Goal: Task Accomplishment & Management: Manage account settings

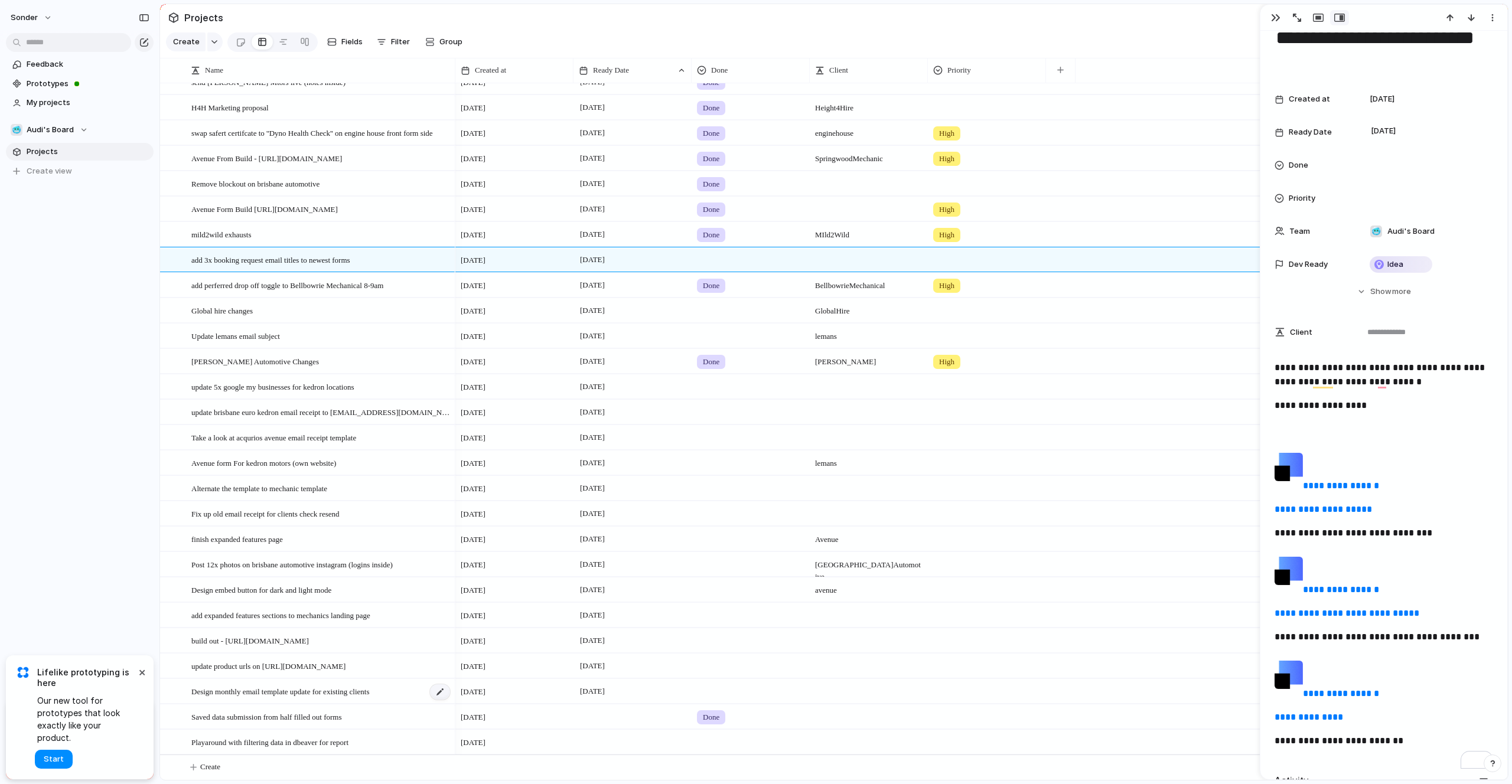
scroll to position [903, 0]
click at [274, 768] on button "Create" at bounding box center [849, 767] width 1354 height 24
click at [274, 768] on textarea at bounding box center [319, 768] width 256 height 15
click at [258, 760] on div at bounding box center [314, 766] width 276 height 25
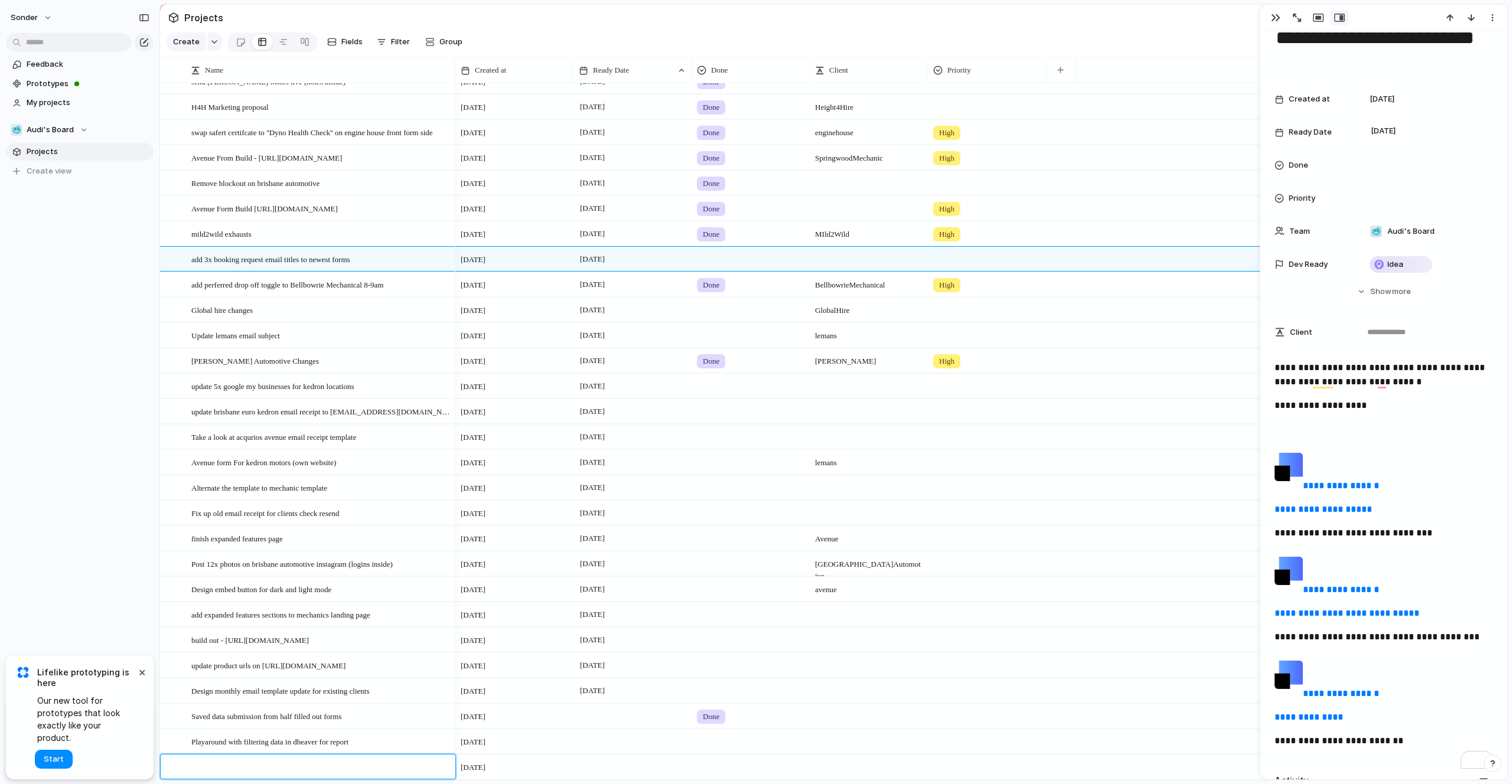
click at [241, 770] on textarea at bounding box center [319, 768] width 256 height 15
type textarea "*"
paste textarea "**********"
type textarea "**********"
click at [59, 173] on span "Create view" at bounding box center [49, 171] width 45 height 12
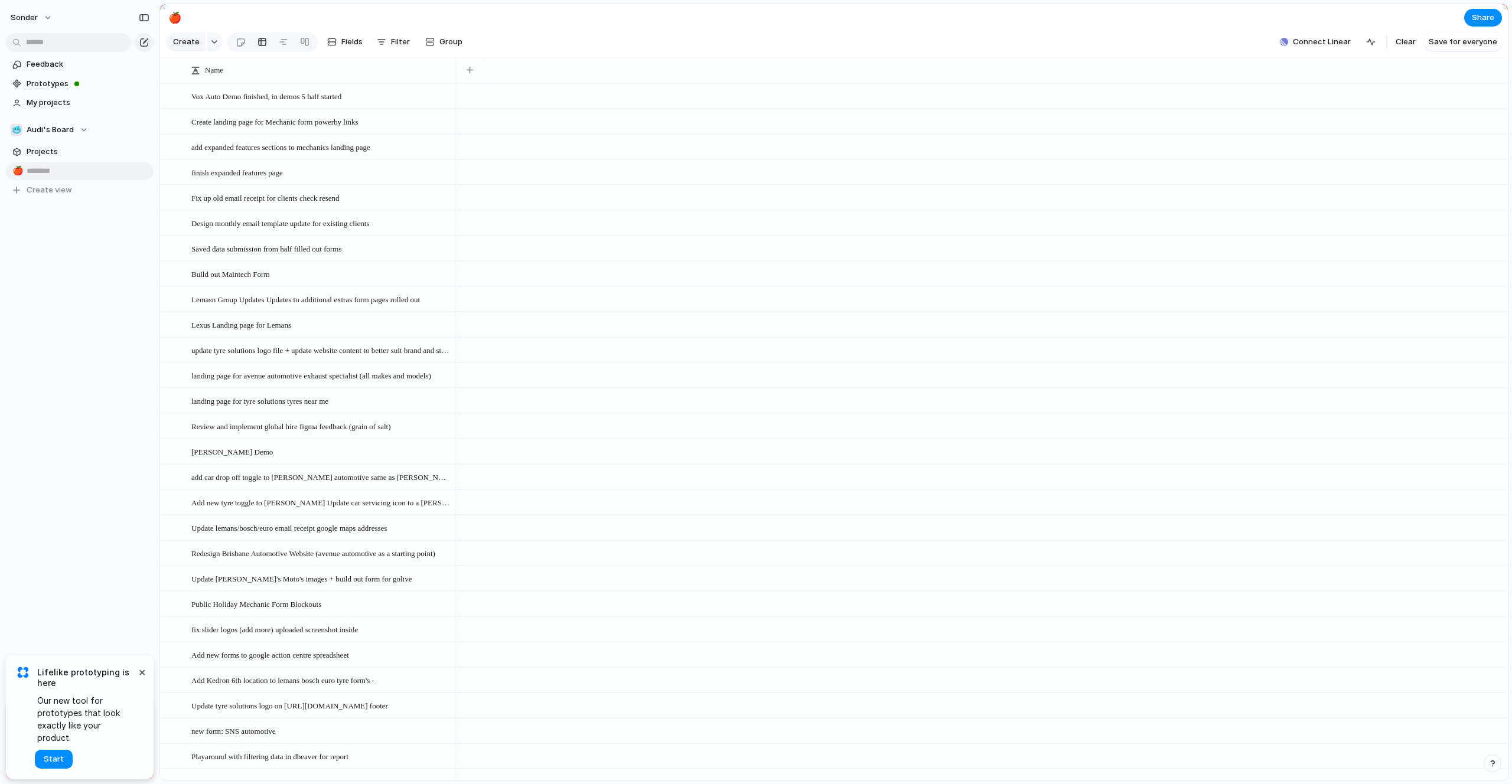
click at [60, 172] on input "text" at bounding box center [88, 171] width 123 height 12
click at [98, 272] on li "Delete view" at bounding box center [111, 264] width 84 height 19
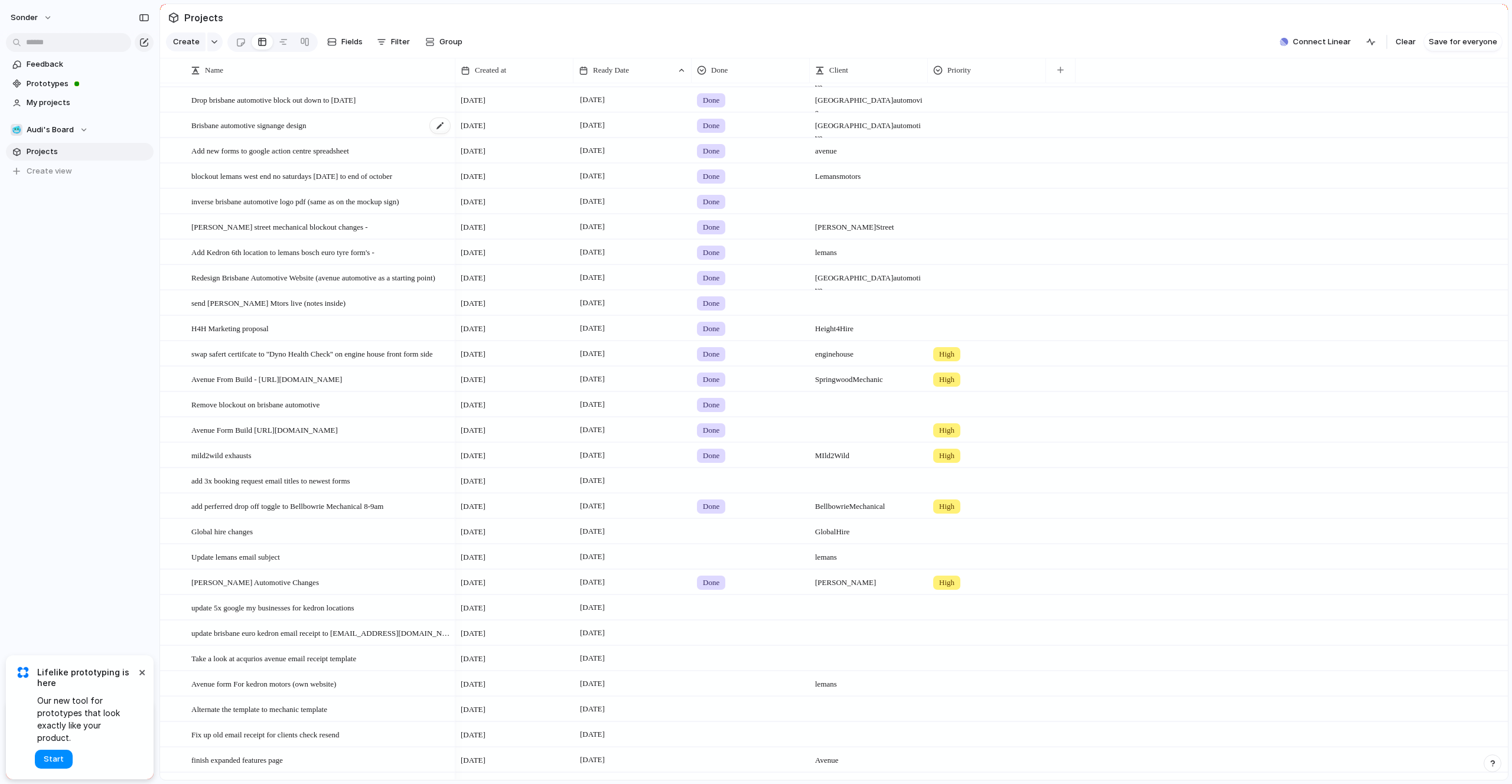
scroll to position [928, 0]
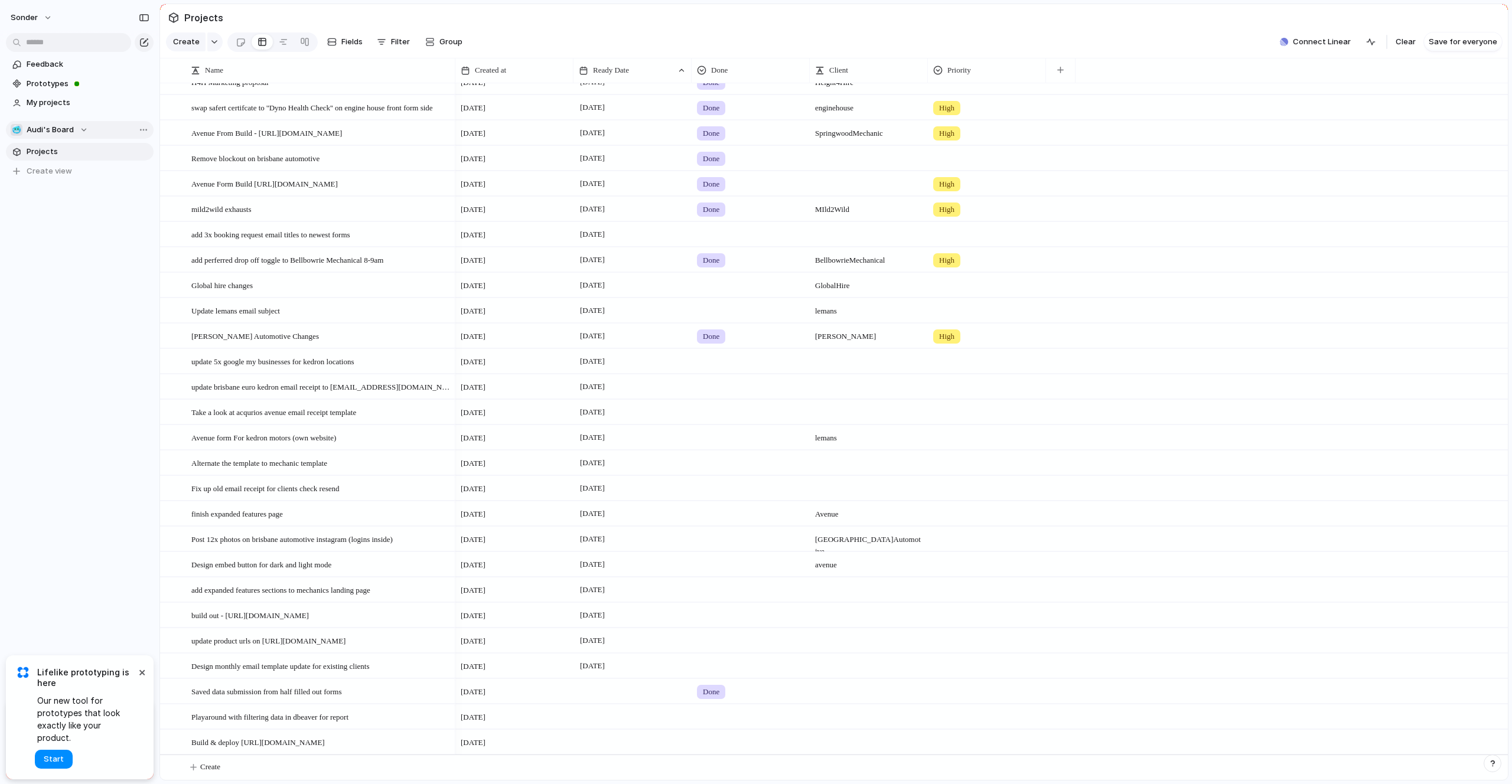
click at [70, 130] on span "Audi's Board" at bounding box center [50, 130] width 47 height 12
click at [74, 275] on span "Create new team" at bounding box center [61, 278] width 65 height 12
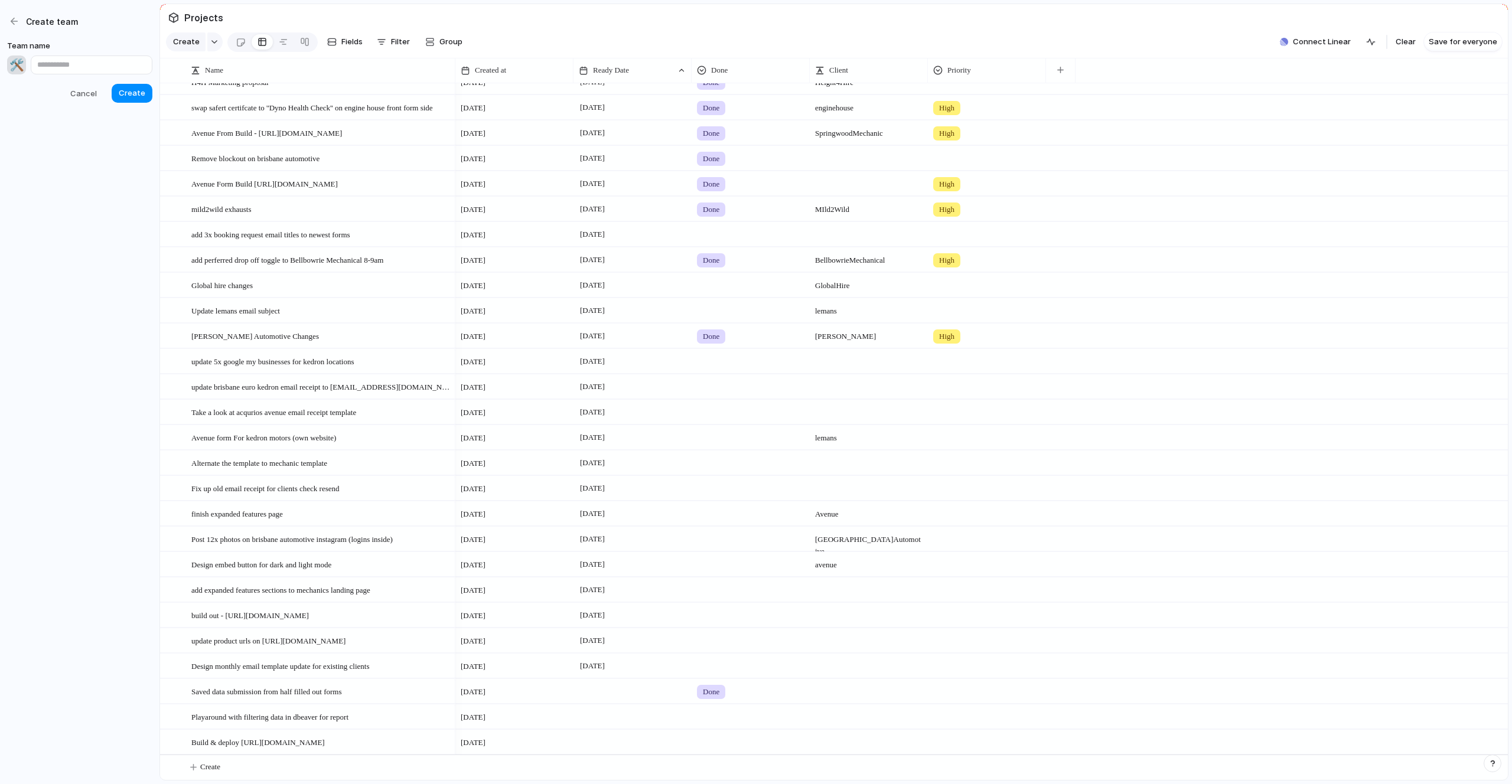
click at [72, 67] on input "text" at bounding box center [92, 65] width 121 height 19
type input "**********"
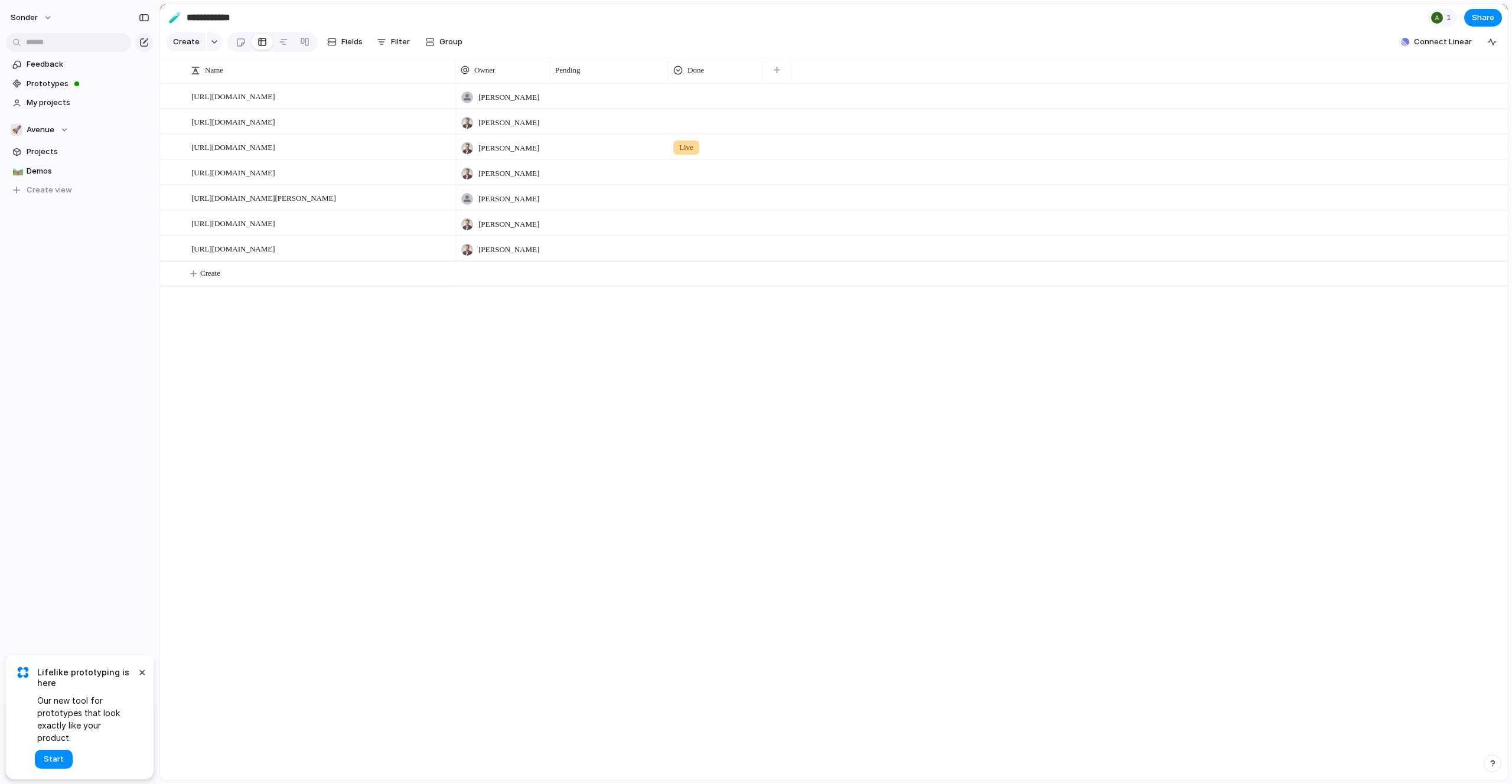
click at [216, 13] on input "**********" at bounding box center [254, 18] width 139 height 22
click at [103, 235] on div "Feedback Prototypes My projects 🚀 Avenue Projects 🛤️ Demos To pick up a draggab…" at bounding box center [80, 147] width 159 height 295
click at [245, 291] on div "[URL][DOMAIN_NAME] [URL][DOMAIN_NAME] [URL][DOMAIN_NAME] [URL][DOMAIN_NAME] [UR…" at bounding box center [834, 431] width 1347 height 696
click at [245, 280] on button "Create" at bounding box center [849, 274] width 1354 height 24
click at [245, 278] on textarea at bounding box center [319, 276] width 256 height 15
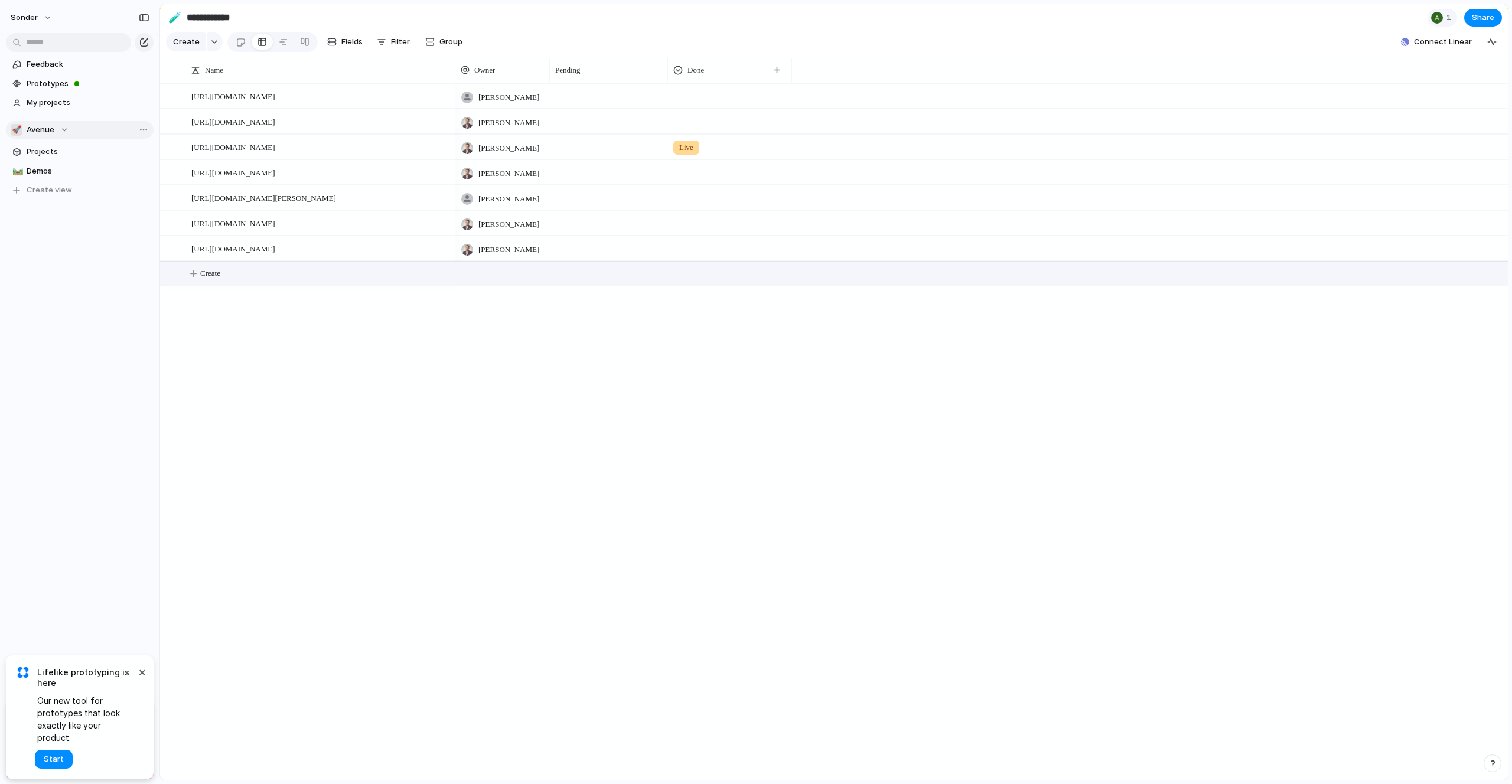
click at [50, 135] on span "Avenue" at bounding box center [40, 130] width 28 height 12
click at [74, 297] on li "🛠️ Form Builds" at bounding box center [80, 289] width 134 height 20
click at [45, 130] on span "Avenue" at bounding box center [40, 130] width 28 height 12
click at [61, 192] on span "Form Builds" at bounding box center [57, 193] width 42 height 12
click at [51, 138] on section "🚀 Avenue Projects 🛤️ Demos To pick up a draggable item, press the space bar. Wh…" at bounding box center [80, 155] width 159 height 88
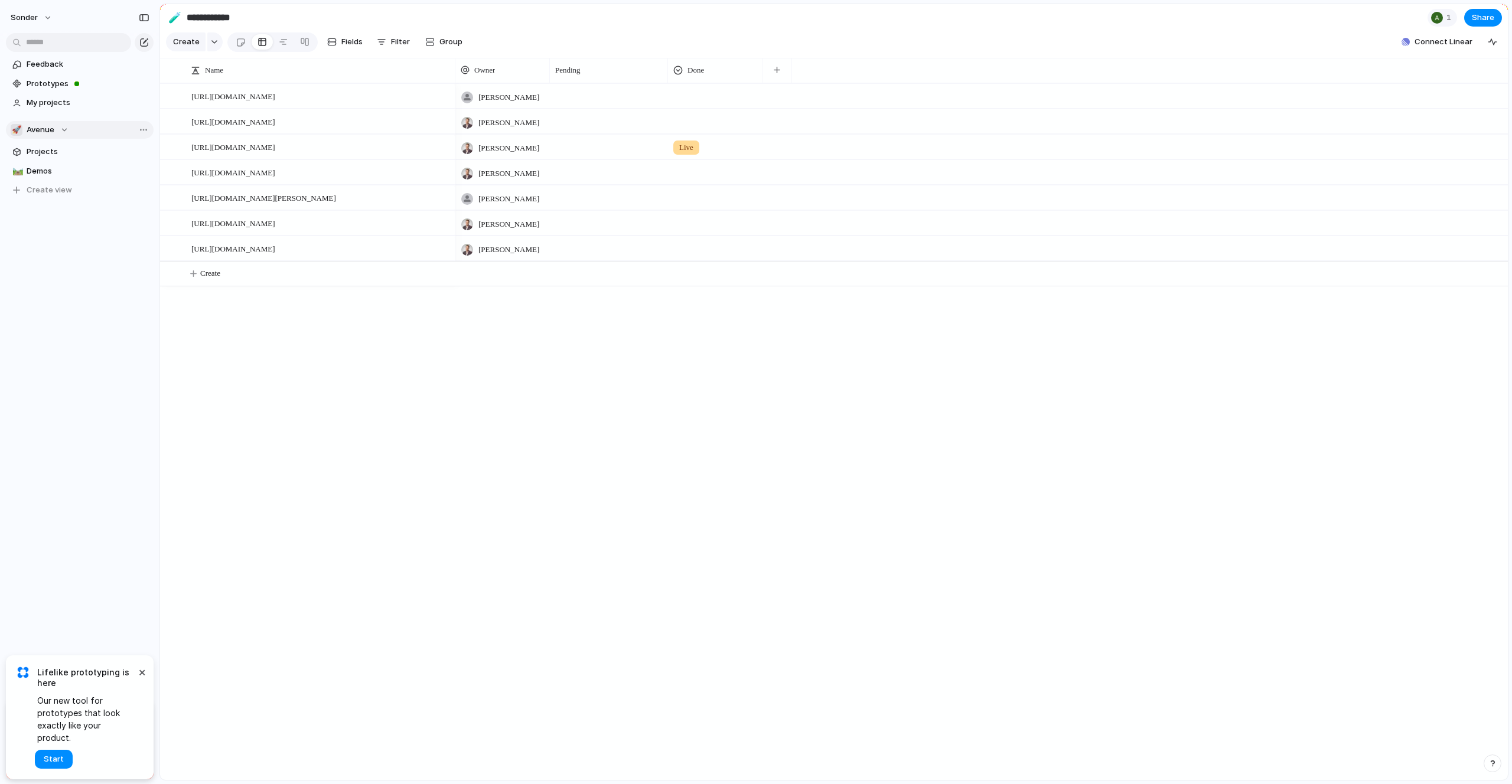
click at [51, 133] on span "Avenue" at bounding box center [40, 130] width 28 height 12
click at [59, 207] on span "Audi's Board" at bounding box center [60, 213] width 47 height 12
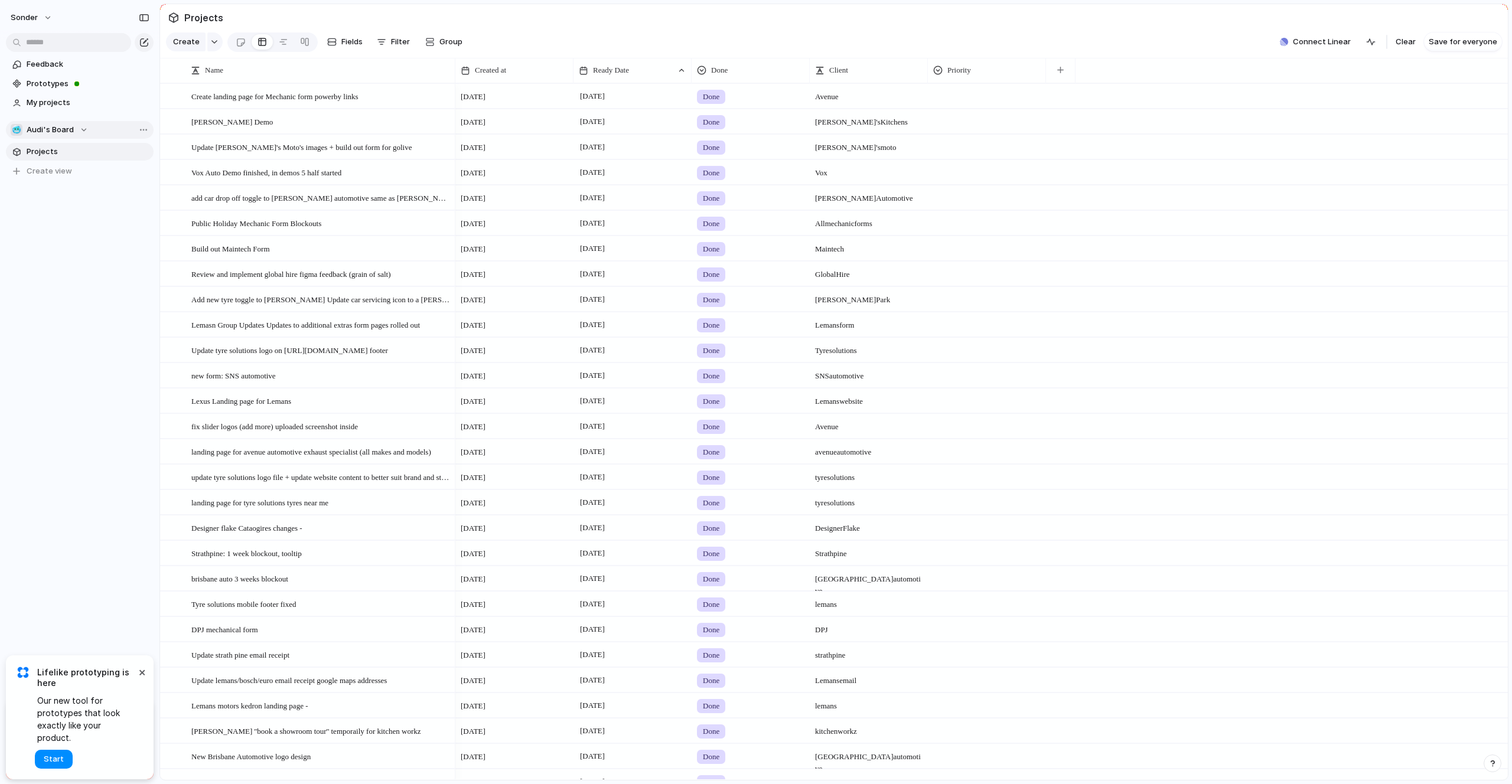
click at [53, 130] on span "Audi's Board" at bounding box center [50, 130] width 47 height 12
click at [53, 192] on span "Form Builds" at bounding box center [57, 193] width 42 height 12
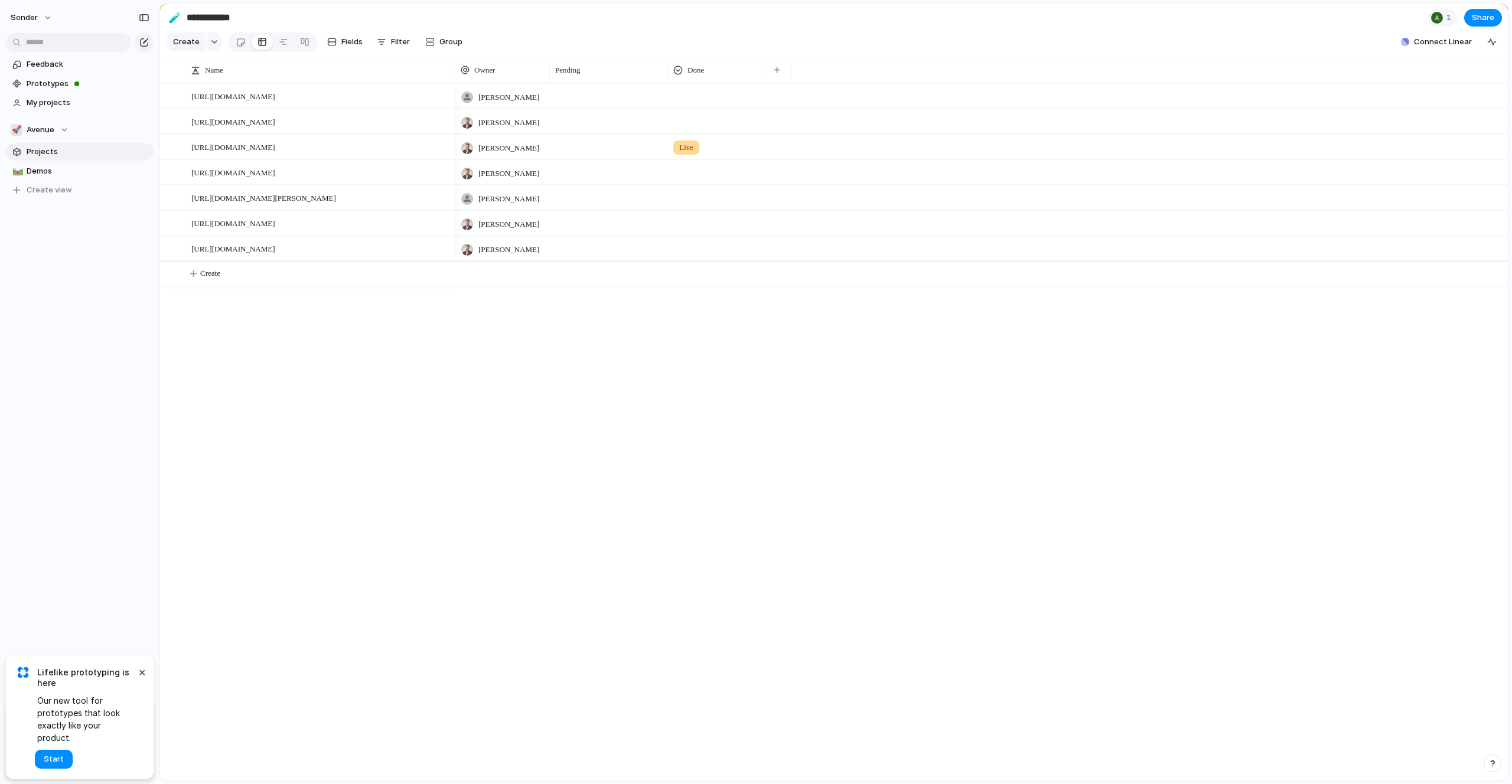
click at [66, 150] on span "Projects" at bounding box center [88, 152] width 123 height 12
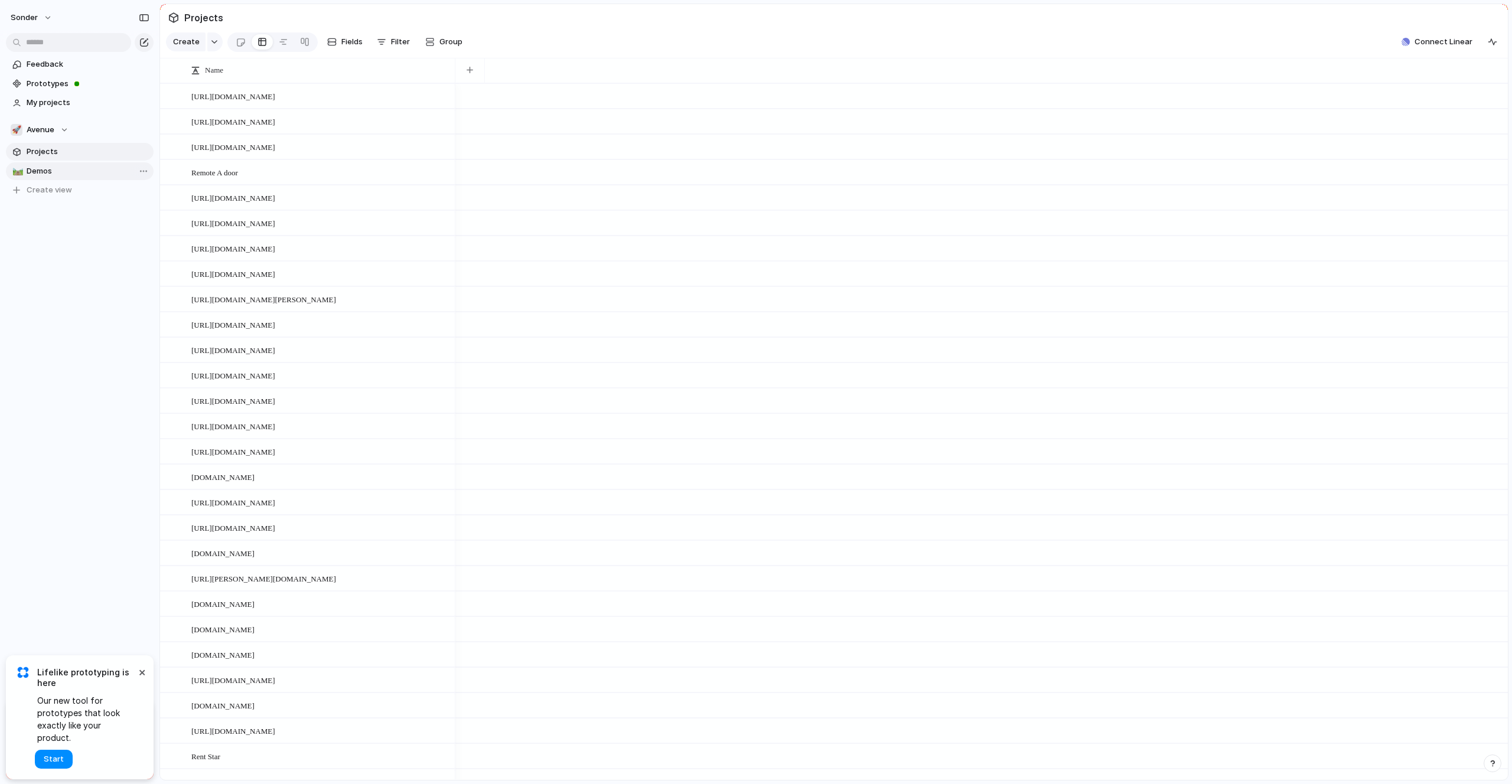
click at [62, 169] on span "Demos" at bounding box center [88, 171] width 123 height 12
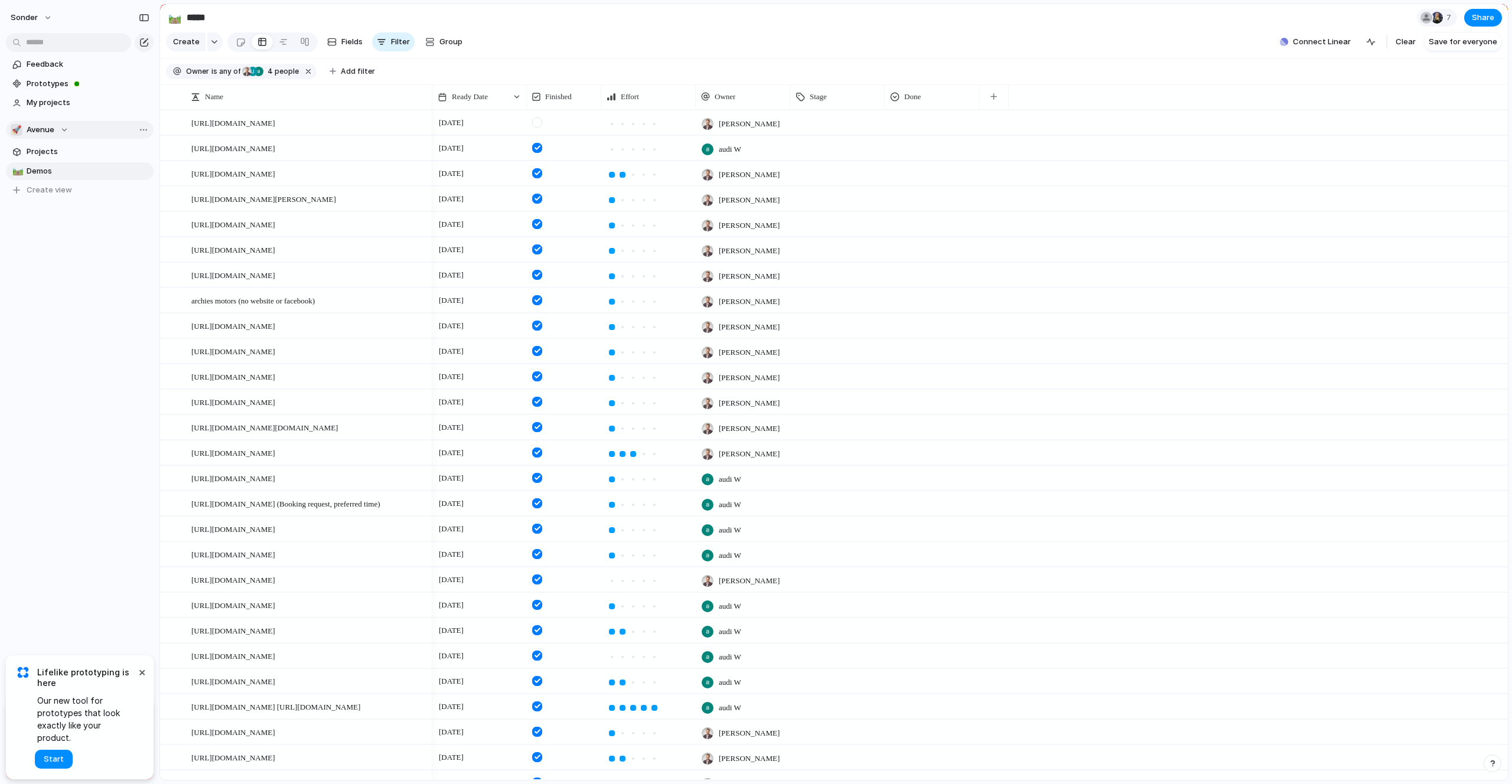
click at [57, 138] on button "🚀 Avenue" at bounding box center [80, 129] width 148 height 18
click at [55, 197] on span "Form Builds" at bounding box center [57, 193] width 42 height 12
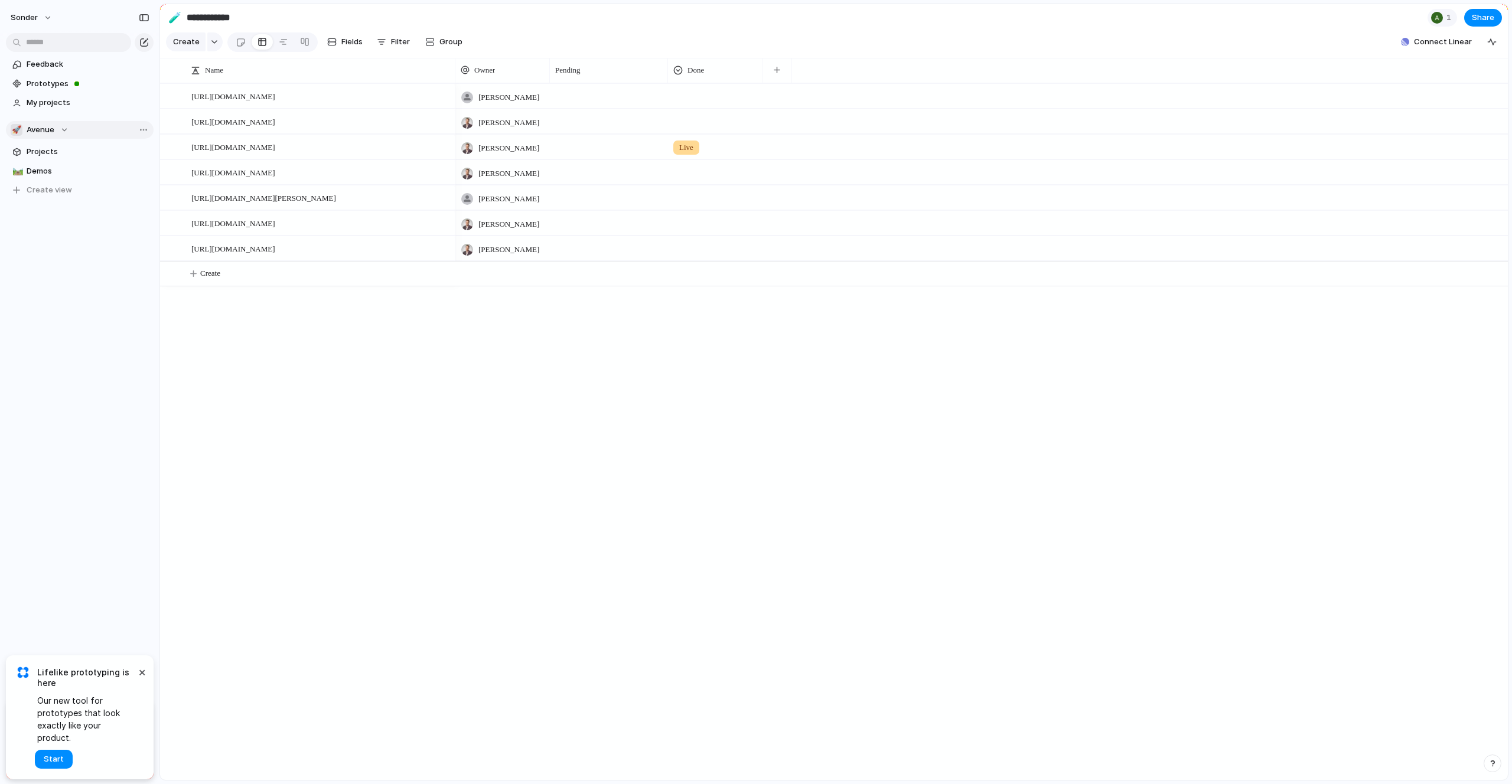
click at [51, 134] on span "Avenue" at bounding box center [40, 130] width 28 height 12
click at [156, 83] on div "Recent 🛠️ Form Builds 🥶 Audi's Board 💅 [PERSON_NAME] Teams 🚀 Avenue 👑 [PERSON_N…" at bounding box center [756, 392] width 1512 height 784
click at [59, 104] on span "My projects" at bounding box center [88, 103] width 123 height 12
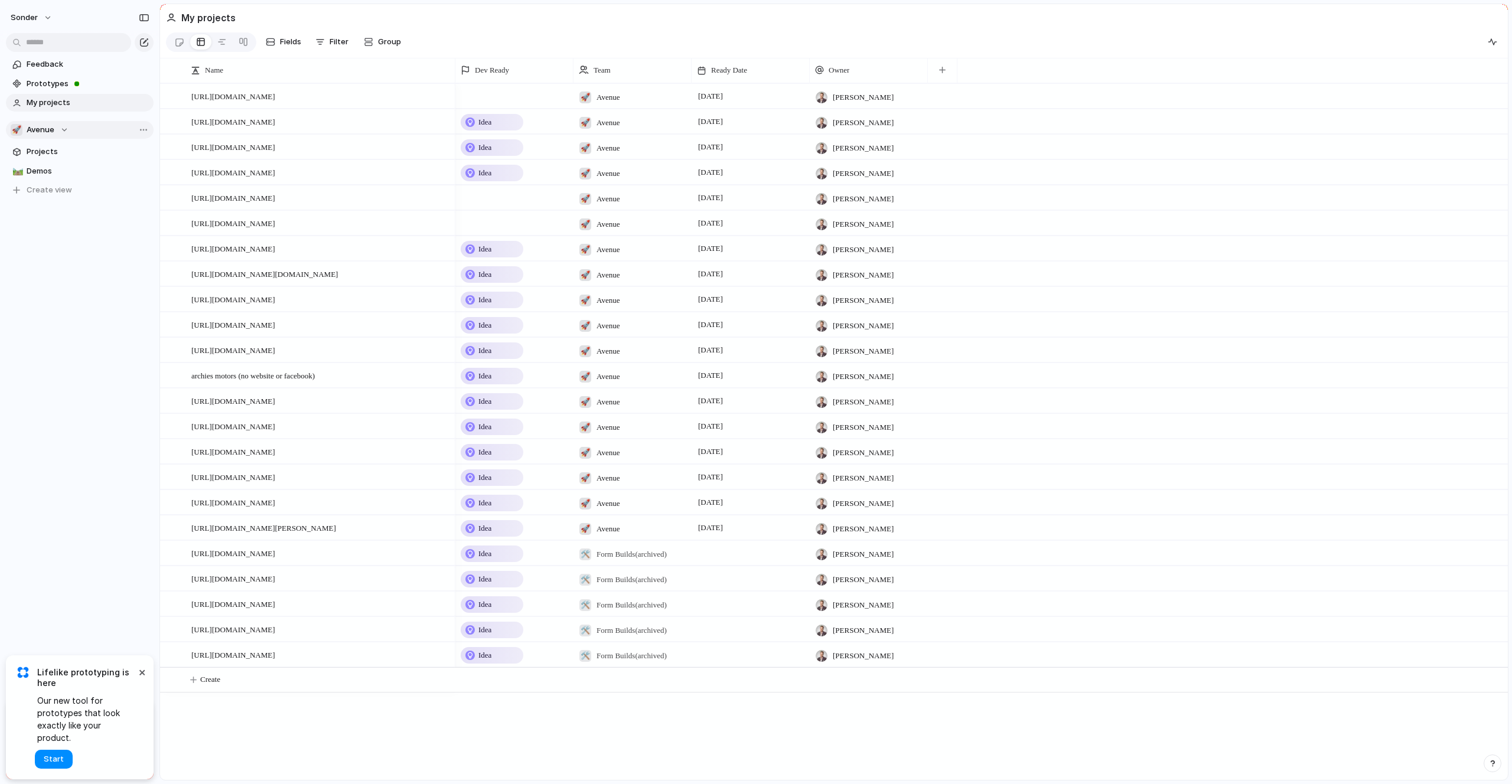
click at [57, 131] on div "🚀 Avenue" at bounding box center [40, 130] width 58 height 12
click at [77, 301] on li "☠️ Toms Board" at bounding box center [80, 309] width 134 height 20
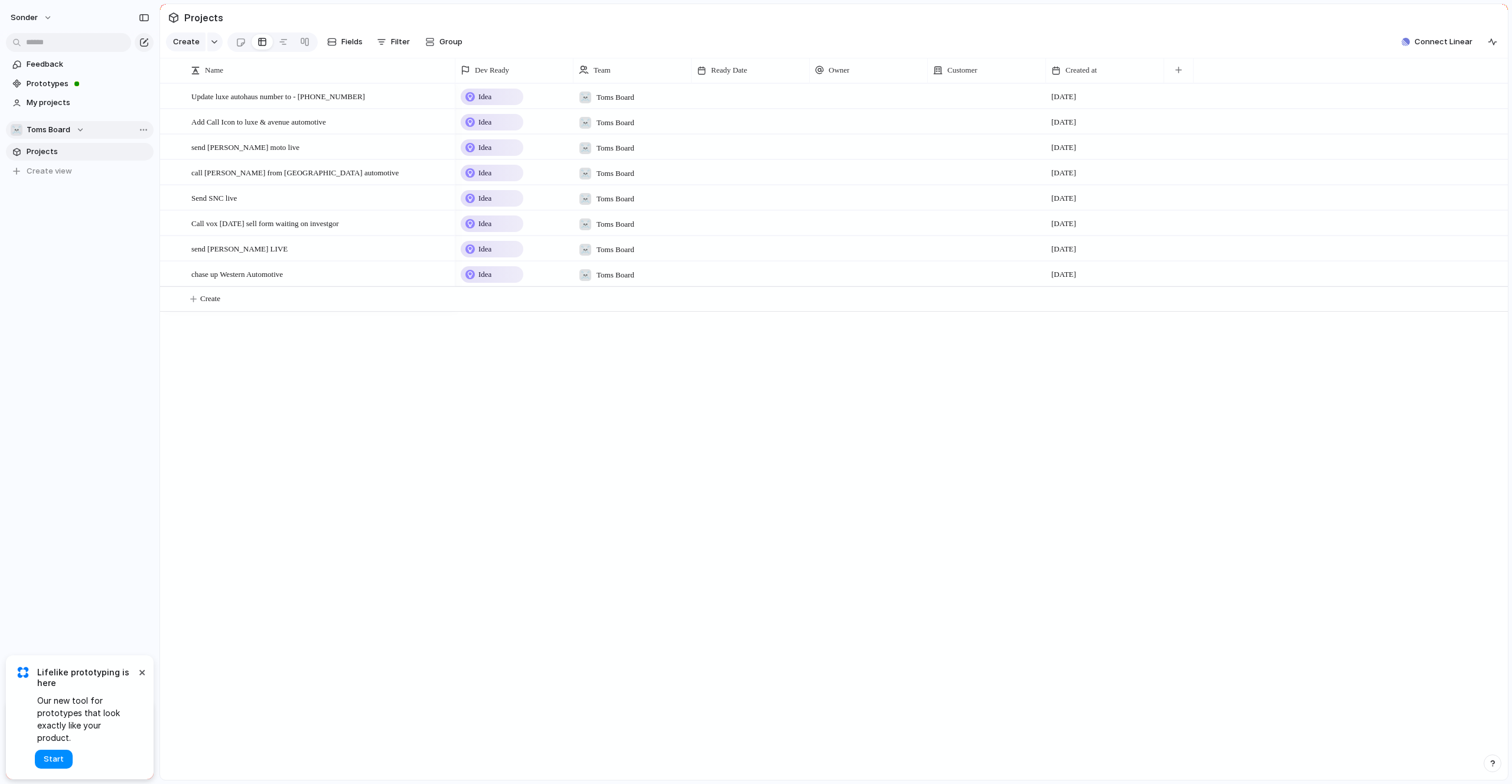
click at [60, 138] on button "☠️ Toms Board" at bounding box center [80, 129] width 148 height 18
click at [59, 195] on span "Form Builds" at bounding box center [57, 193] width 42 height 12
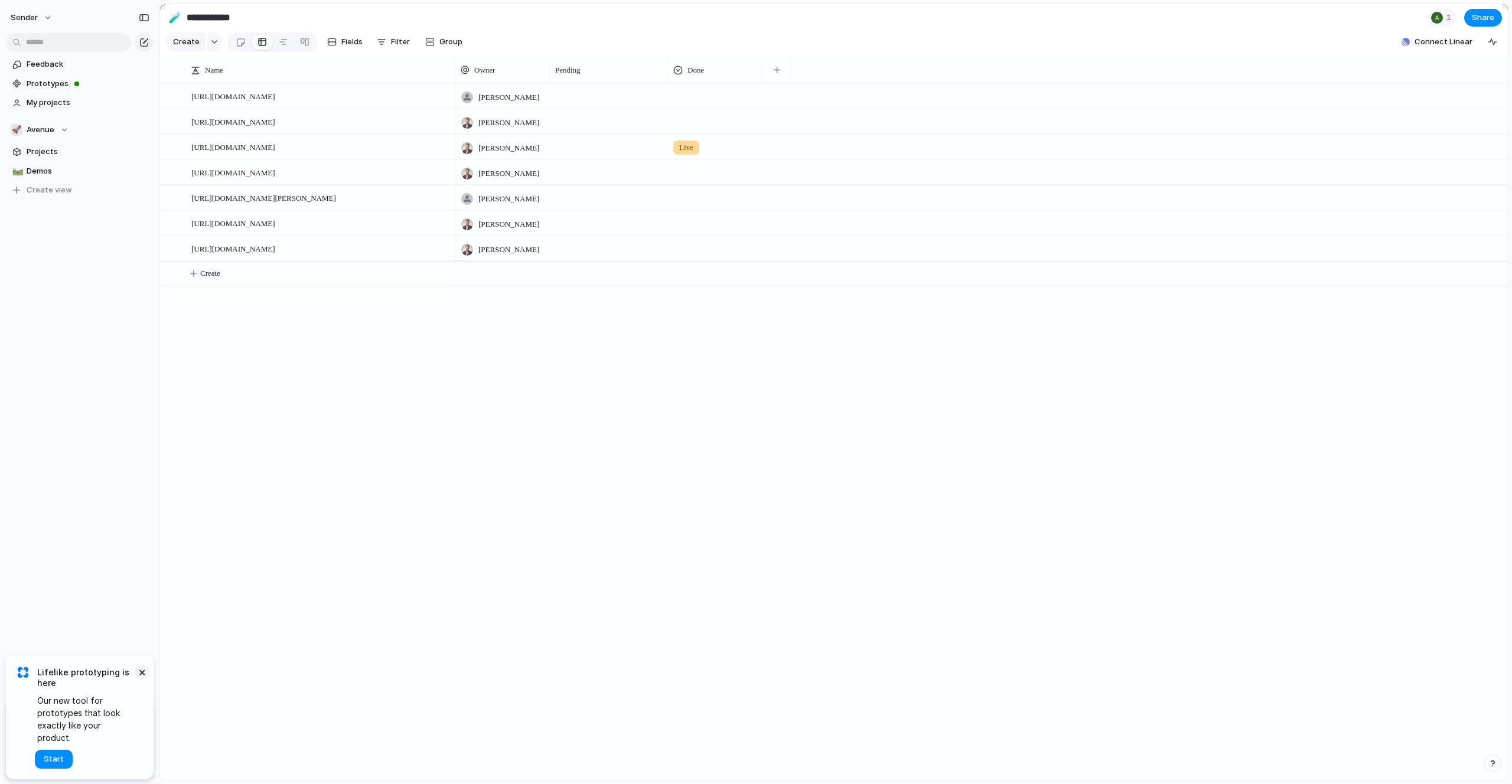
click at [142, 679] on button "×" at bounding box center [142, 671] width 14 height 14
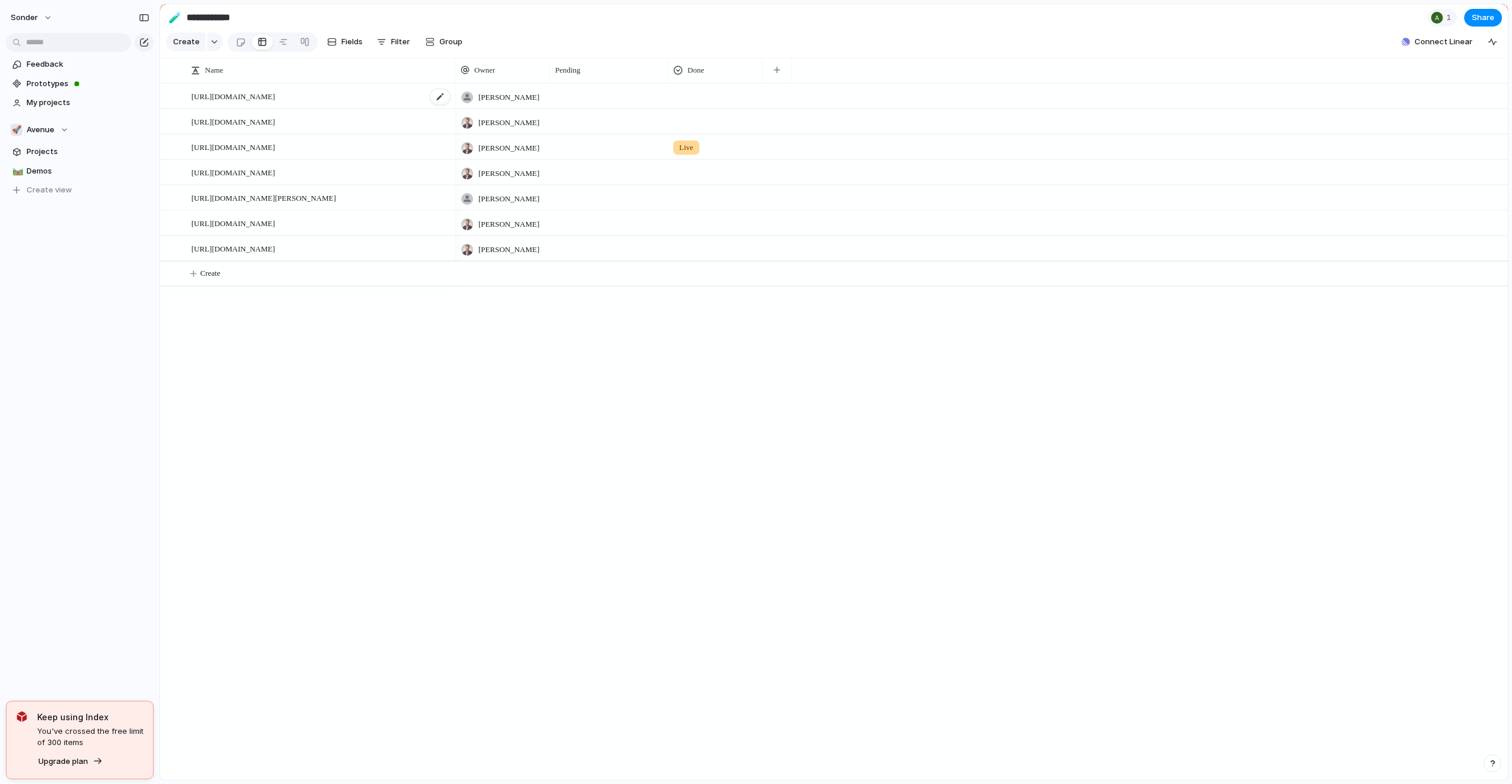
click at [418, 96] on div "[URL][DOMAIN_NAME]" at bounding box center [321, 96] width 260 height 24
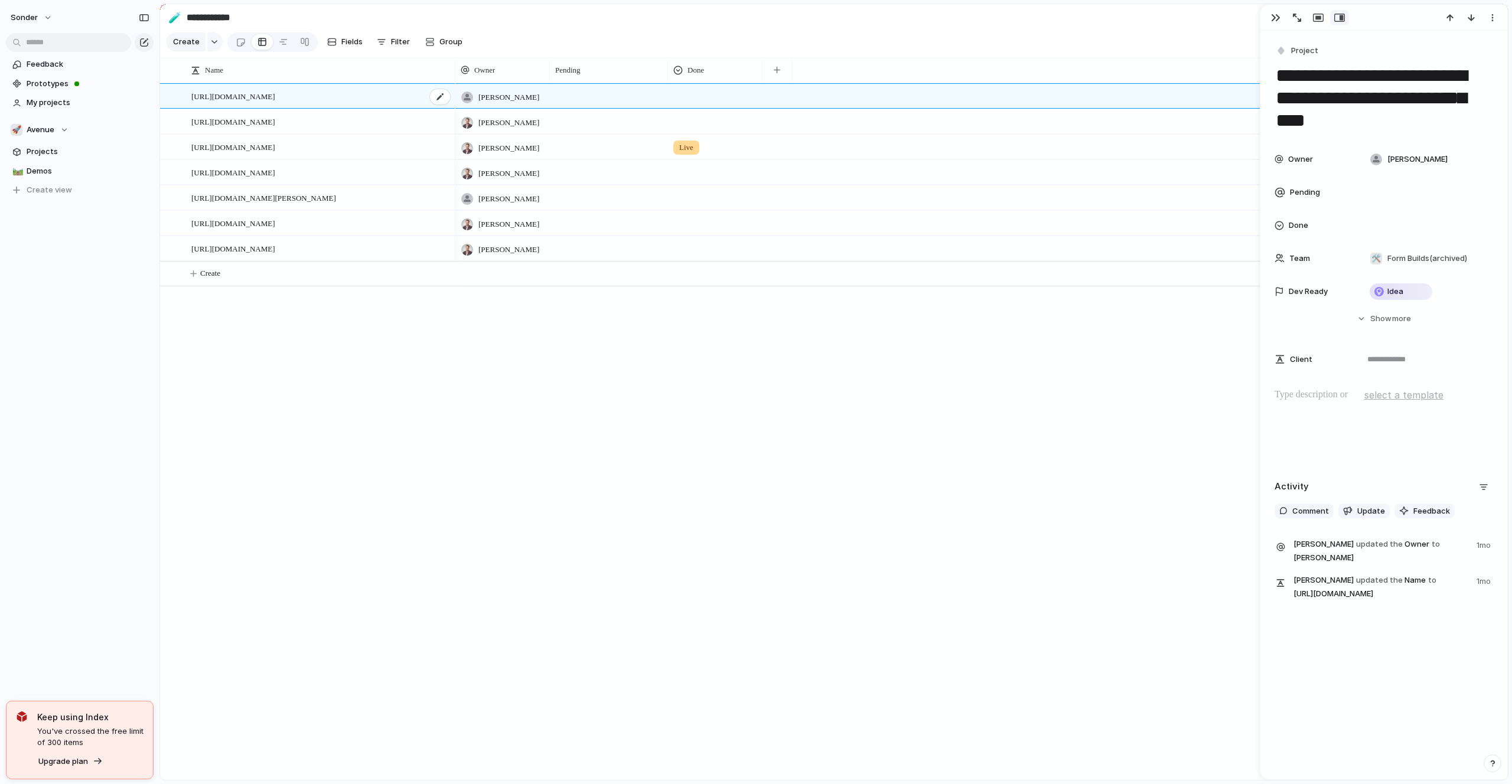
click at [417, 96] on div "[URL][DOMAIN_NAME]" at bounding box center [321, 96] width 260 height 24
click at [417, 96] on textarea "**********" at bounding box center [319, 98] width 256 height 15
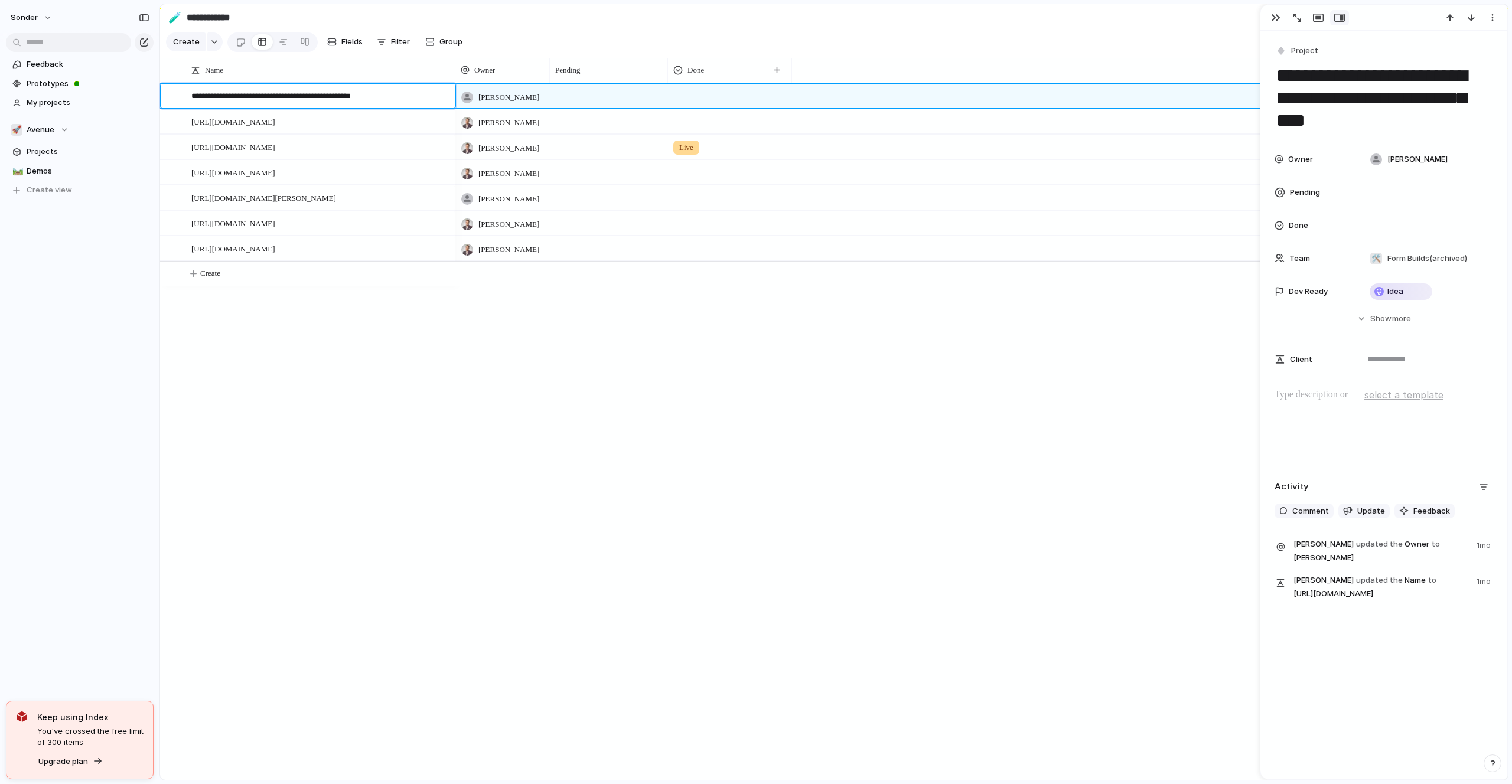
type textarea "**********"
click at [416, 97] on textarea "**********" at bounding box center [319, 98] width 256 height 15
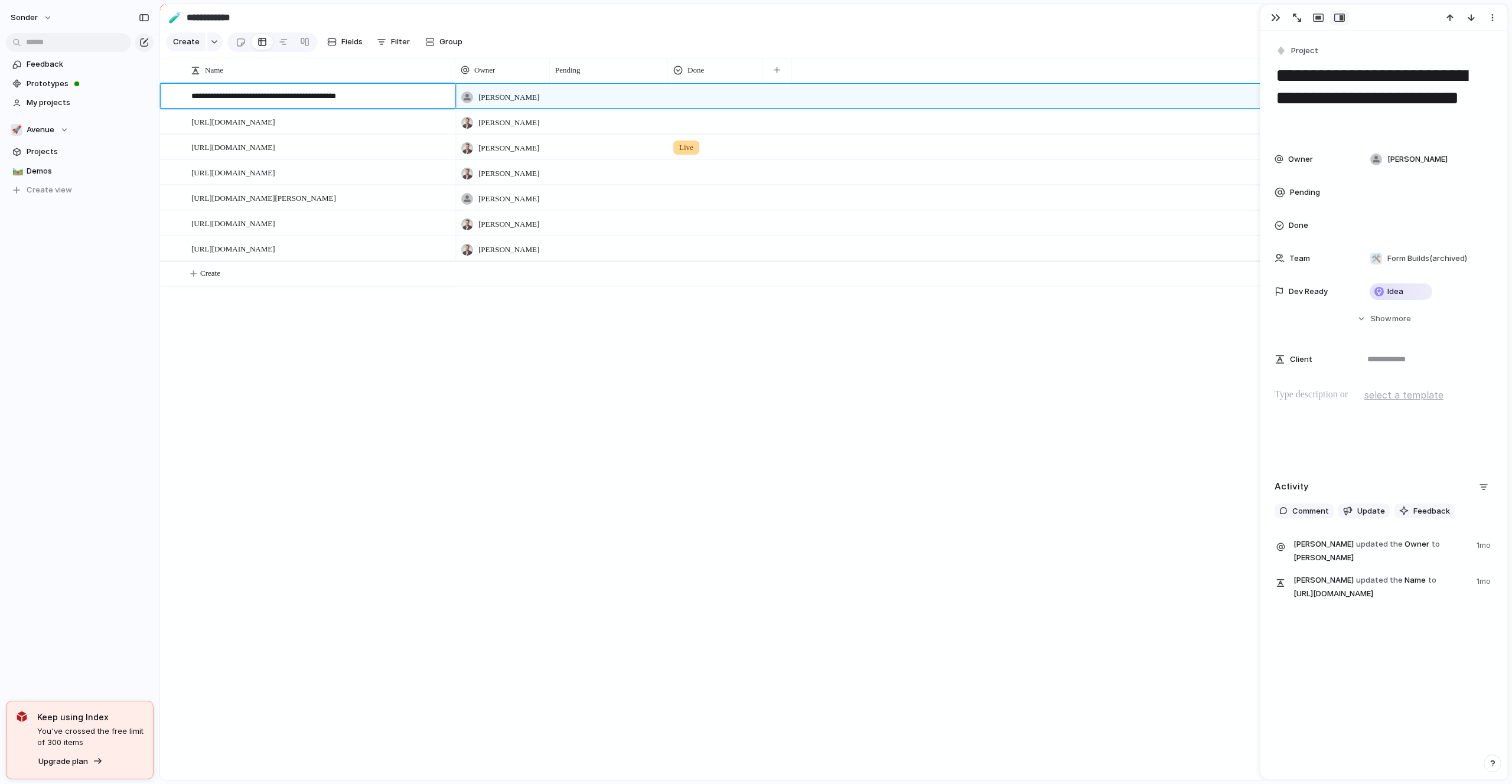
click at [416, 97] on textarea "**********" at bounding box center [319, 98] width 256 height 15
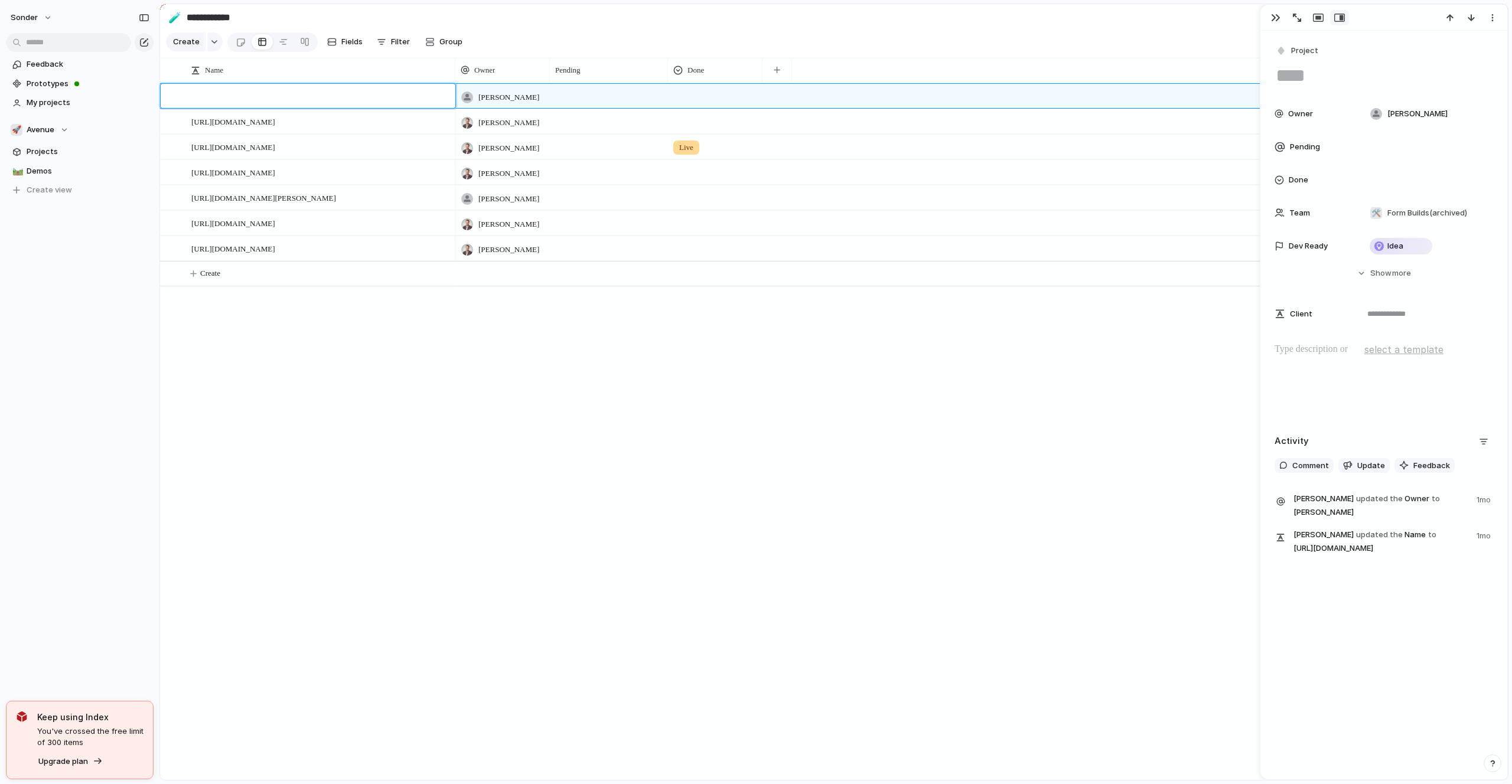
type textarea "**********"
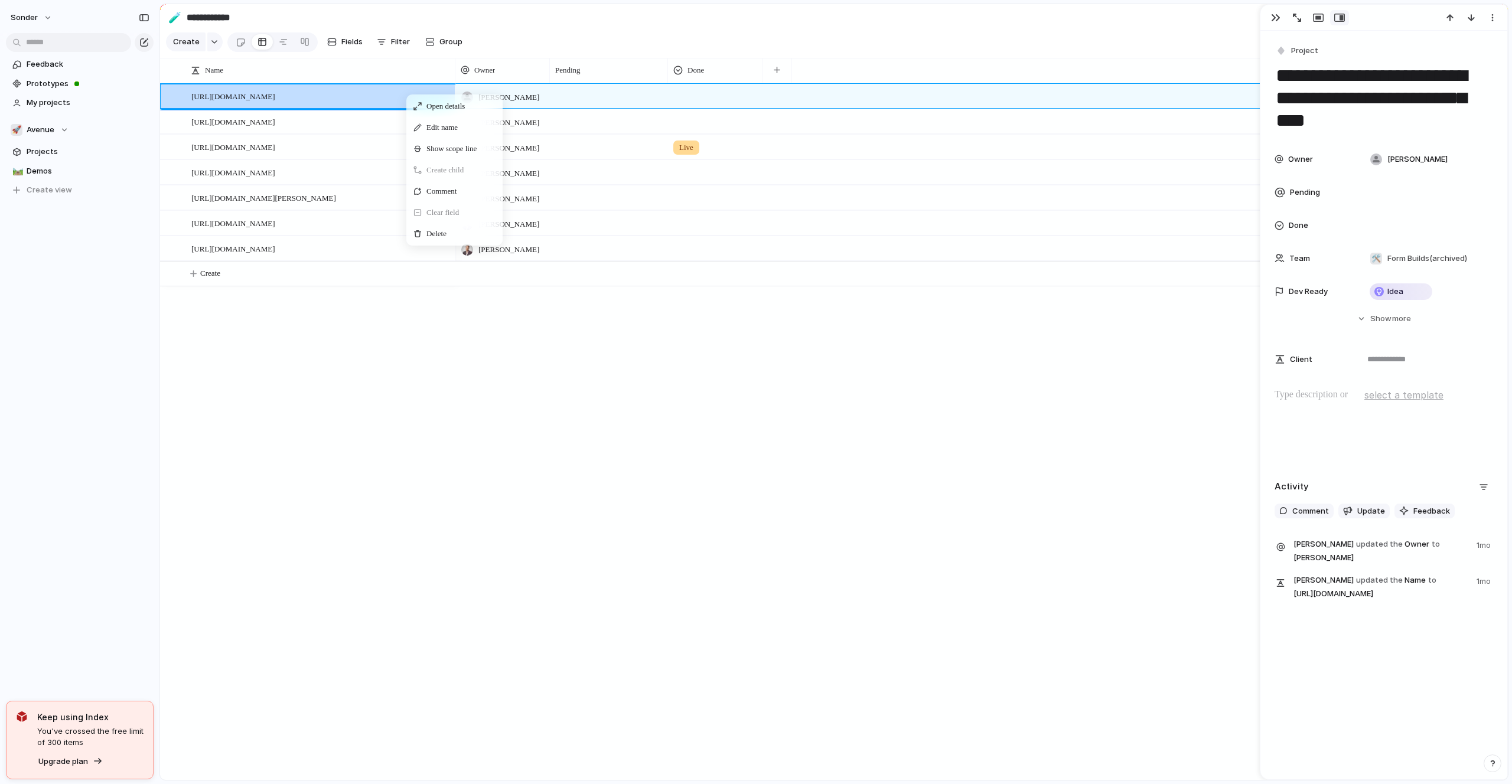
click at [434, 224] on div "Delete" at bounding box center [455, 234] width 92 height 19
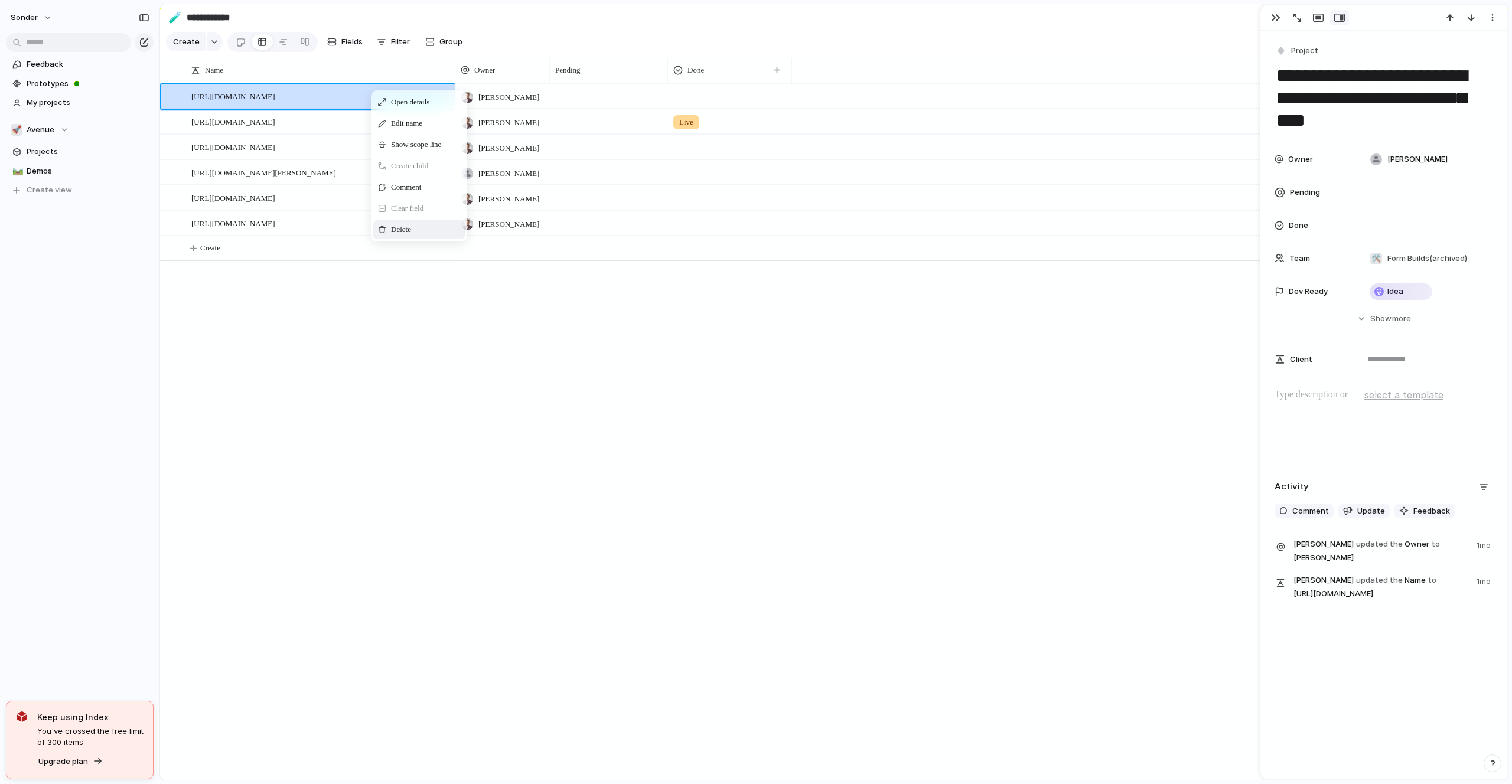
click at [401, 222] on div "Delete" at bounding box center [419, 230] width 92 height 19
click at [386, 225] on span "Delete" at bounding box center [380, 231] width 20 height 12
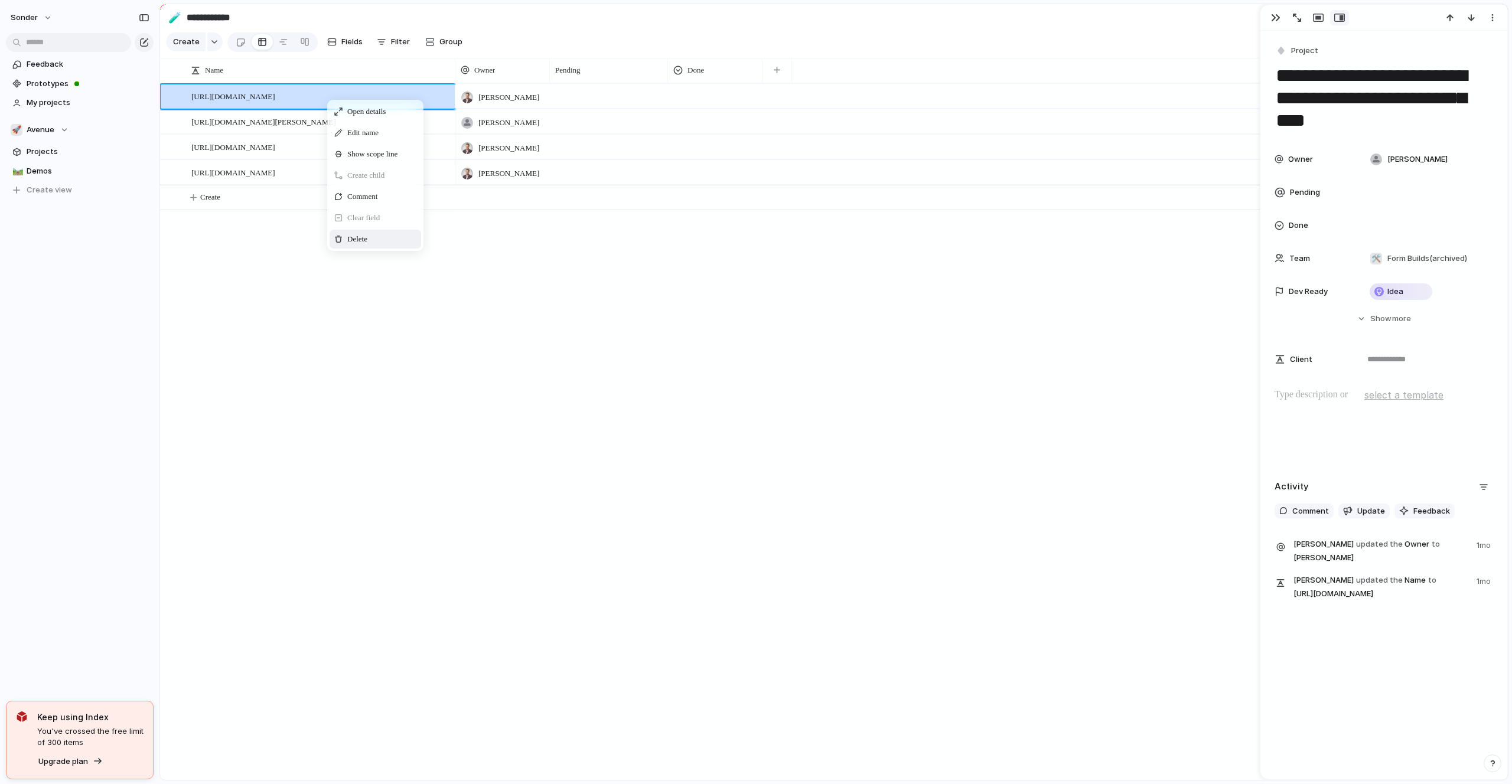
click at [361, 236] on span "Delete" at bounding box center [357, 239] width 20 height 12
click at [337, 245] on div "Delete" at bounding box center [357, 238] width 92 height 19
click at [330, 243] on span "Delete" at bounding box center [320, 241] width 20 height 12
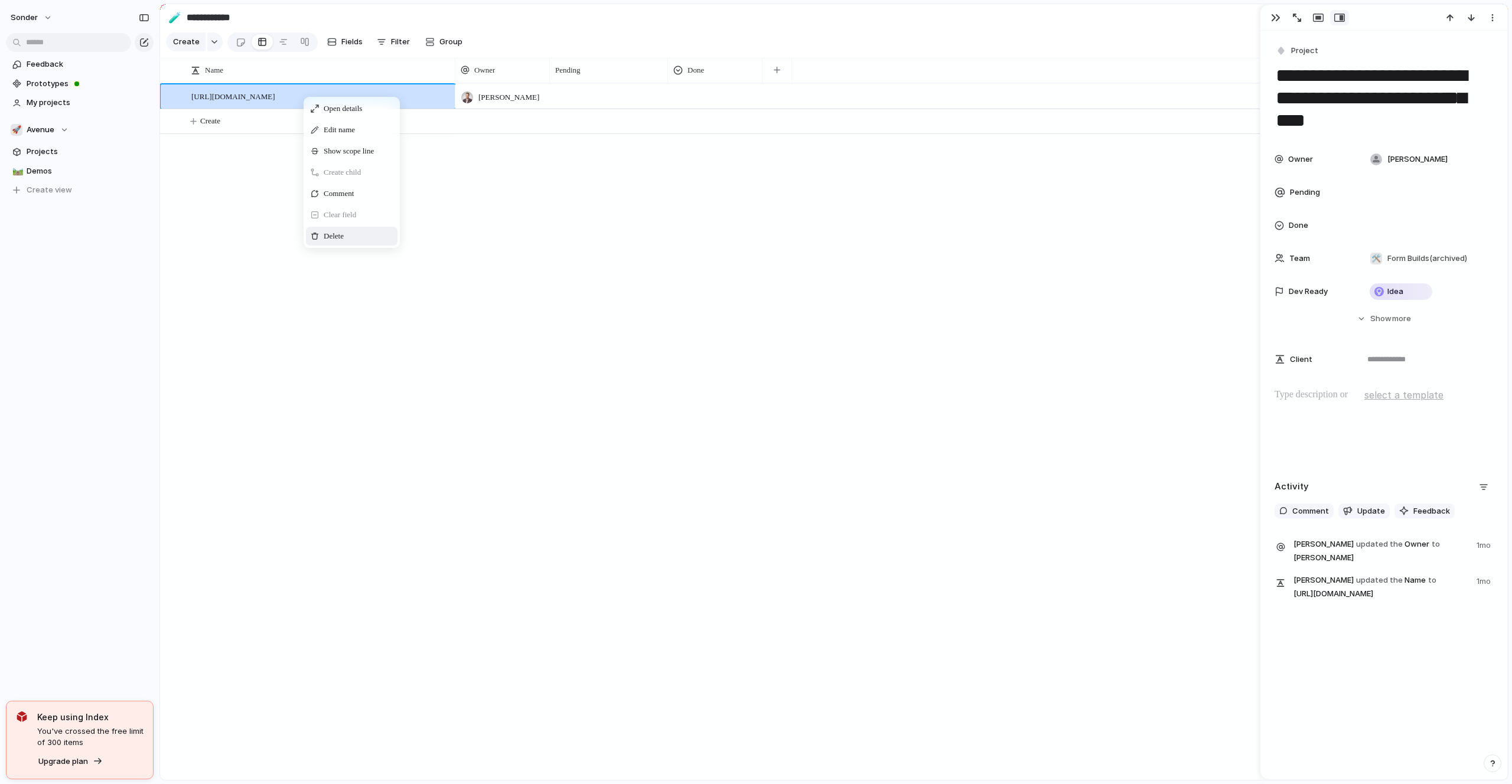
click at [336, 229] on div "Delete" at bounding box center [352, 236] width 92 height 19
click at [258, 102] on button "Create" at bounding box center [849, 96] width 1354 height 24
type textarea "**********"
click at [203, 15] on input "**********" at bounding box center [254, 18] width 139 height 22
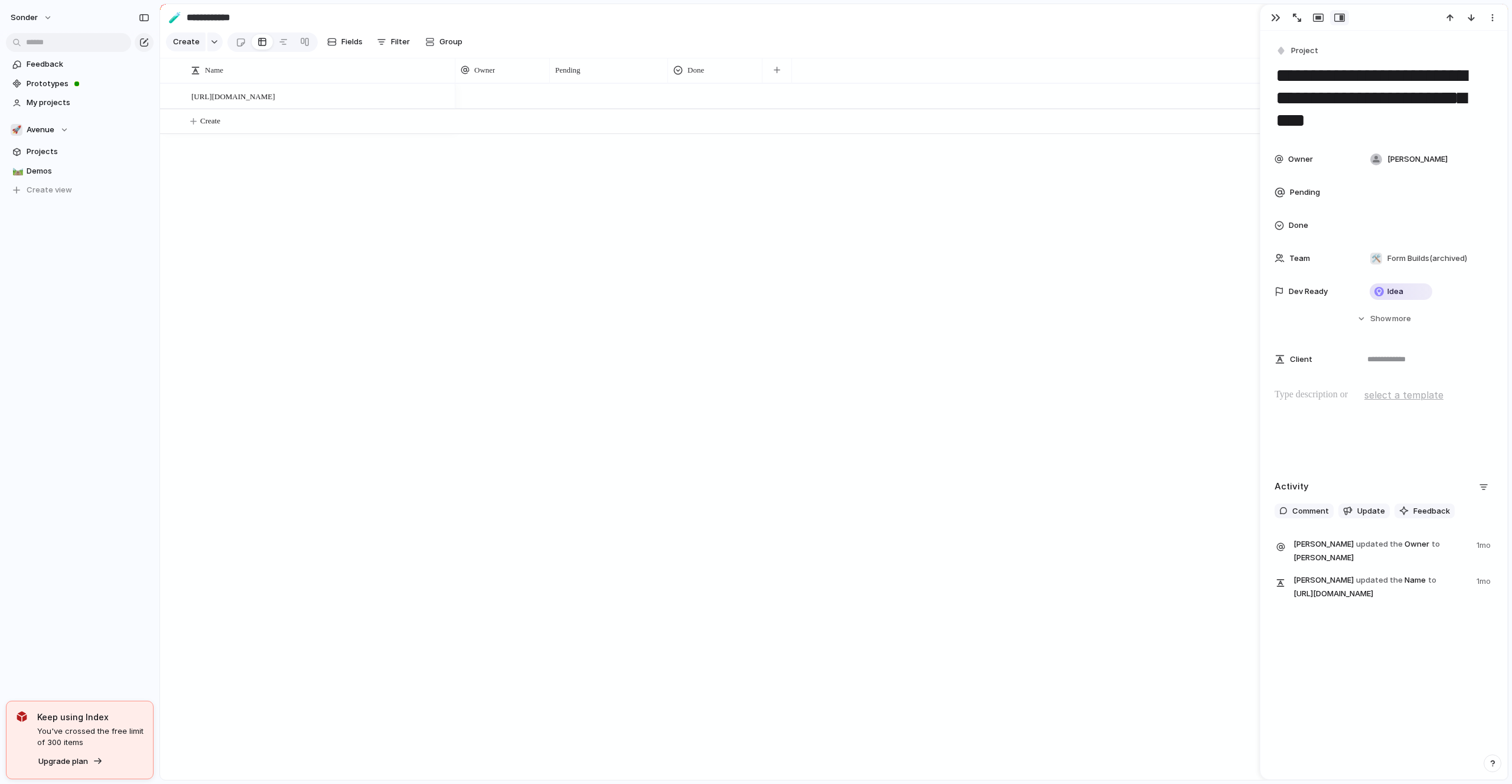
click at [203, 15] on input "**********" at bounding box center [254, 18] width 139 height 22
click at [235, 15] on input "**********" at bounding box center [254, 18] width 139 height 22
click at [187, 14] on input "**********" at bounding box center [254, 18] width 139 height 22
click at [208, 17] on input "**********" at bounding box center [254, 18] width 139 height 22
click at [214, 17] on input "**********" at bounding box center [254, 18] width 139 height 22
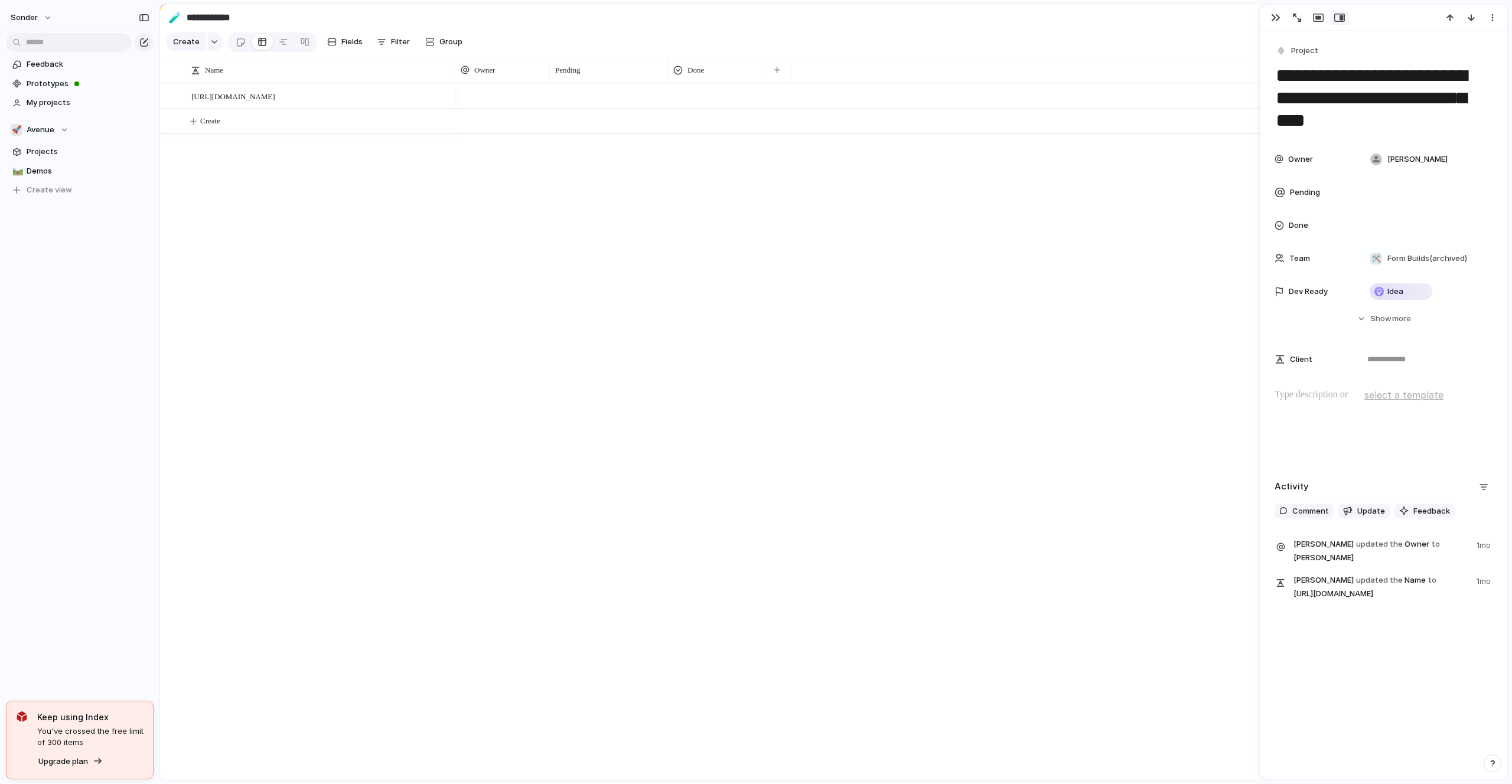
drag, startPoint x: 277, startPoint y: 17, endPoint x: 212, endPoint y: 19, distance: 65.0
click at [212, 18] on input "**********" at bounding box center [254, 18] width 139 height 22
type input "**********"
click at [242, 131] on button "Create" at bounding box center [849, 121] width 1354 height 24
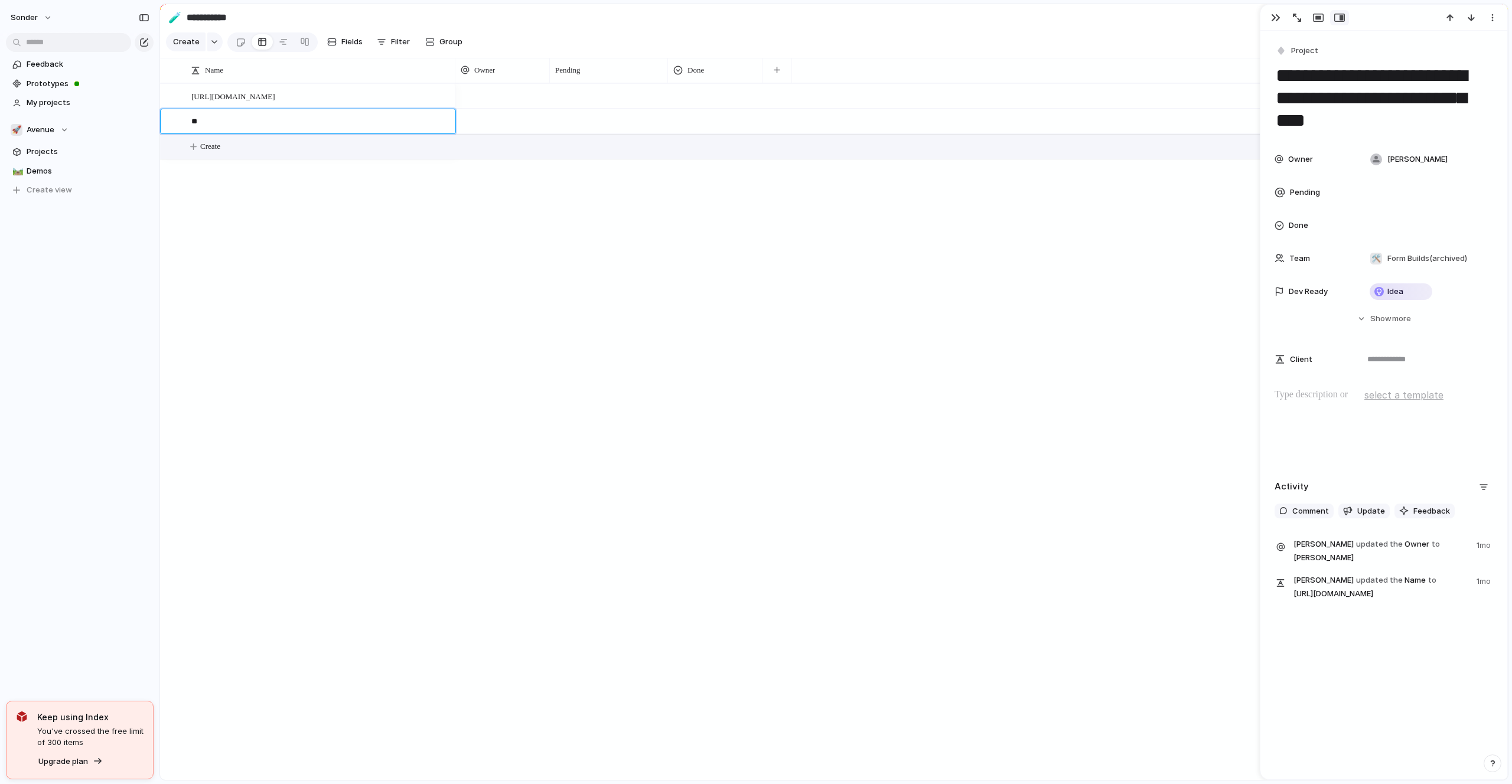
type textarea "*"
paste textarea "**********"
type textarea "**********"
click at [285, 145] on button "Create" at bounding box center [849, 147] width 1354 height 24
paste textarea "**********"
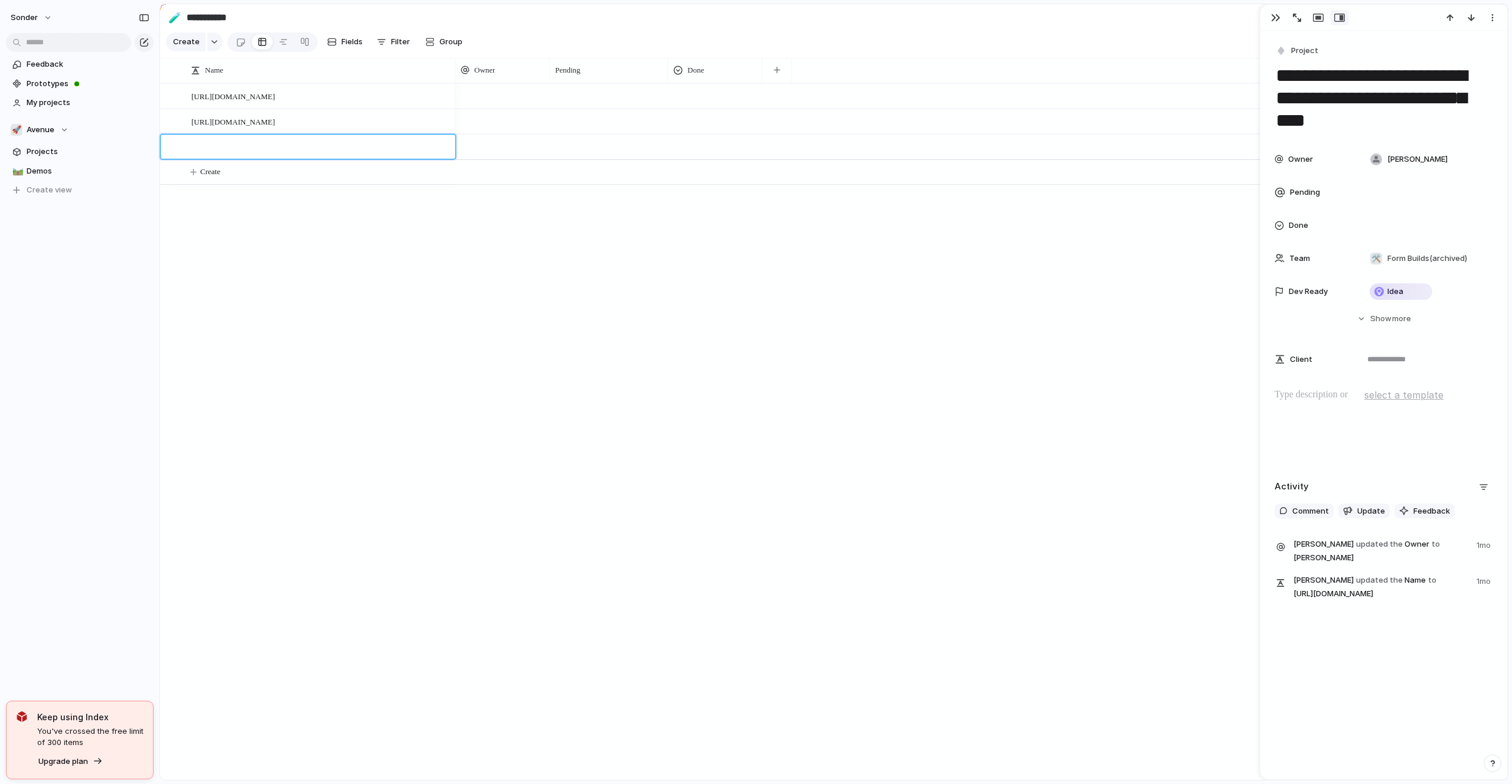
type textarea "**********"
click at [241, 181] on textarea at bounding box center [319, 174] width 256 height 15
click at [315, 164] on div at bounding box center [314, 172] width 276 height 25
click at [264, 171] on button "Create" at bounding box center [849, 172] width 1354 height 24
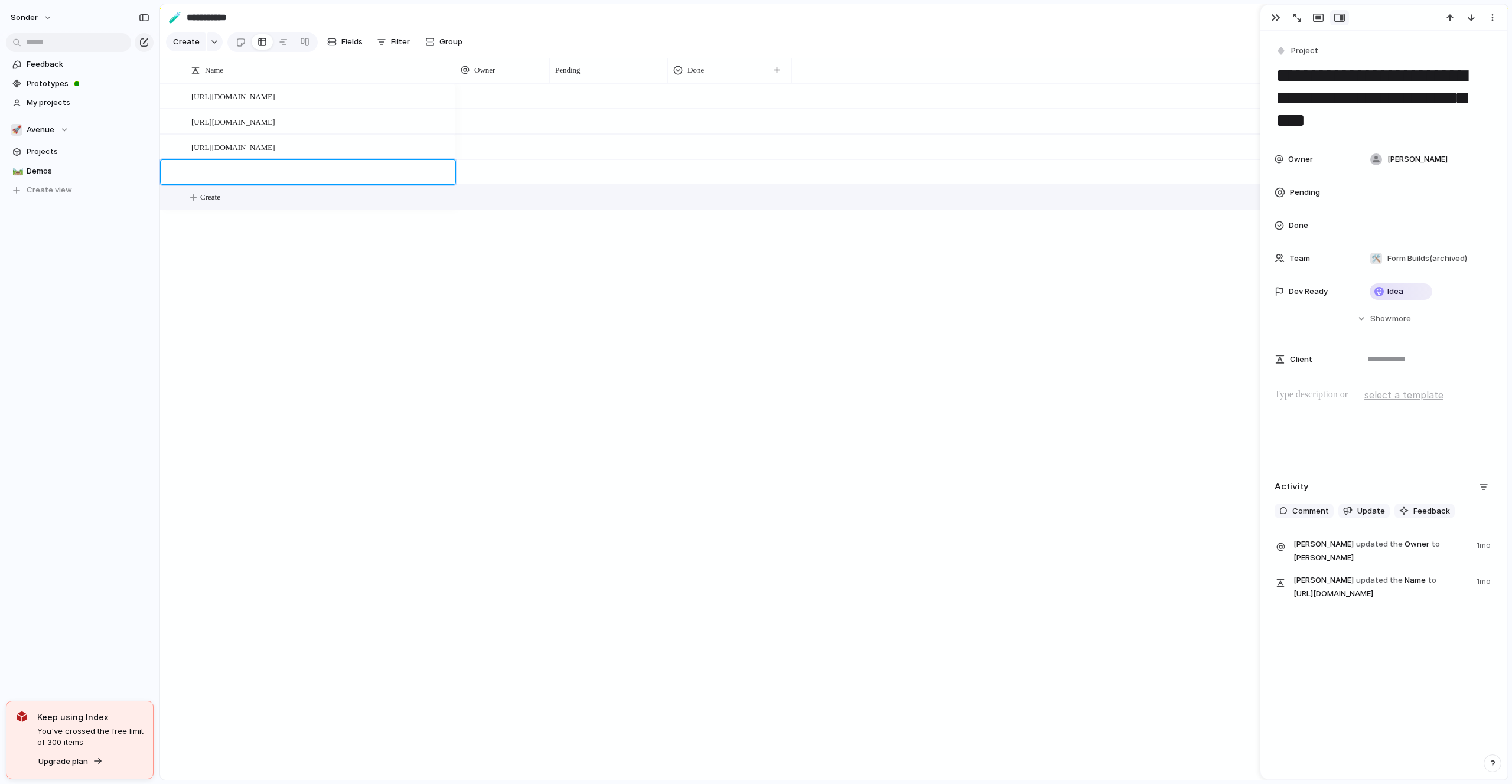
type textarea "**********"
click at [475, 100] on div at bounding box center [502, 96] width 94 height 24
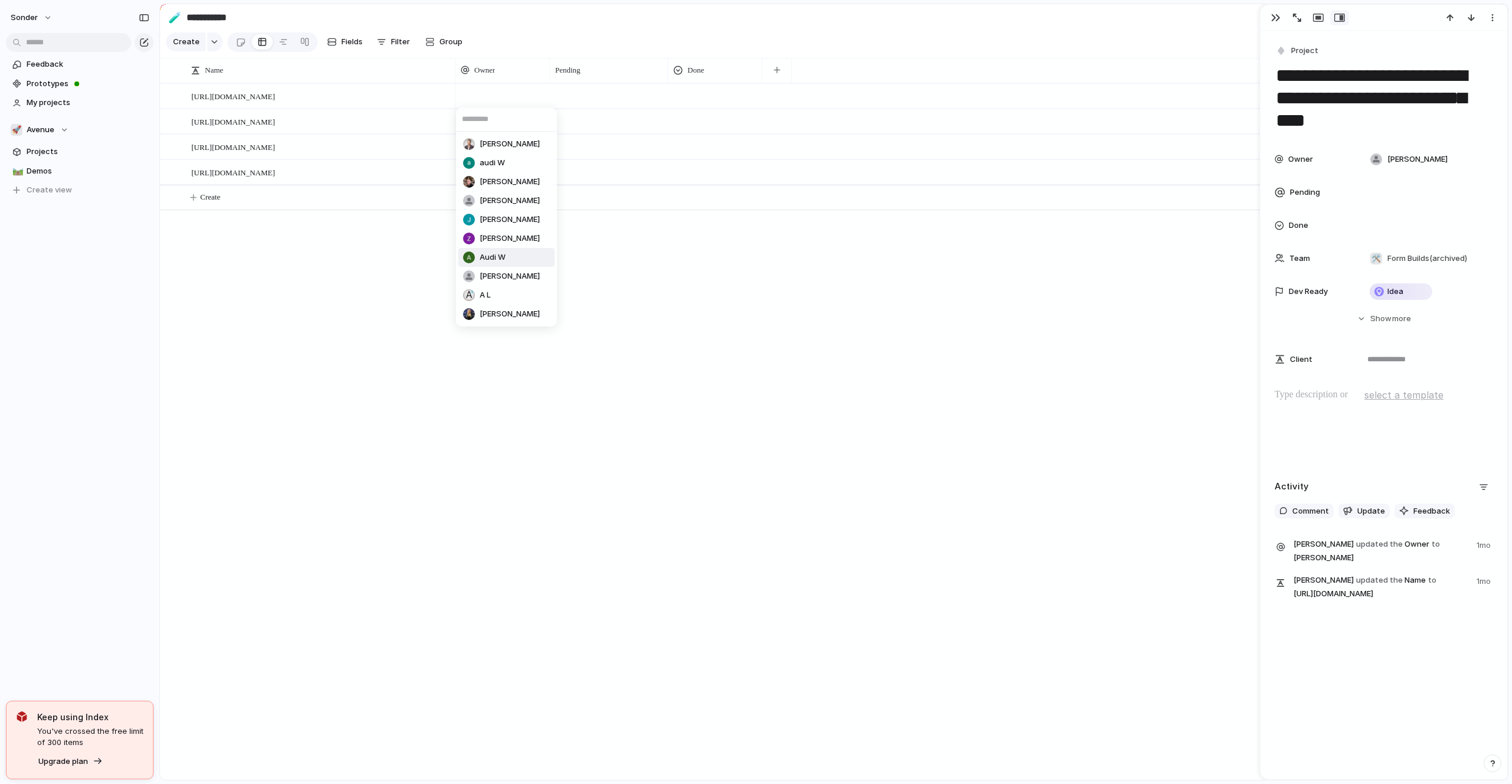
click at [503, 254] on span "Audi W" at bounding box center [492, 258] width 26 height 12
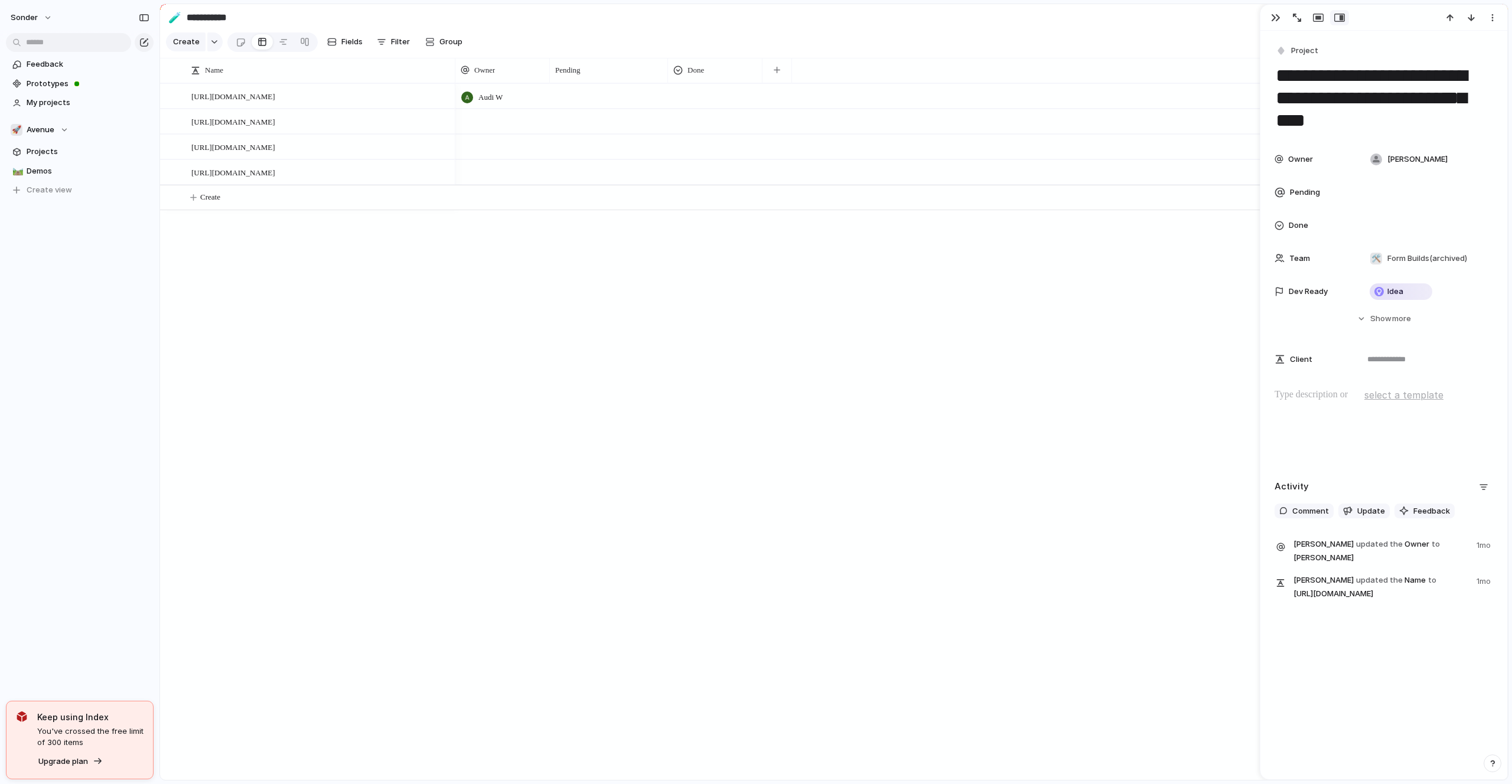
click at [496, 117] on div at bounding box center [502, 121] width 94 height 24
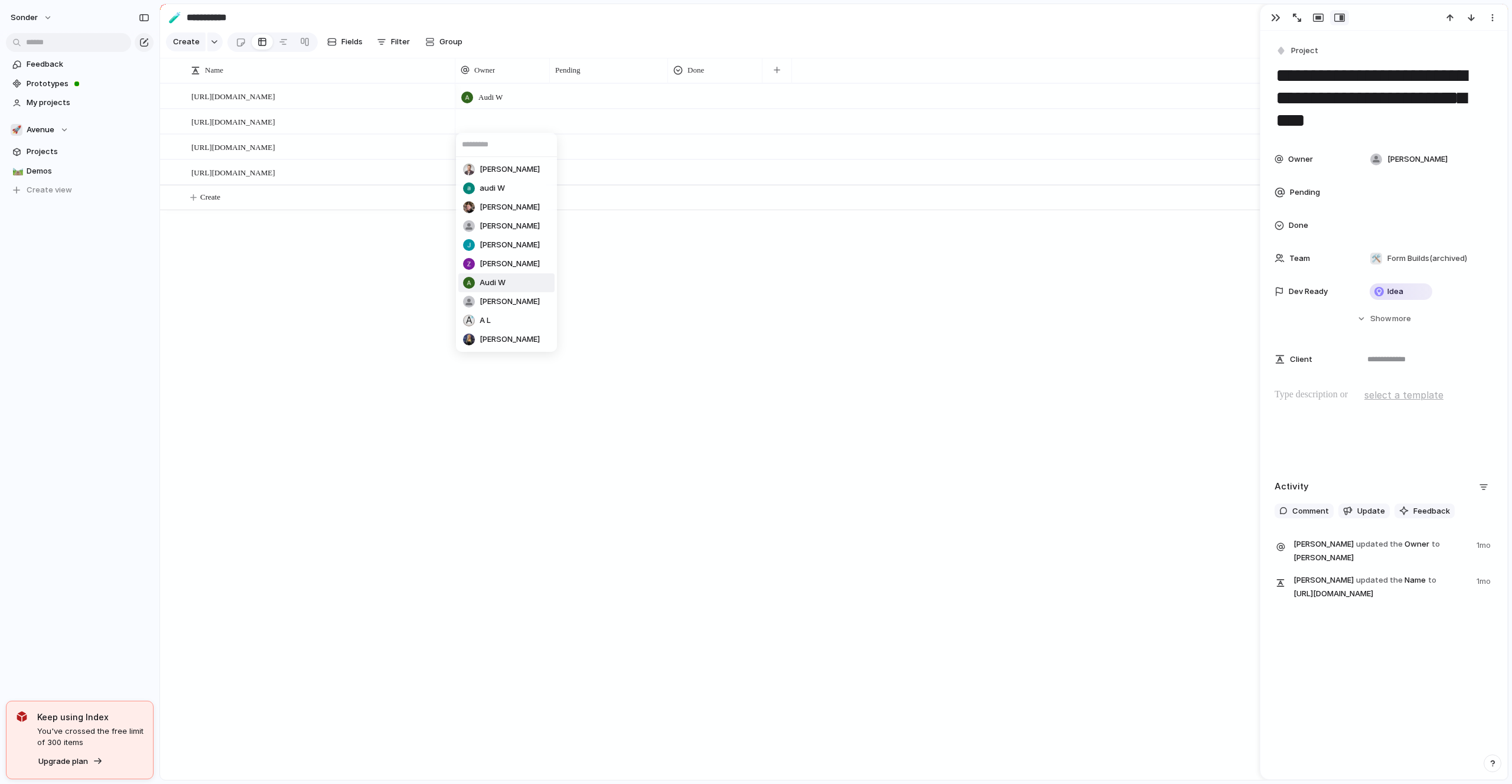
click at [512, 287] on li "Audi W" at bounding box center [506, 282] width 96 height 19
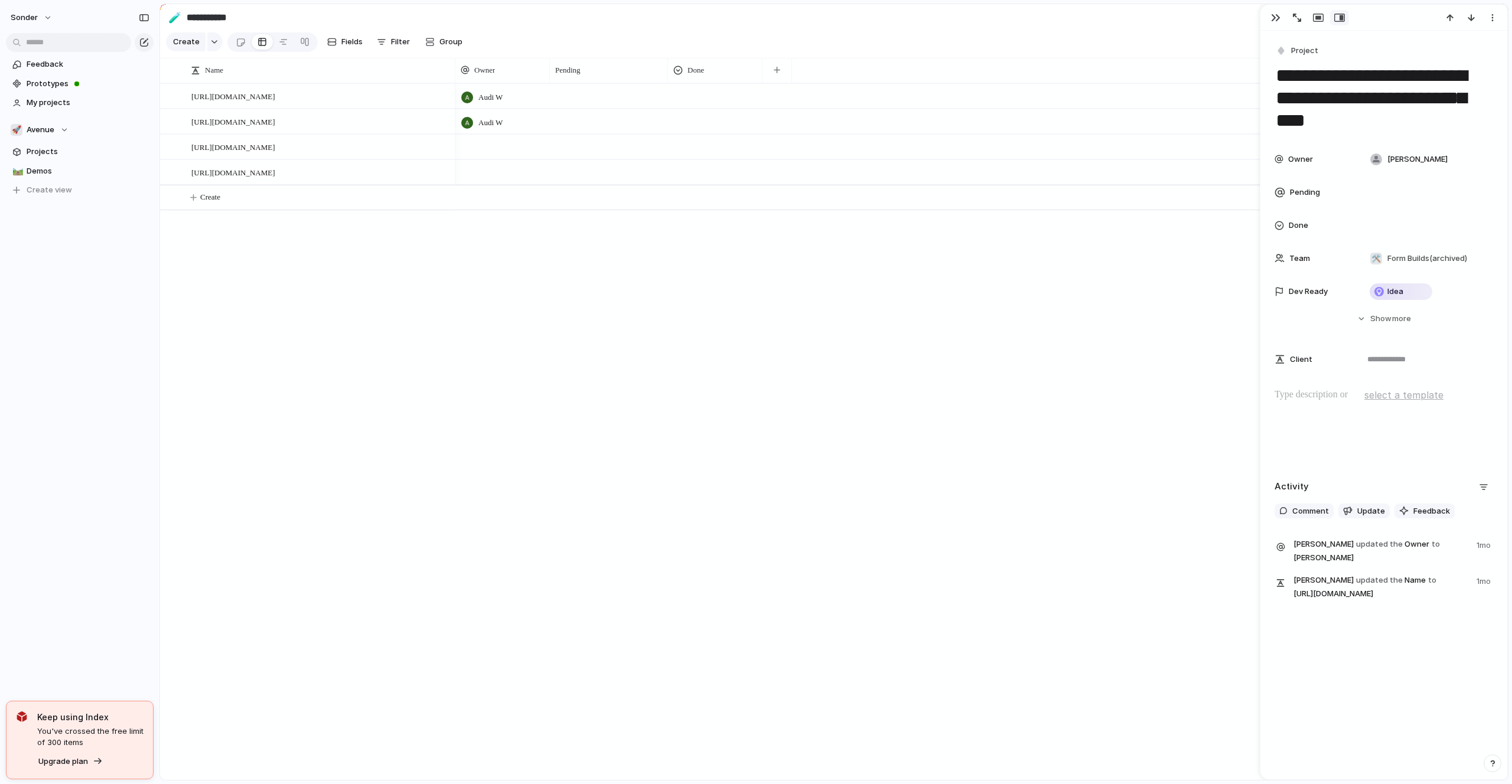
click at [482, 138] on div at bounding box center [502, 138] width 93 height 5
click at [505, 315] on li "Audi W" at bounding box center [506, 308] width 96 height 19
click at [479, 168] on div at bounding box center [502, 172] width 94 height 24
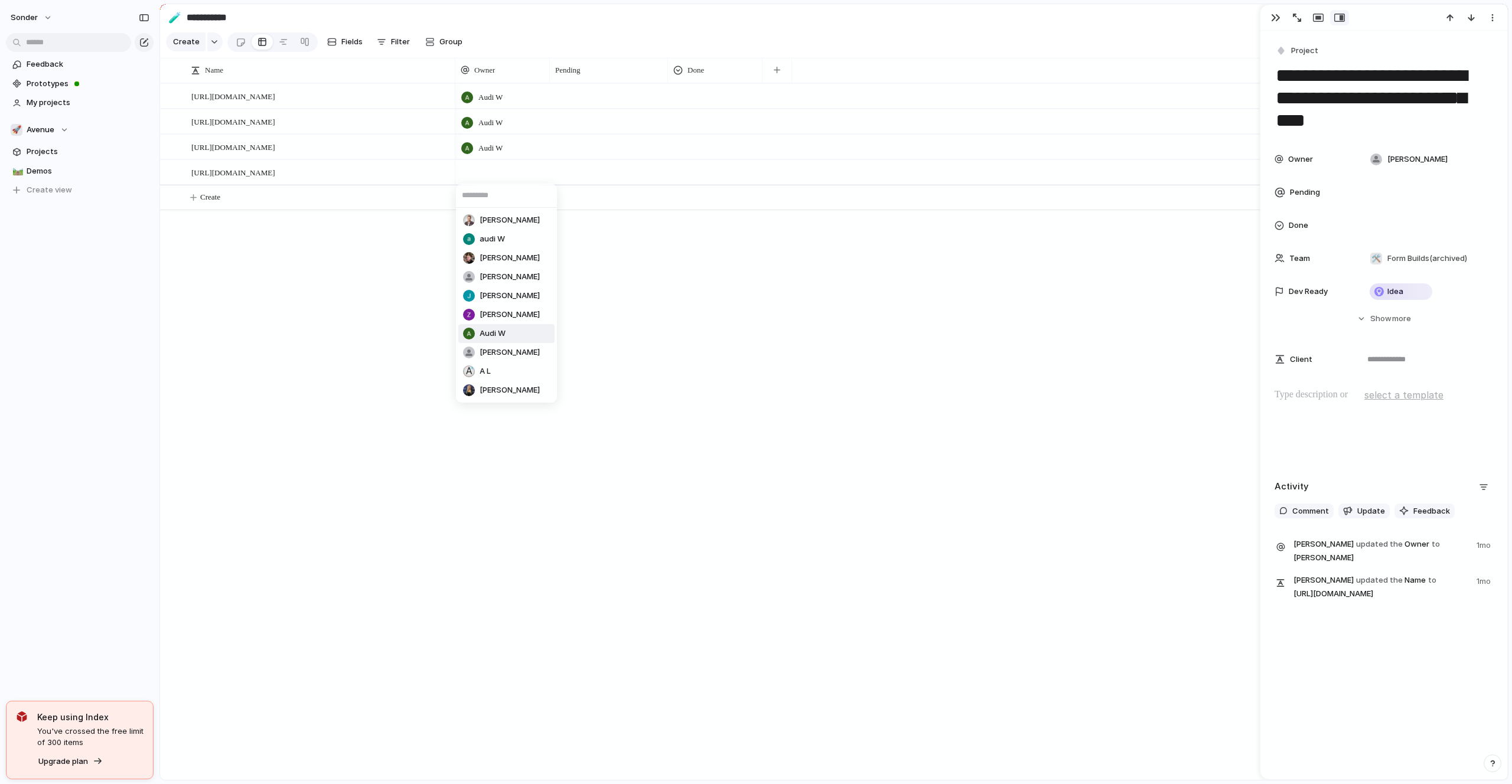
click at [504, 339] on li "Audi W" at bounding box center [506, 334] width 96 height 19
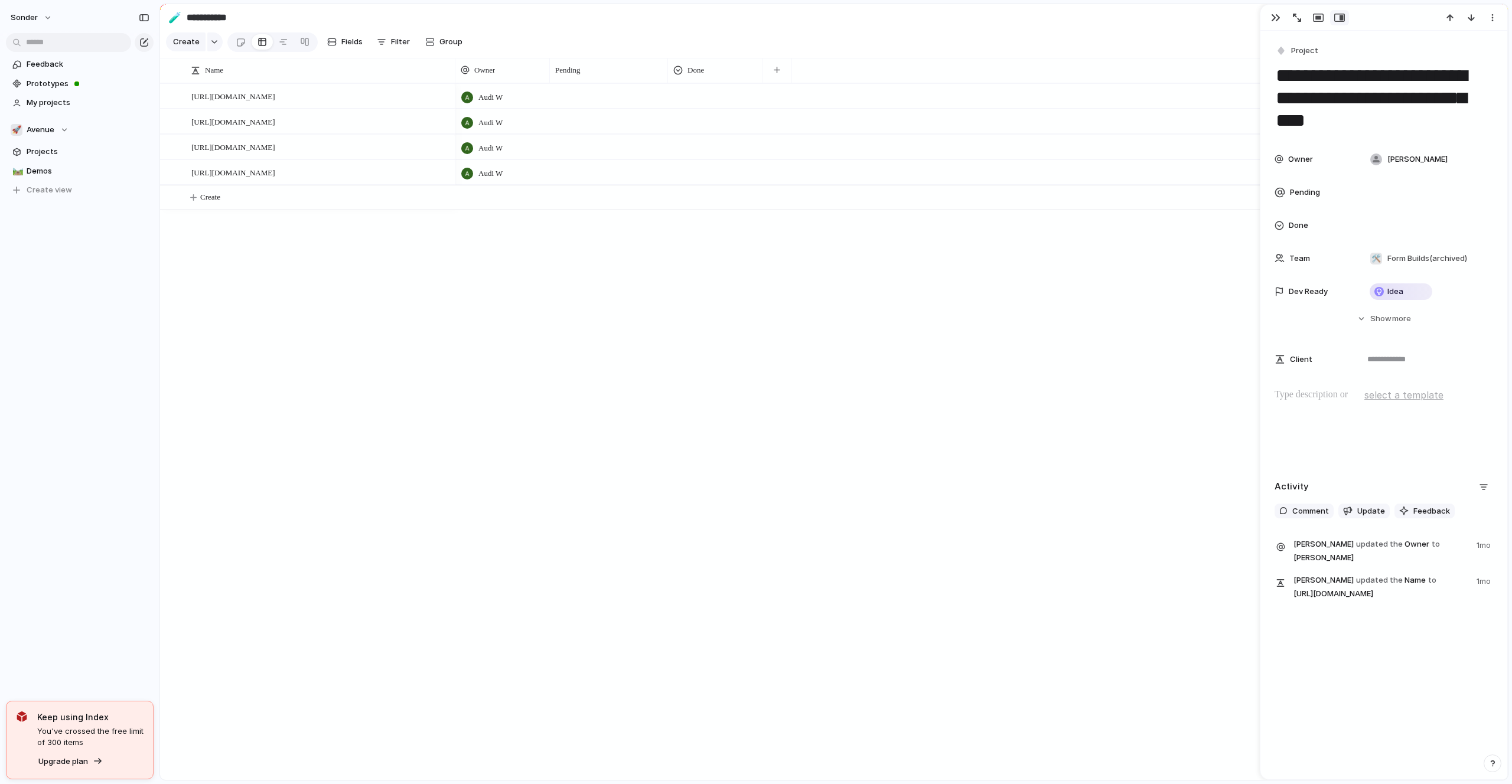
click at [589, 88] on div at bounding box center [608, 96] width 118 height 24
click at [584, 94] on div at bounding box center [608, 96] width 118 height 24
click at [583, 108] on div "Audi W" at bounding box center [981, 96] width 1052 height 26
click at [584, 107] on div at bounding box center [608, 96] width 118 height 24
click at [581, 73] on span "Pending" at bounding box center [568, 70] width 26 height 12
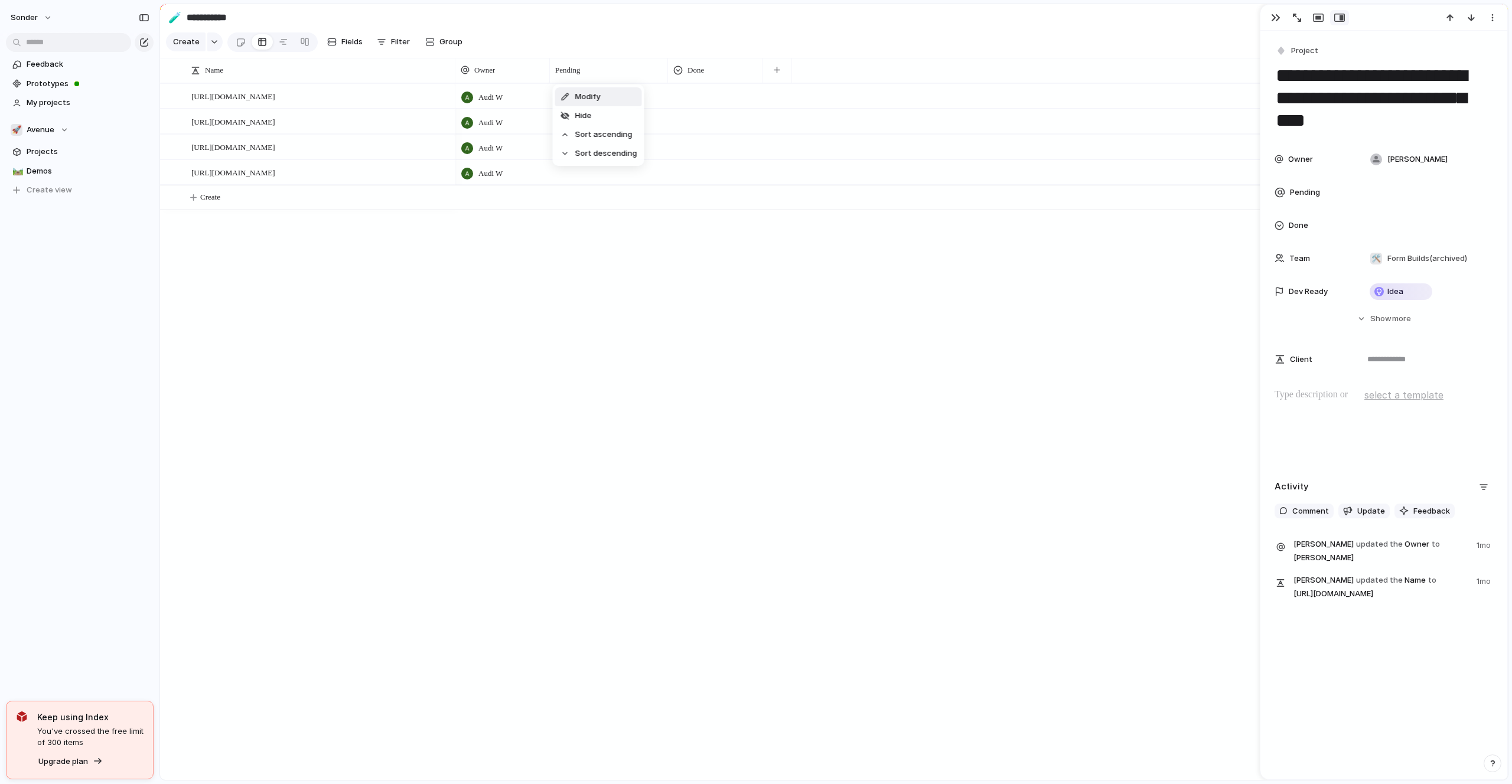
click at [590, 70] on div "Modify Hide Sort ascending Sort descending" at bounding box center [756, 392] width 1512 height 784
click at [583, 107] on div at bounding box center [608, 96] width 118 height 24
click at [583, 94] on div at bounding box center [608, 96] width 118 height 24
click at [693, 94] on div at bounding box center [715, 94] width 93 height 20
click at [693, 94] on div "Live Done In progress" at bounding box center [756, 392] width 1512 height 784
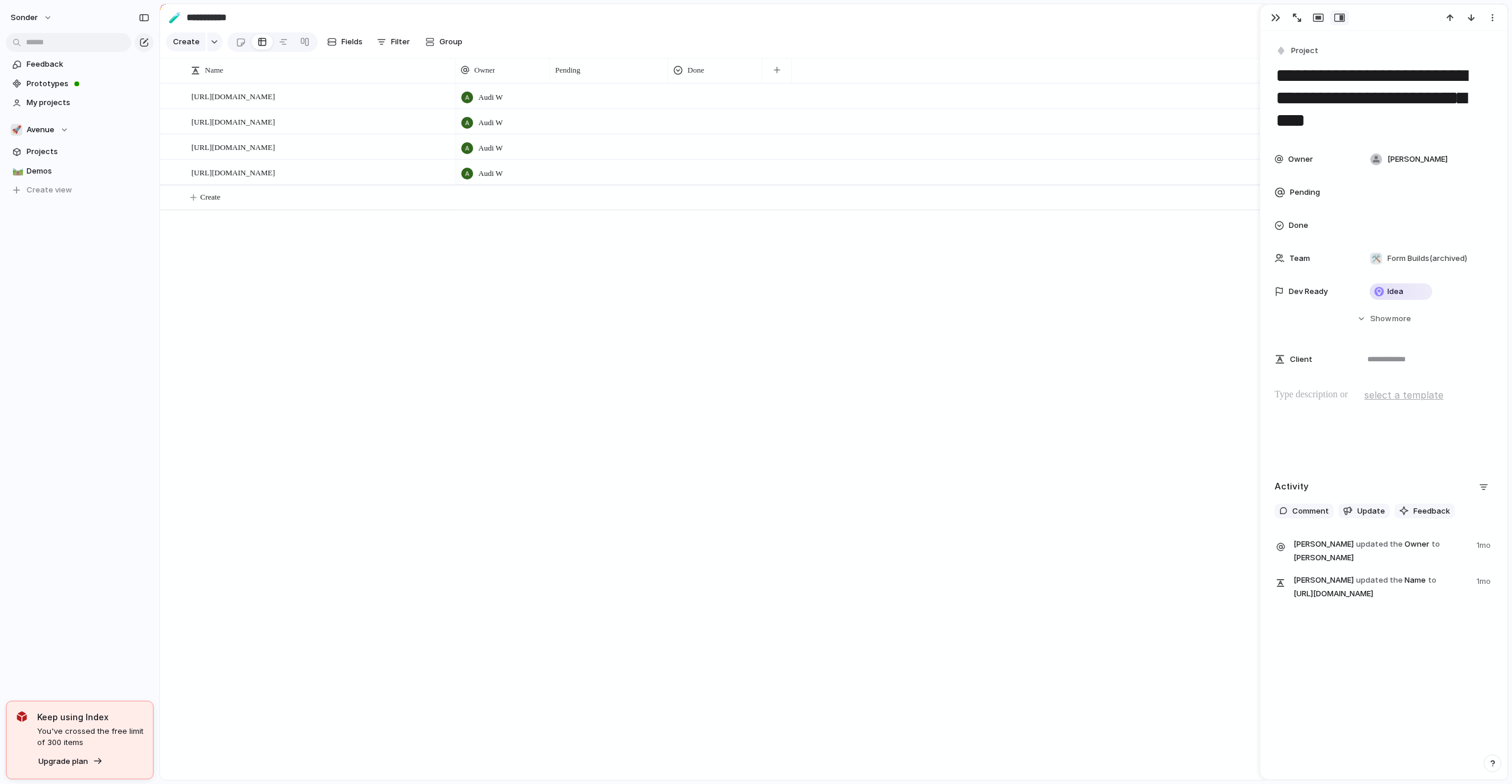
click at [604, 102] on div at bounding box center [608, 96] width 118 height 24
click at [602, 102] on div at bounding box center [608, 96] width 118 height 24
click at [581, 102] on div at bounding box center [608, 96] width 118 height 24
click at [696, 102] on div at bounding box center [715, 94] width 93 height 20
click at [595, 91] on div "Live Done In progress" at bounding box center [756, 392] width 1512 height 784
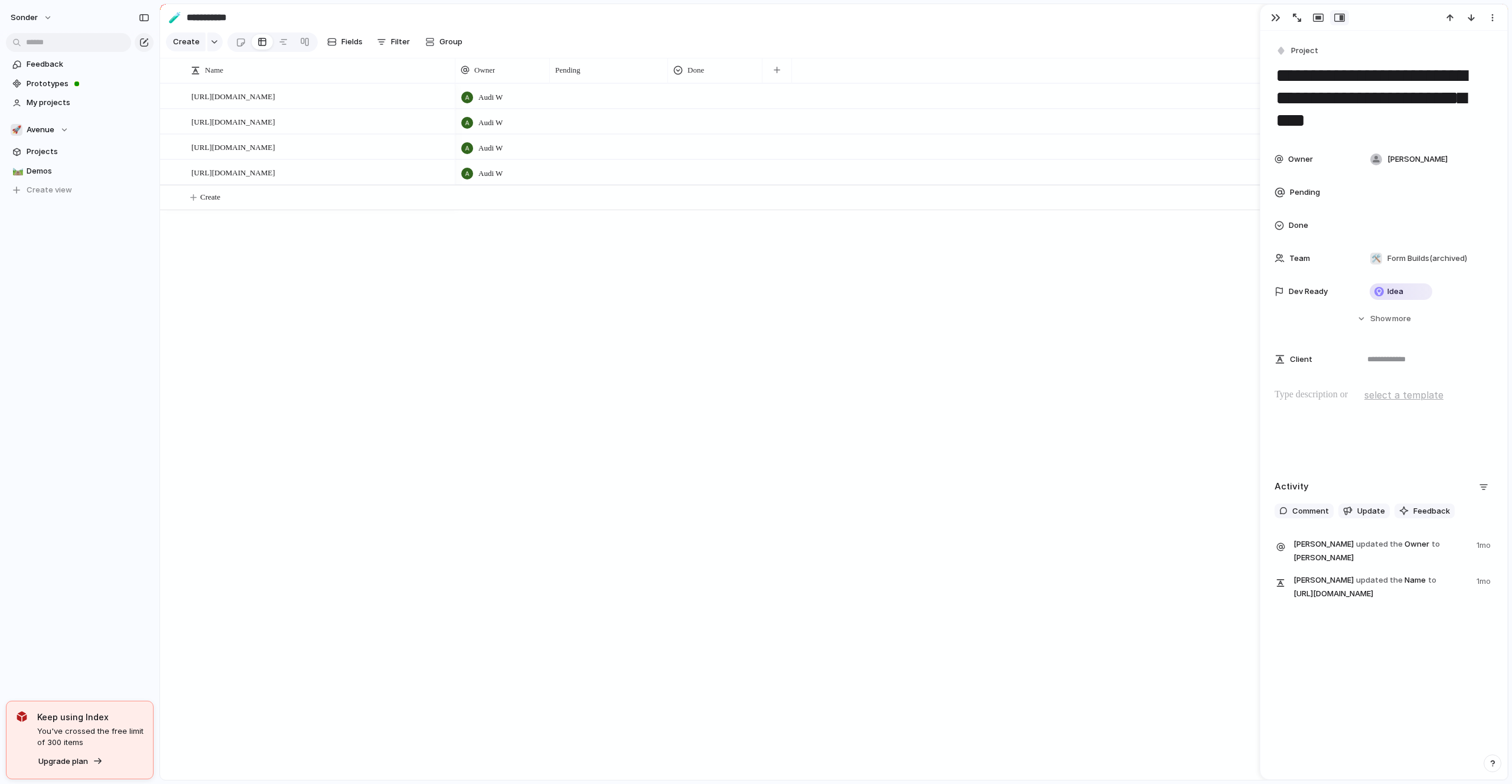
click at [794, 73] on div "Owner Pending Done" at bounding box center [981, 70] width 1052 height 25
click at [786, 73] on button "button" at bounding box center [777, 70] width 24 height 22
type input "*"
type input "***"
click at [808, 155] on span "Add 'cre'" at bounding box center [801, 160] width 35 height 12
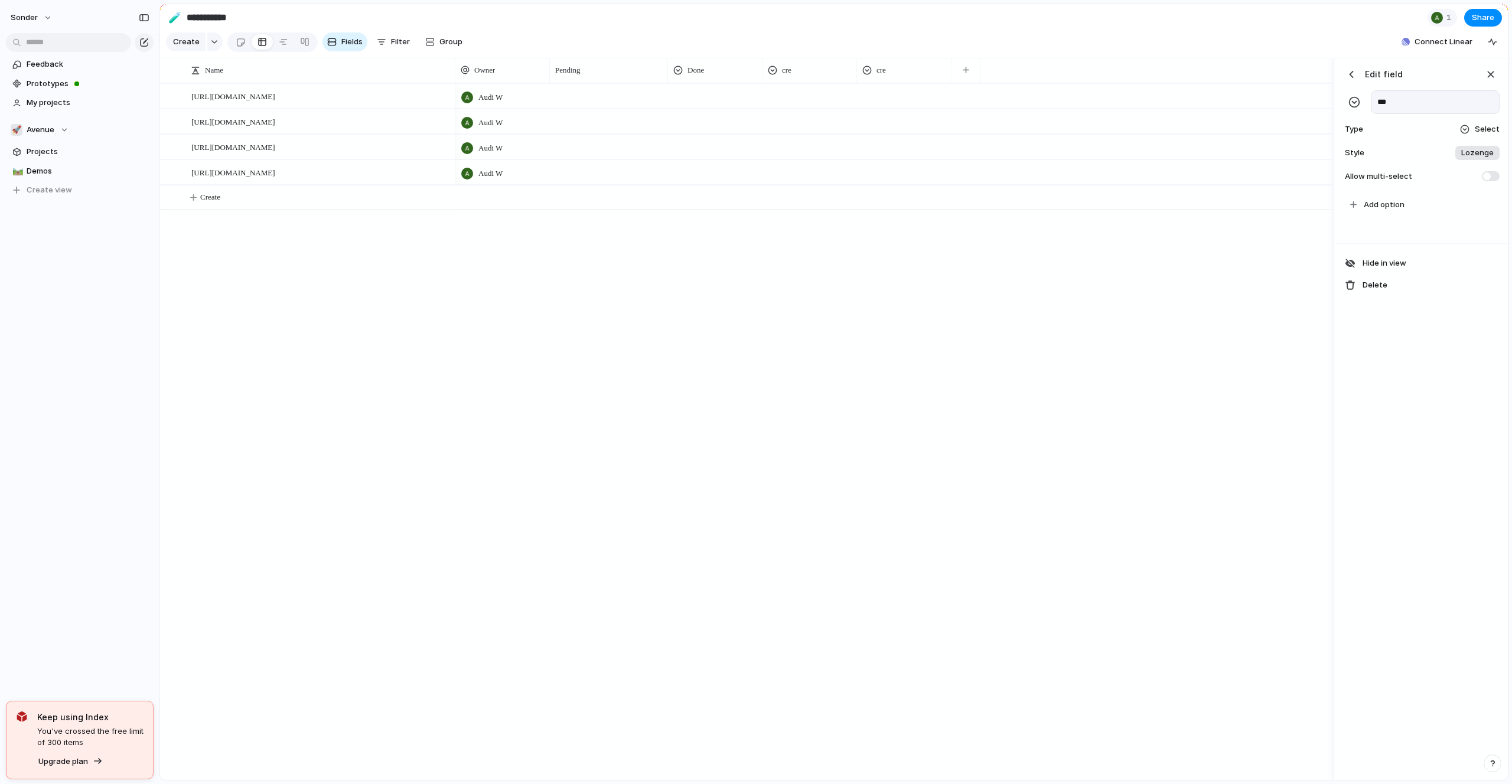
click at [1393, 98] on input "***" at bounding box center [1434, 102] width 129 height 24
type input "**********"
click at [803, 111] on div at bounding box center [809, 119] width 93 height 20
click at [806, 97] on div "Type to add a value" at bounding box center [756, 392] width 1512 height 784
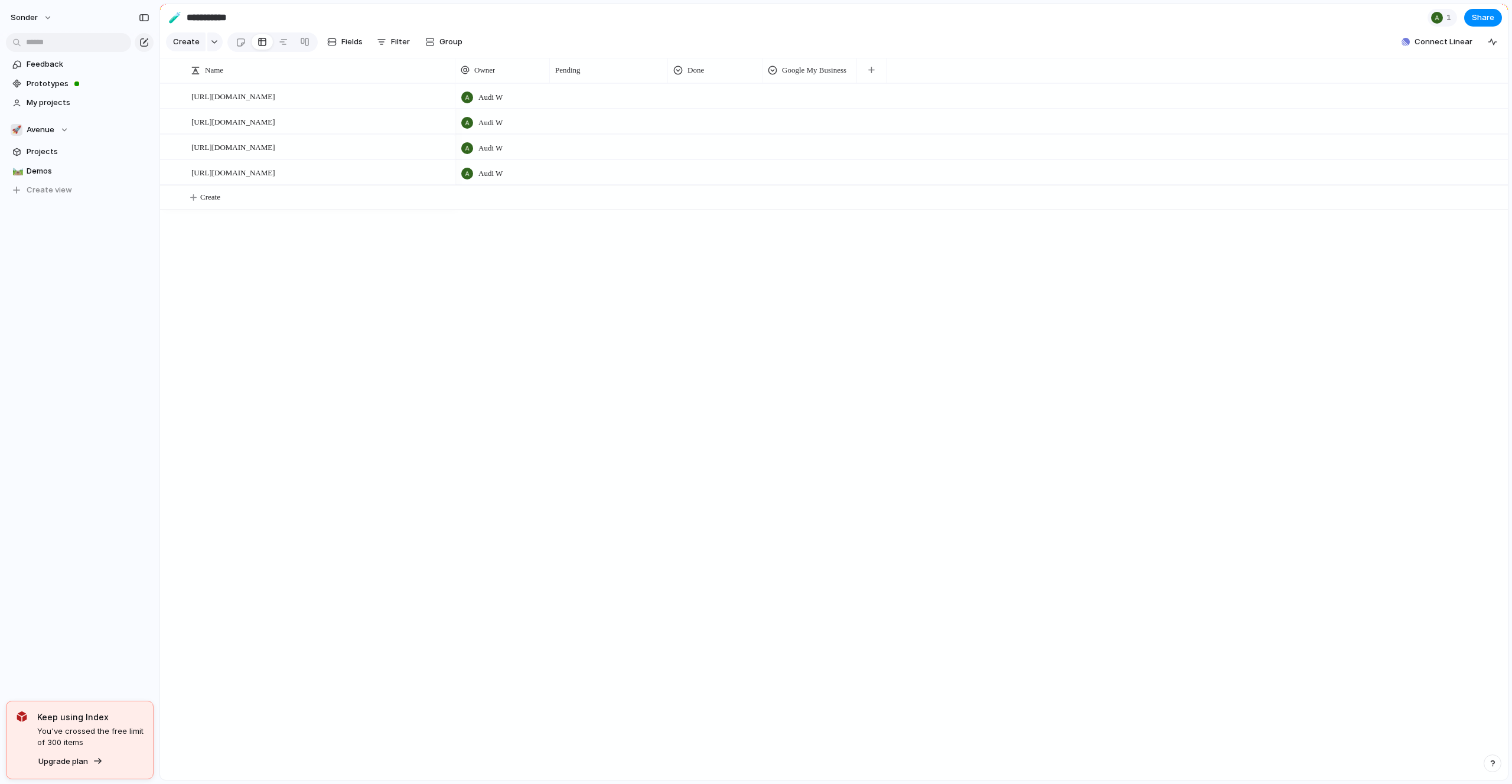
click at [806, 97] on div at bounding box center [809, 94] width 93 height 20
click at [807, 86] on div "Type to add a value" at bounding box center [756, 392] width 1512 height 784
click at [807, 85] on div at bounding box center [809, 94] width 93 height 20
click at [797, 64] on div "Type to add a value" at bounding box center [756, 392] width 1512 height 784
click at [794, 96] on div at bounding box center [809, 94] width 93 height 20
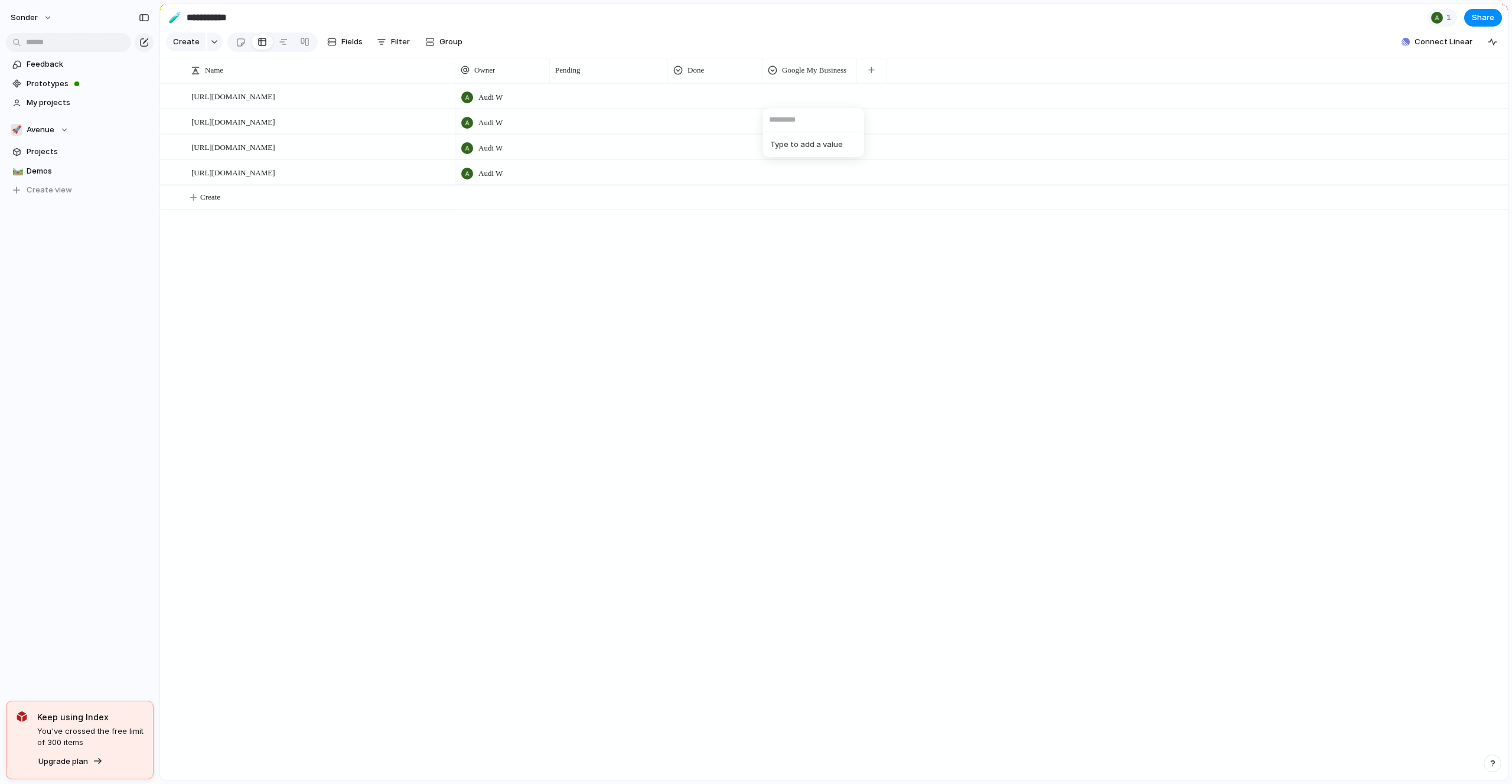
click at [803, 148] on span "Type to add a value" at bounding box center [813, 145] width 96 height 19
click at [800, 122] on input "text" at bounding box center [813, 119] width 101 height 24
type input "***"
click at [811, 150] on span "Add 'tic'" at bounding box center [797, 145] width 32 height 12
click at [783, 91] on div "tic" at bounding box center [777, 96] width 20 height 14
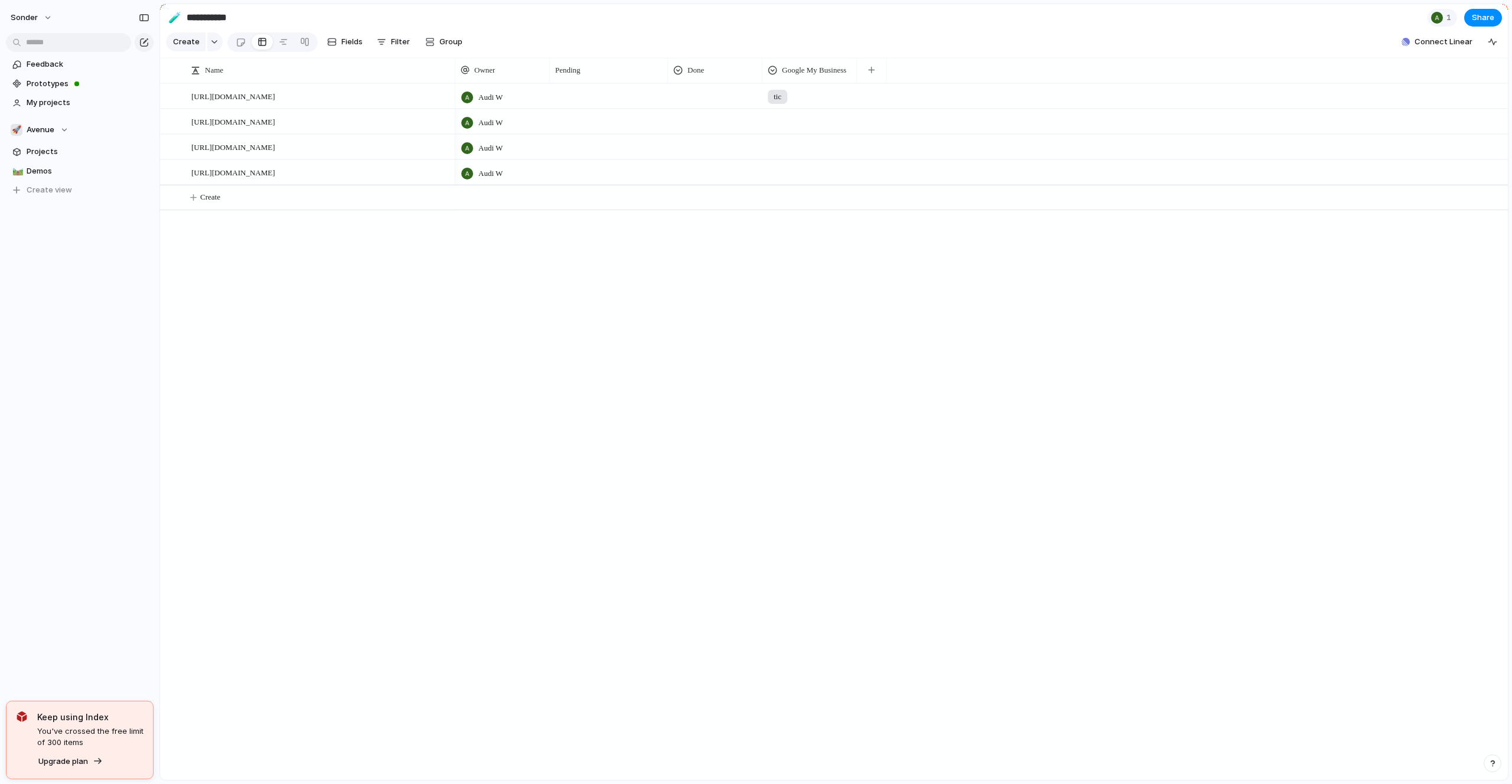
click at [781, 98] on div "tic" at bounding box center [756, 392] width 1512 height 784
click at [781, 98] on span "tic" at bounding box center [777, 97] width 7 height 12
click at [803, 142] on div "tic" at bounding box center [796, 145] width 22 height 14
click at [775, 90] on div at bounding box center [809, 94] width 93 height 20
click at [791, 96] on div "tic" at bounding box center [756, 392] width 1512 height 784
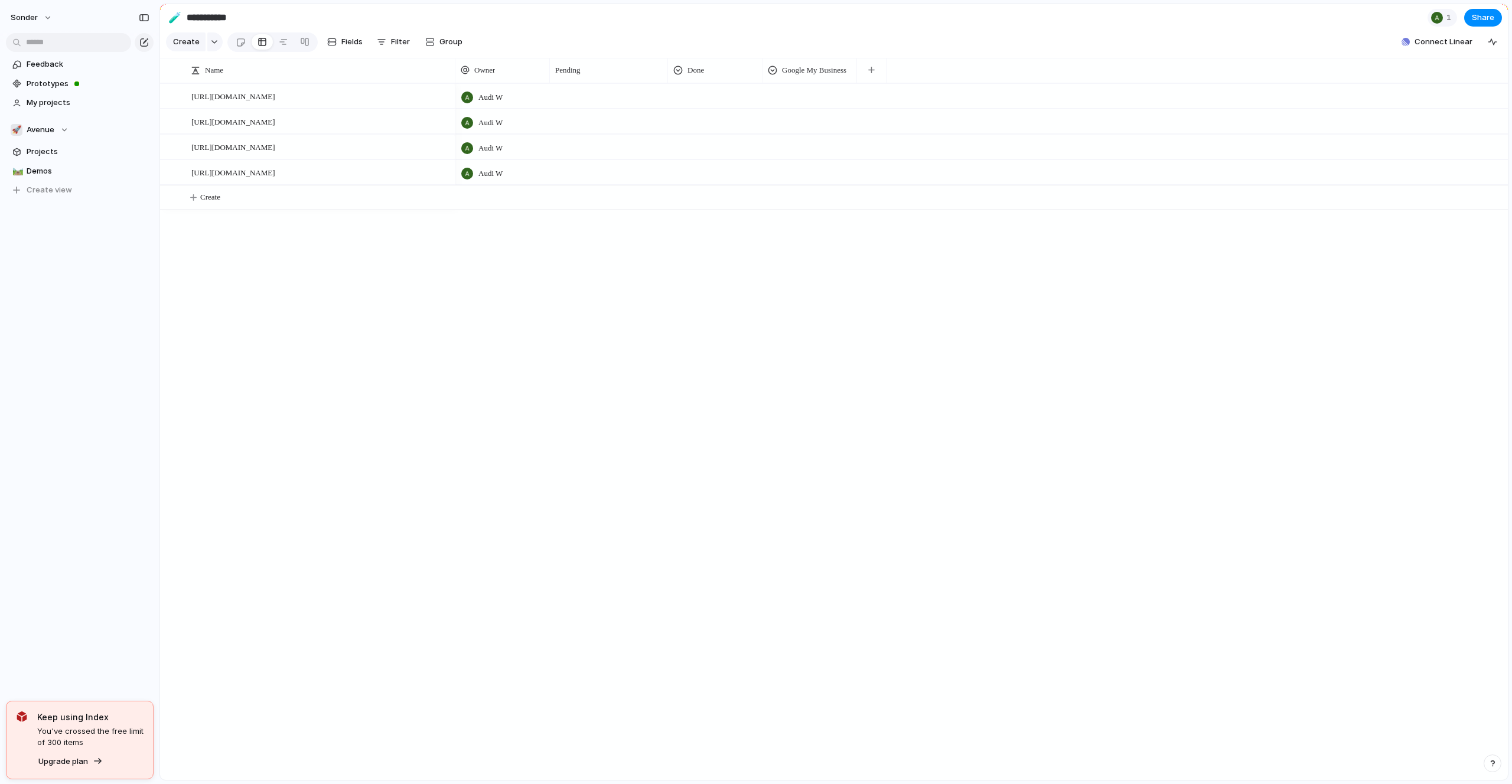
click at [791, 96] on div at bounding box center [809, 94] width 93 height 20
type input "*"
type input "****"
click at [811, 149] on span "Add 'Done'" at bounding box center [802, 145] width 42 height 12
click at [794, 121] on div at bounding box center [809, 119] width 93 height 20
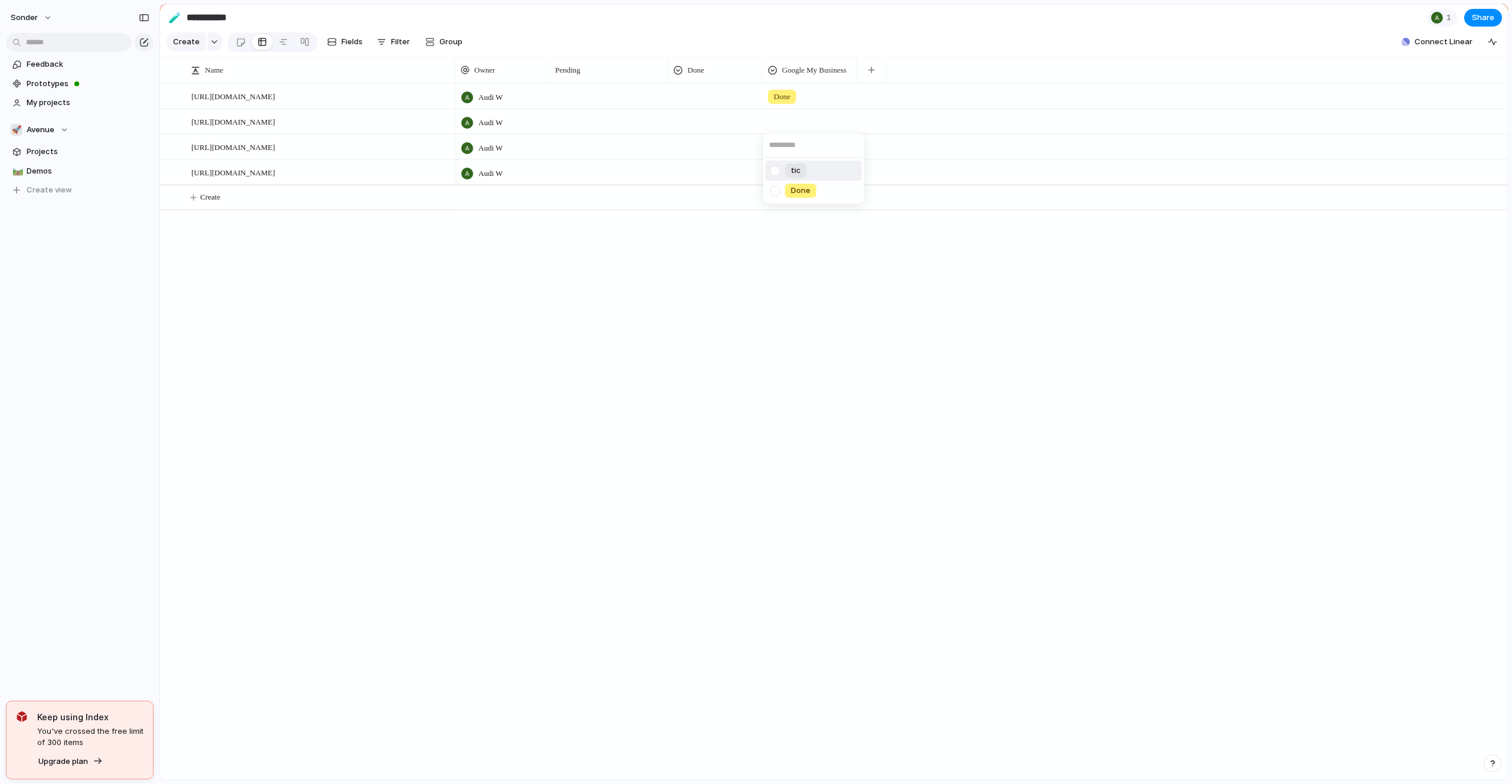
click at [792, 98] on div "tic Done" at bounding box center [756, 392] width 1512 height 784
click at [790, 92] on span "Done" at bounding box center [782, 97] width 17 height 12
click at [831, 163] on li "Done" at bounding box center [813, 165] width 96 height 20
click at [803, 80] on div "Google My Business" at bounding box center [809, 70] width 89 height 25
click at [803, 82] on div "Name Owner Pending Done Google My Business" at bounding box center [834, 71] width 1347 height 26
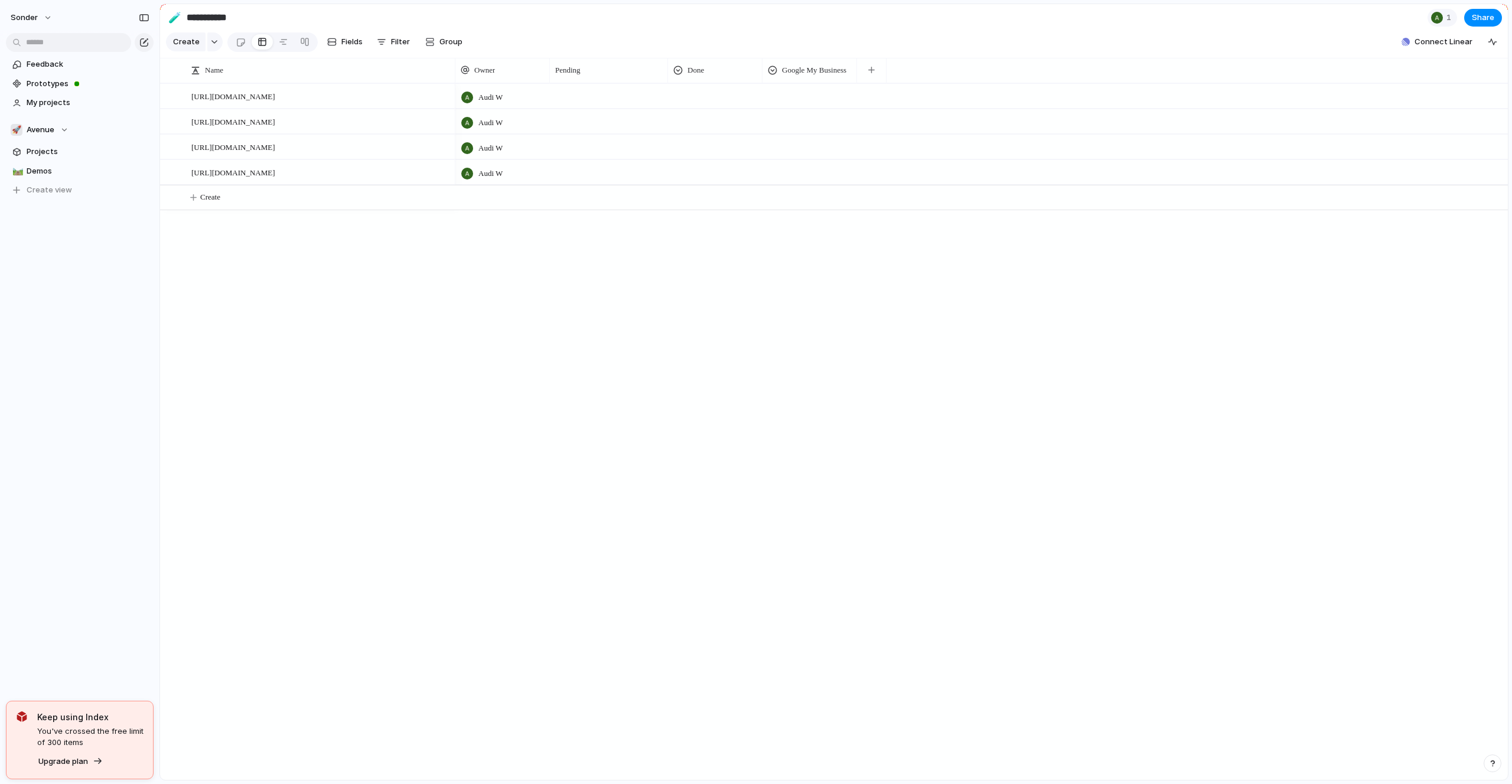
click at [802, 87] on div at bounding box center [809, 94] width 93 height 20
click at [814, 144] on li "tic" at bounding box center [813, 146] width 96 height 20
click at [789, 96] on div "tic" at bounding box center [809, 94] width 93 height 20
click at [772, 145] on div at bounding box center [775, 146] width 21 height 21
click at [817, 265] on div "tic Done" at bounding box center [756, 392] width 1512 height 784
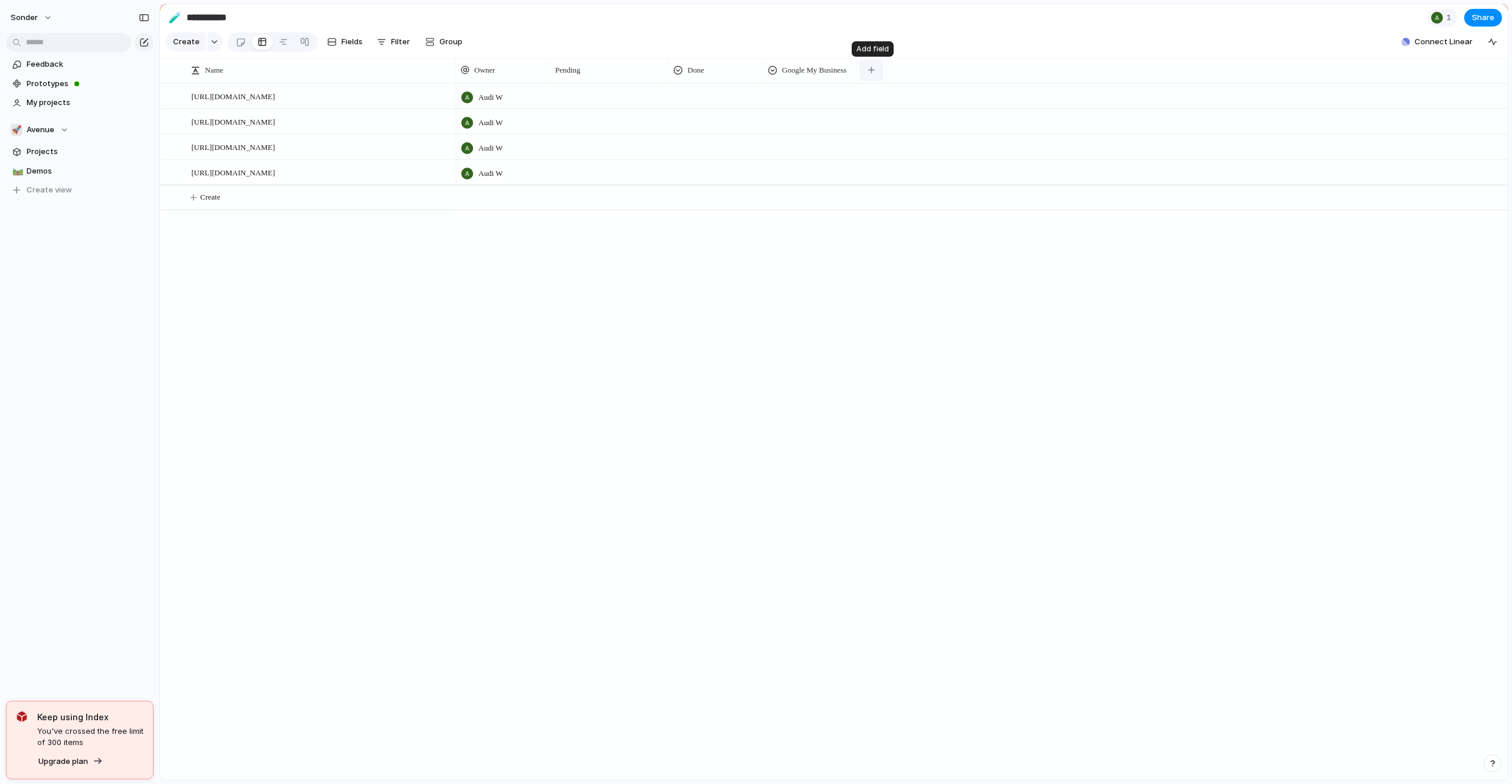
click at [873, 69] on div "button" at bounding box center [871, 70] width 7 height 7
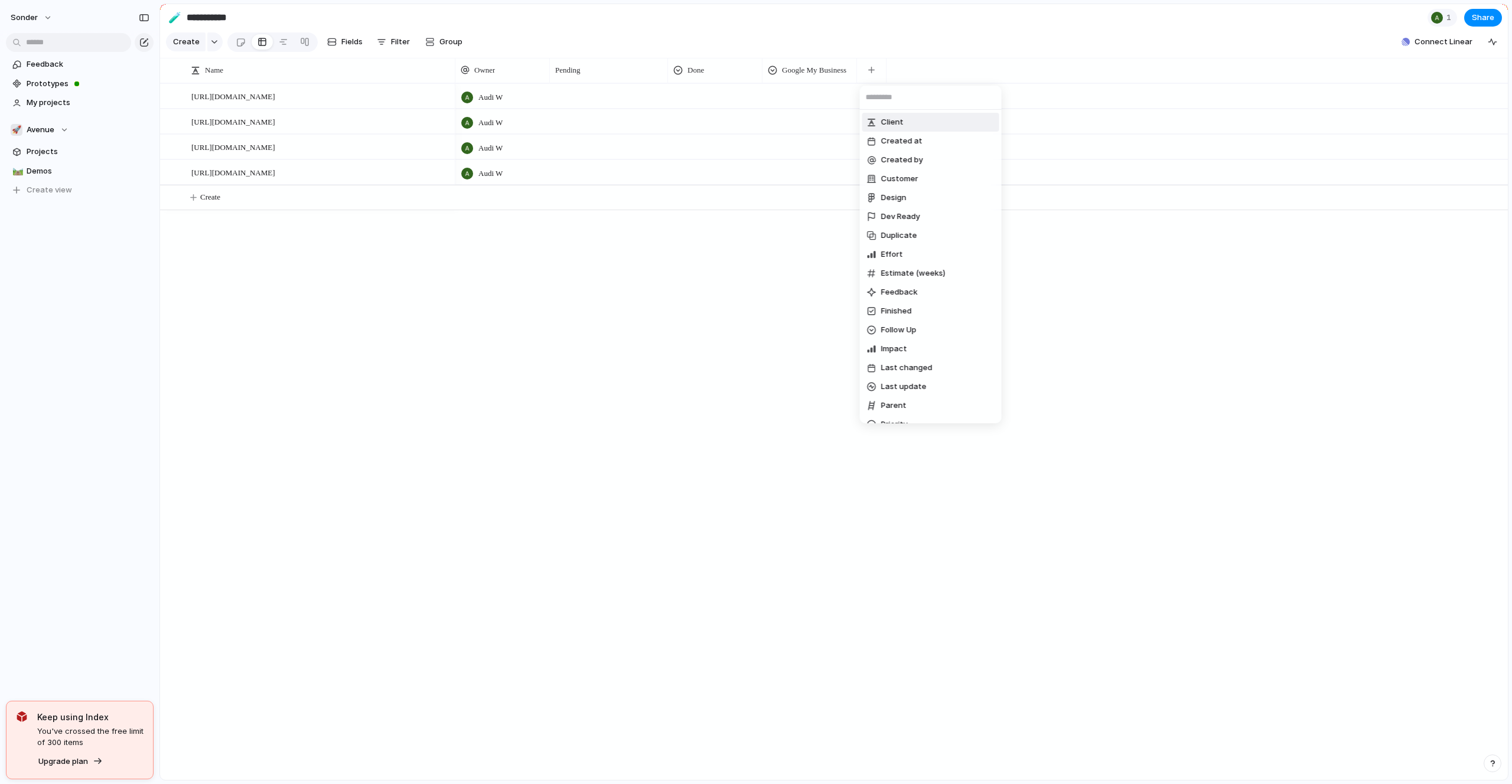
click at [707, 73] on div "Client Created at Created by Customer Design Dev Ready Duplicate Effort Estimat…" at bounding box center [756, 392] width 1512 height 784
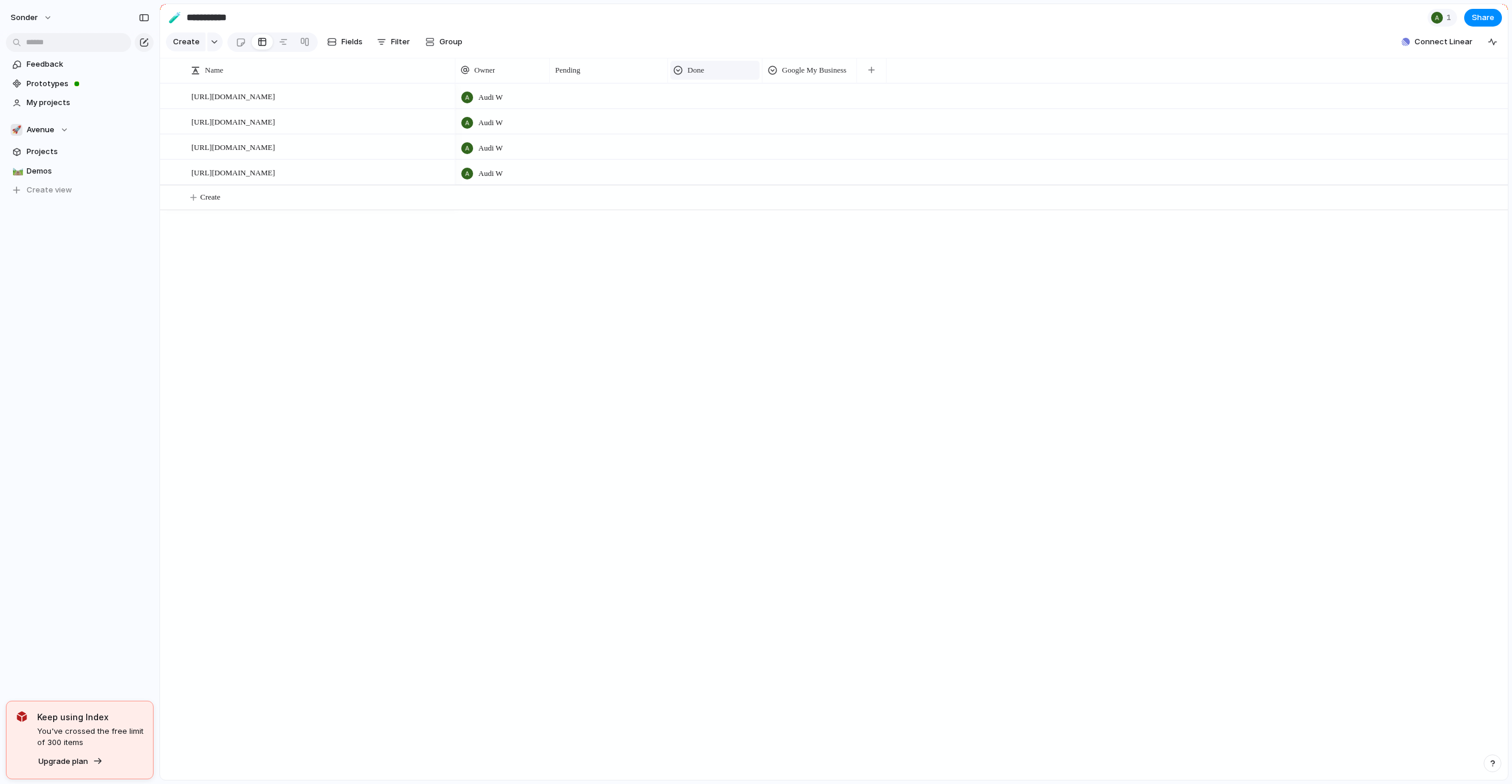
click at [683, 69] on div "Done" at bounding box center [714, 70] width 83 height 12
click at [676, 68] on div "Modify Hide Sort ascending Sort descending" at bounding box center [756, 392] width 1512 height 784
drag, startPoint x: 682, startPoint y: 68, endPoint x: 560, endPoint y: 68, distance: 122.0
click at [669, 67] on span "Pending" at bounding box center [662, 70] width 26 height 12
click at [700, 56] on div "Modify Hide Sort ascending Sort descending" at bounding box center [756, 392] width 1512 height 784
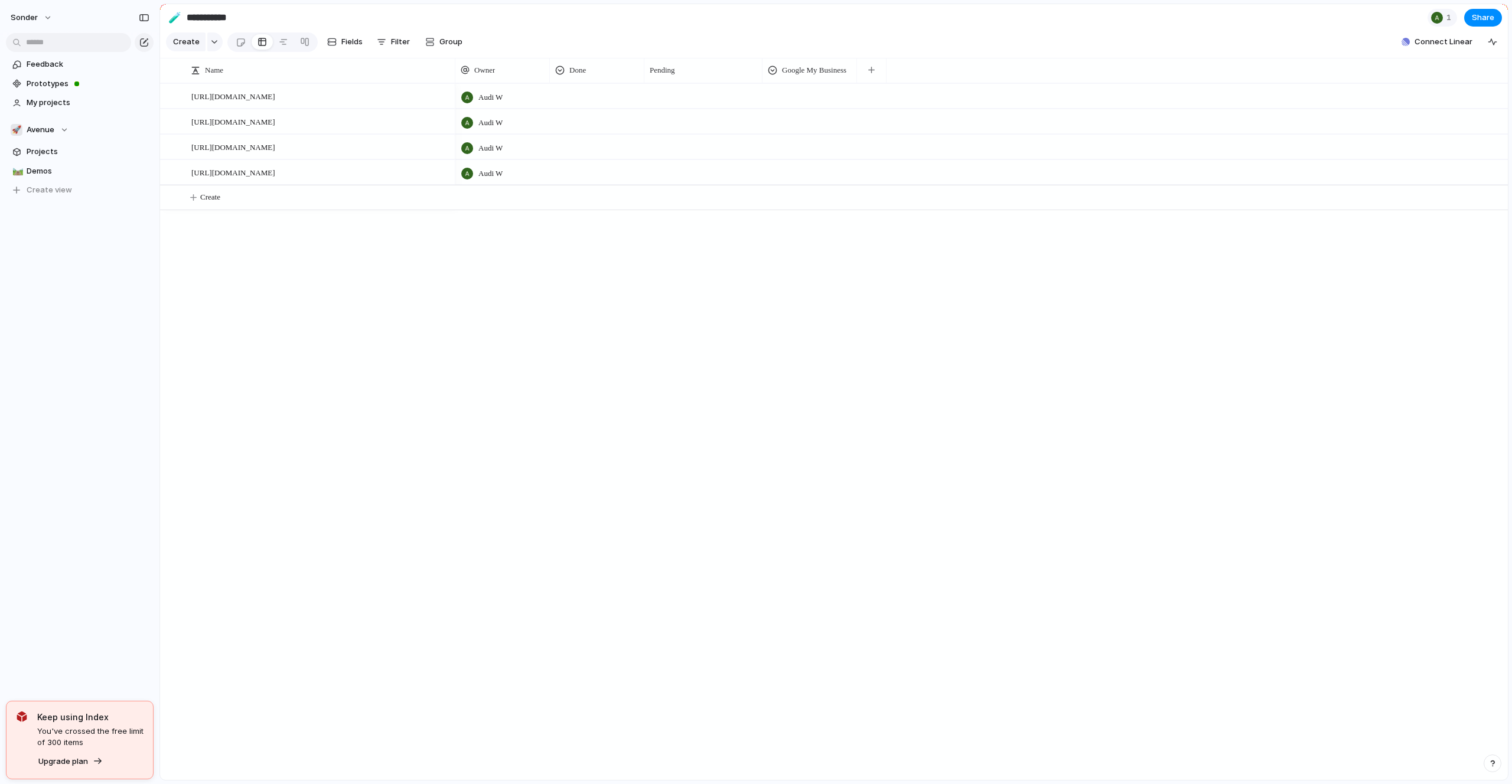
click at [685, 92] on div at bounding box center [703, 96] width 118 height 24
click at [675, 70] on span "Pending" at bounding box center [662, 70] width 26 height 12
click at [697, 110] on li "Hide" at bounding box center [693, 116] width 87 height 19
click at [701, 72] on span "Google My Business" at bounding box center [695, 70] width 64 height 12
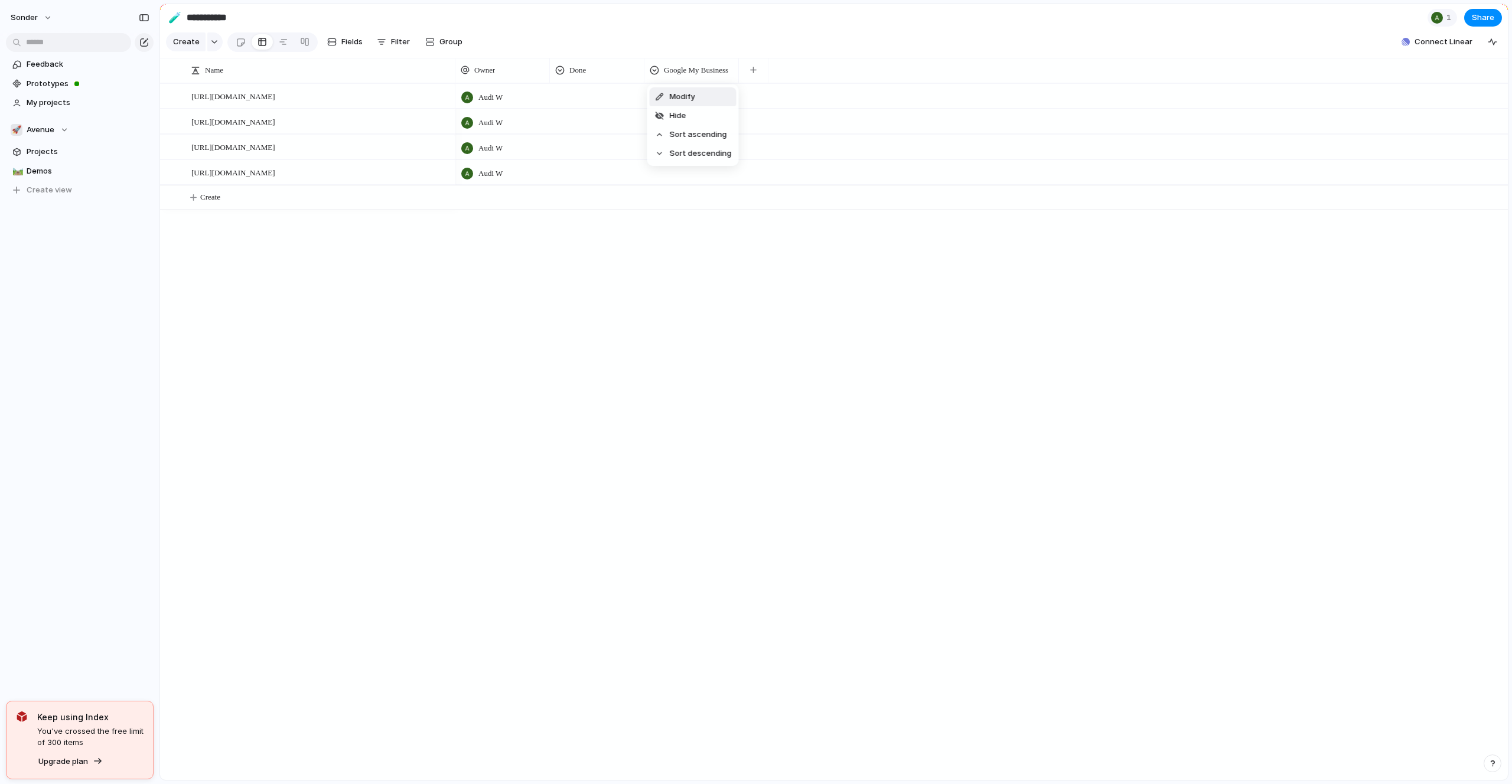
click at [696, 102] on li "Modify" at bounding box center [693, 97] width 87 height 19
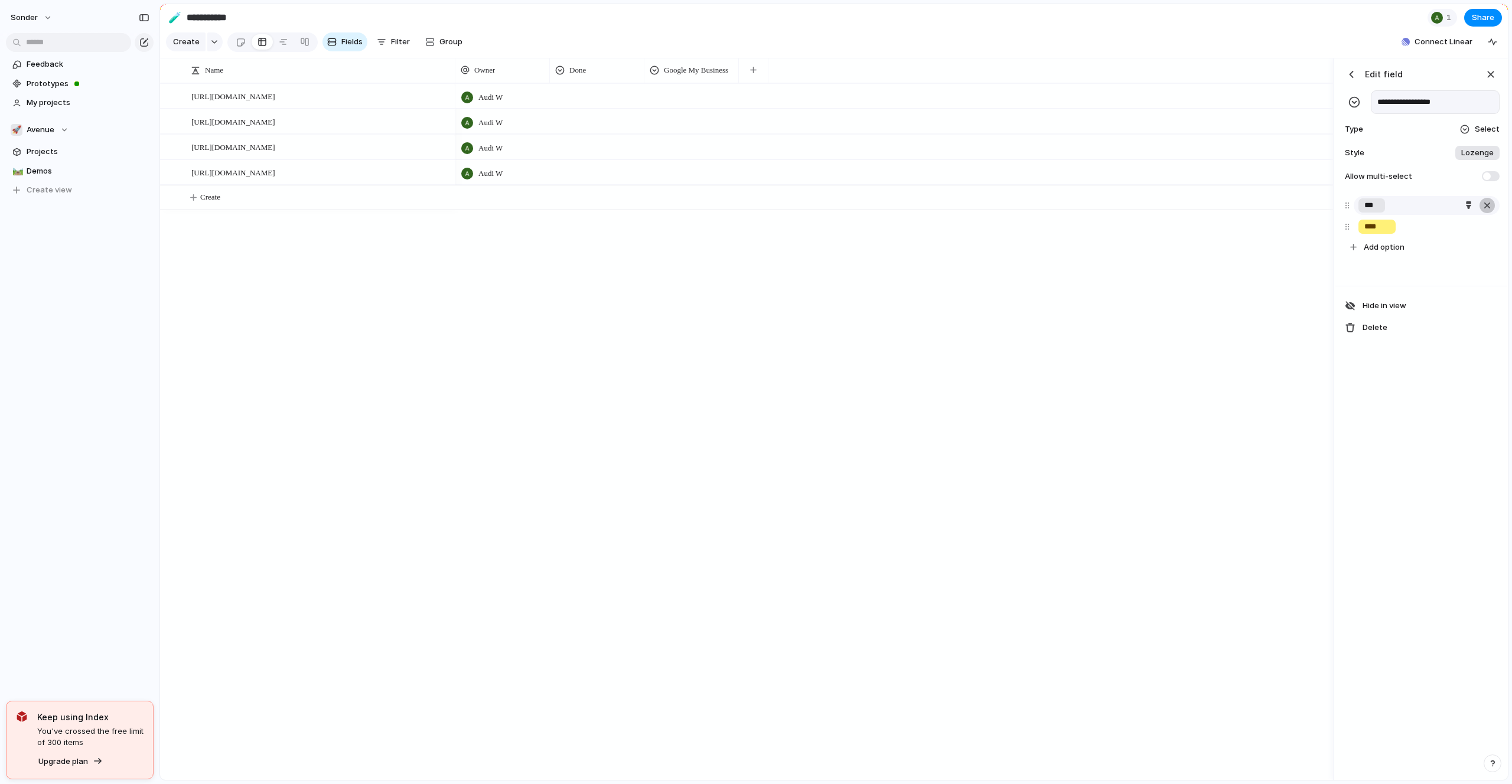
click at [1487, 206] on div "button" at bounding box center [1487, 205] width 12 height 16
click at [1055, 282] on div "Audi W Audi W Audi W Audi W" at bounding box center [894, 431] width 877 height 696
click at [56, 138] on button "🚀 Avenue" at bounding box center [80, 129] width 148 height 18
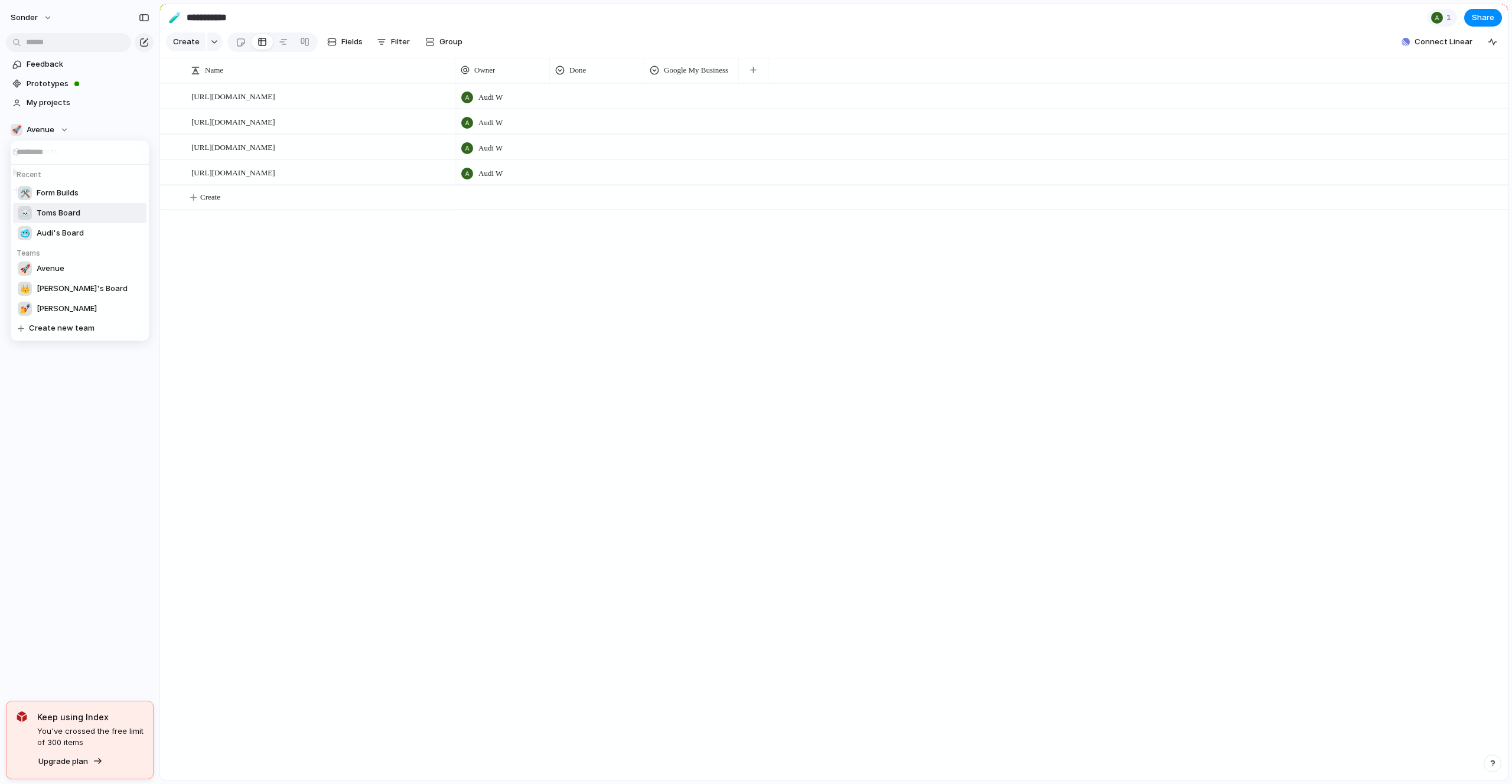
drag, startPoint x: 67, startPoint y: 193, endPoint x: 130, endPoint y: 213, distance: 66.1
click at [130, 213] on div "Recent 🛠️ Form Builds ☠️ Toms Board 🥶 Audi's Board Teams 🚀 Avenue 👑 [PERSON_NAM…" at bounding box center [756, 392] width 1512 height 784
click at [123, 187] on div "Recent 🛠️ Form Builds ☠️ Toms Board 🥶 Audi's Board Teams 🚀 Avenue 👑 [PERSON_NAM…" at bounding box center [756, 392] width 1512 height 784
click at [74, 127] on button "🚀 Avenue" at bounding box center [80, 129] width 148 height 18
click at [59, 229] on span "Audi's Board" at bounding box center [60, 233] width 47 height 12
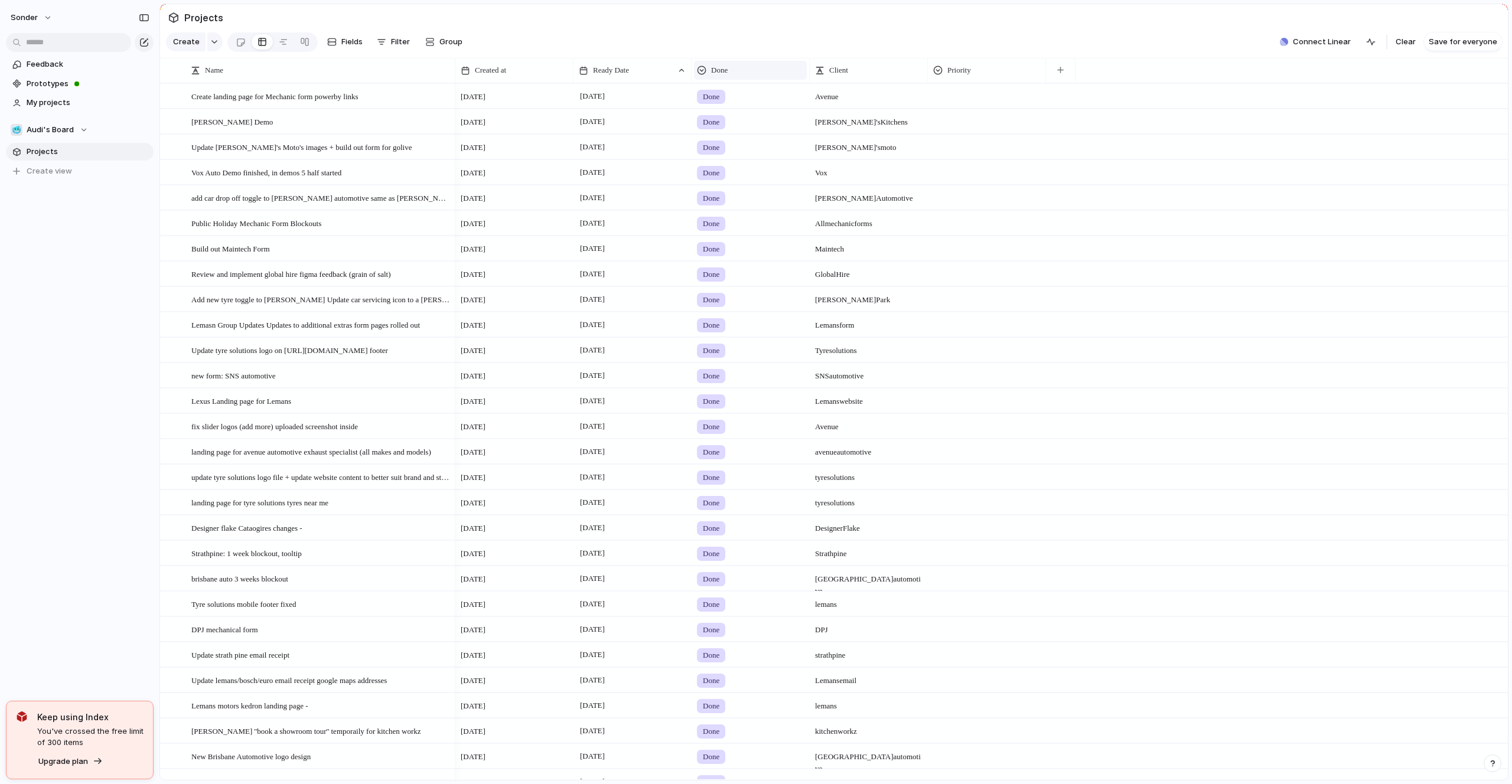
click at [709, 71] on div "Done" at bounding box center [750, 70] width 107 height 12
click at [727, 96] on span "Modify" at bounding box center [730, 97] width 26 height 12
click at [719, 67] on span "Done" at bounding box center [719, 70] width 17 height 12
click at [734, 143] on li "Sort ascending" at bounding box center [740, 135] width 87 height 19
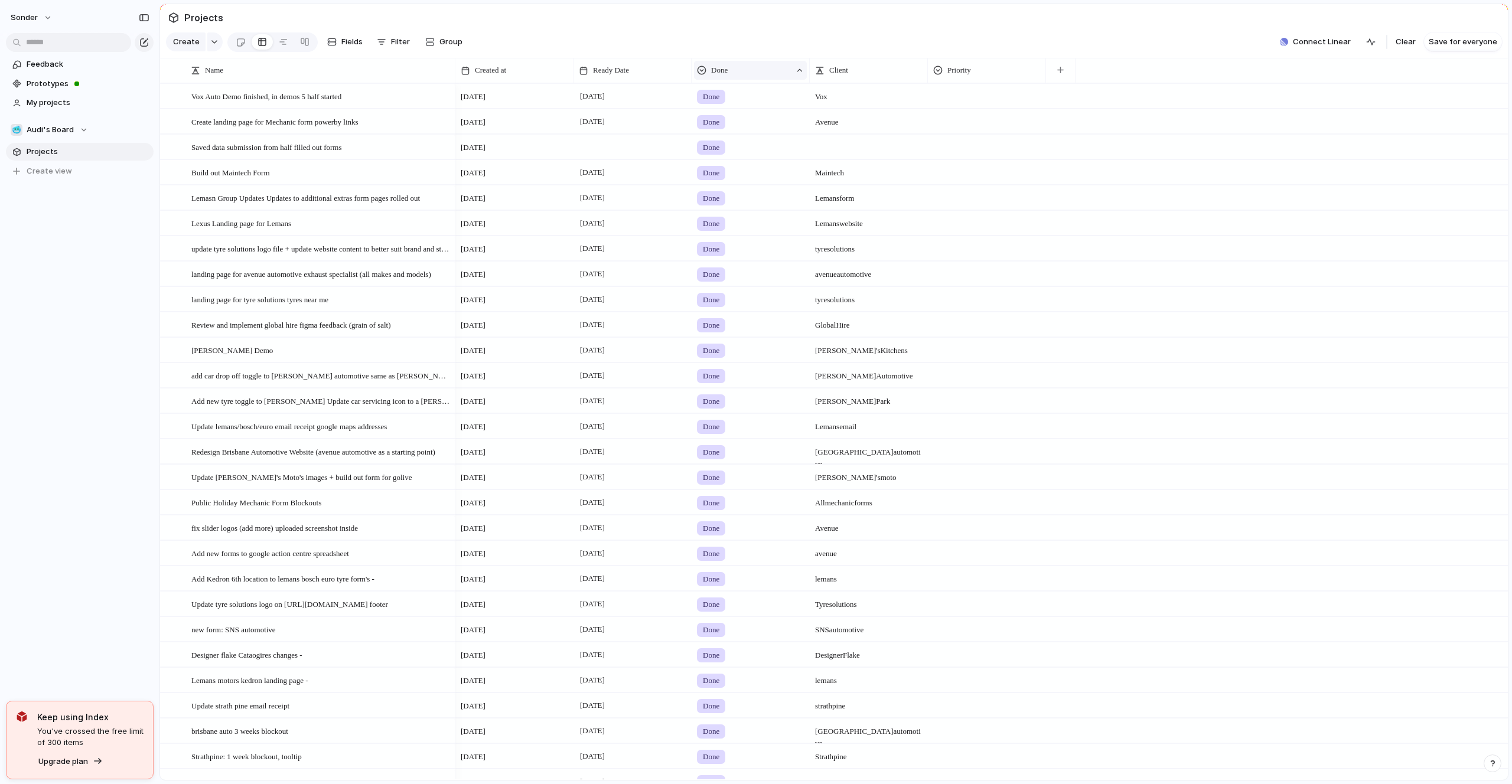
click at [718, 69] on span "Done" at bounding box center [719, 70] width 17 height 12
click at [732, 160] on li "Sort descending" at bounding box center [740, 154] width 87 height 19
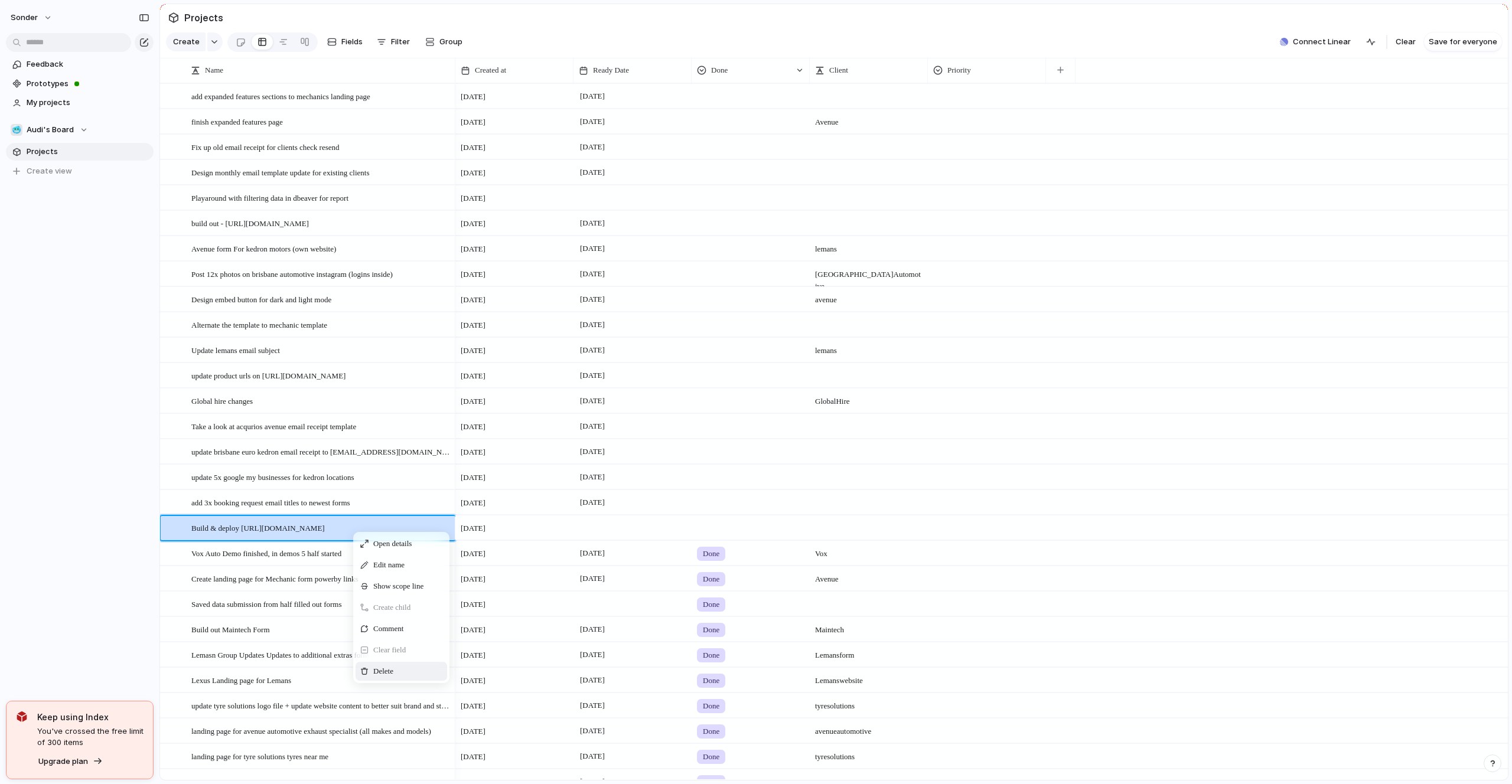
click at [397, 663] on div "Delete" at bounding box center [401, 671] width 92 height 19
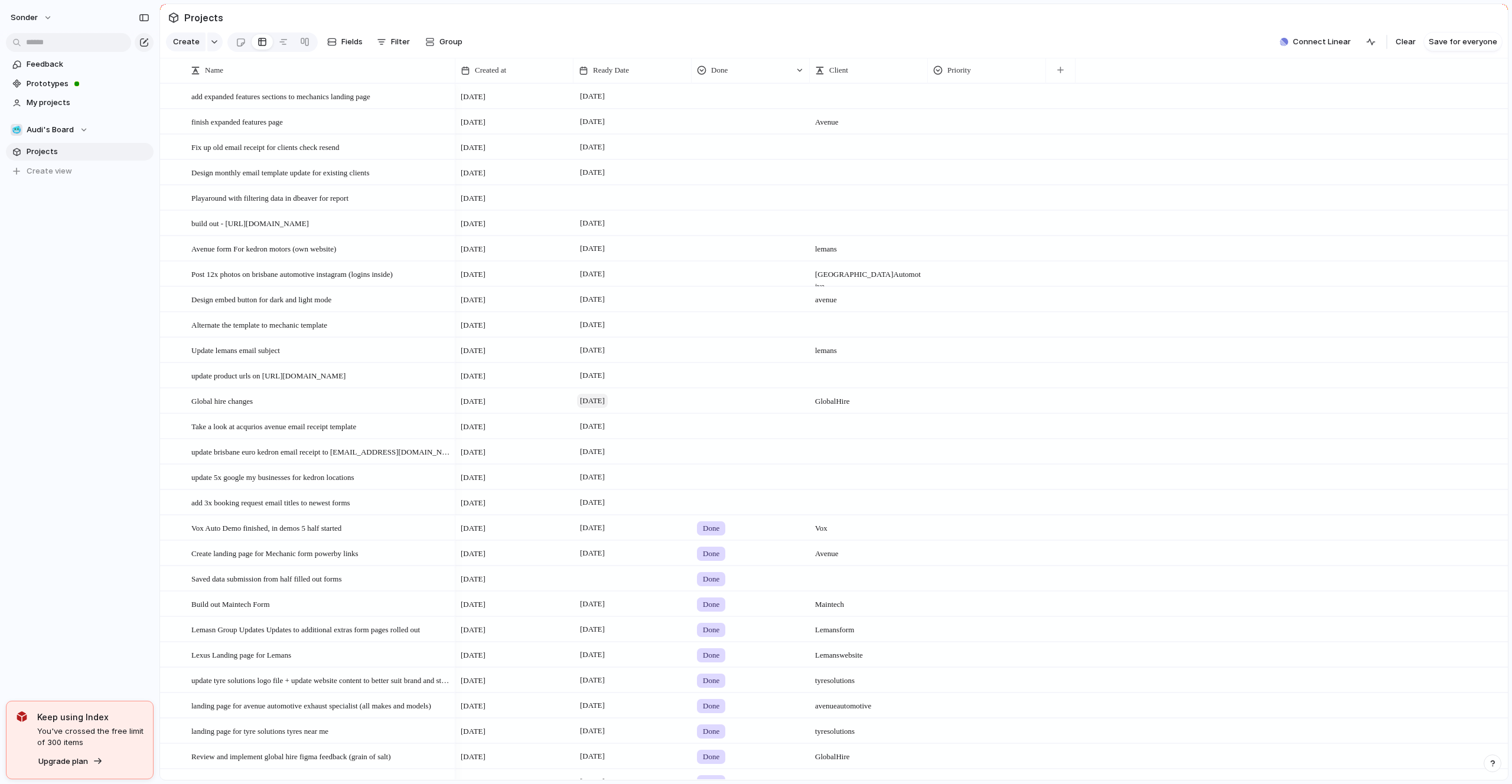
click at [608, 396] on span "[DATE]" at bounding box center [592, 400] width 31 height 14
click at [696, 506] on button "4" at bounding box center [697, 502] width 23 height 23
click at [608, 453] on span "[DATE]" at bounding box center [592, 451] width 31 height 14
click at [674, 600] on button "17" at bounding box center [671, 604] width 22 height 22
click at [606, 453] on span "[DATE]" at bounding box center [592, 451] width 31 height 14
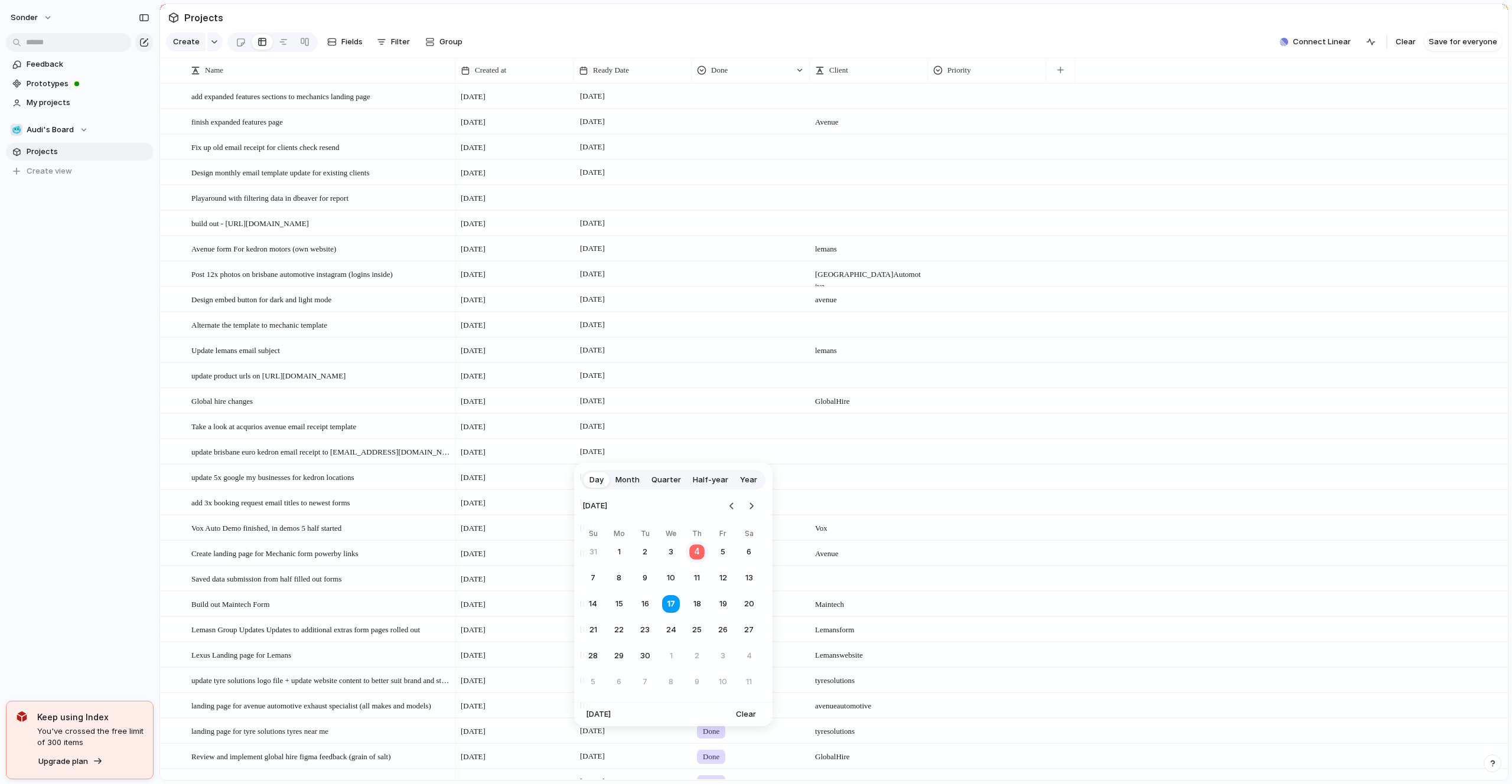
click at [697, 549] on button "4" at bounding box center [697, 552] width 23 height 23
click at [611, 69] on span "Ready Date" at bounding box center [610, 70] width 36 height 12
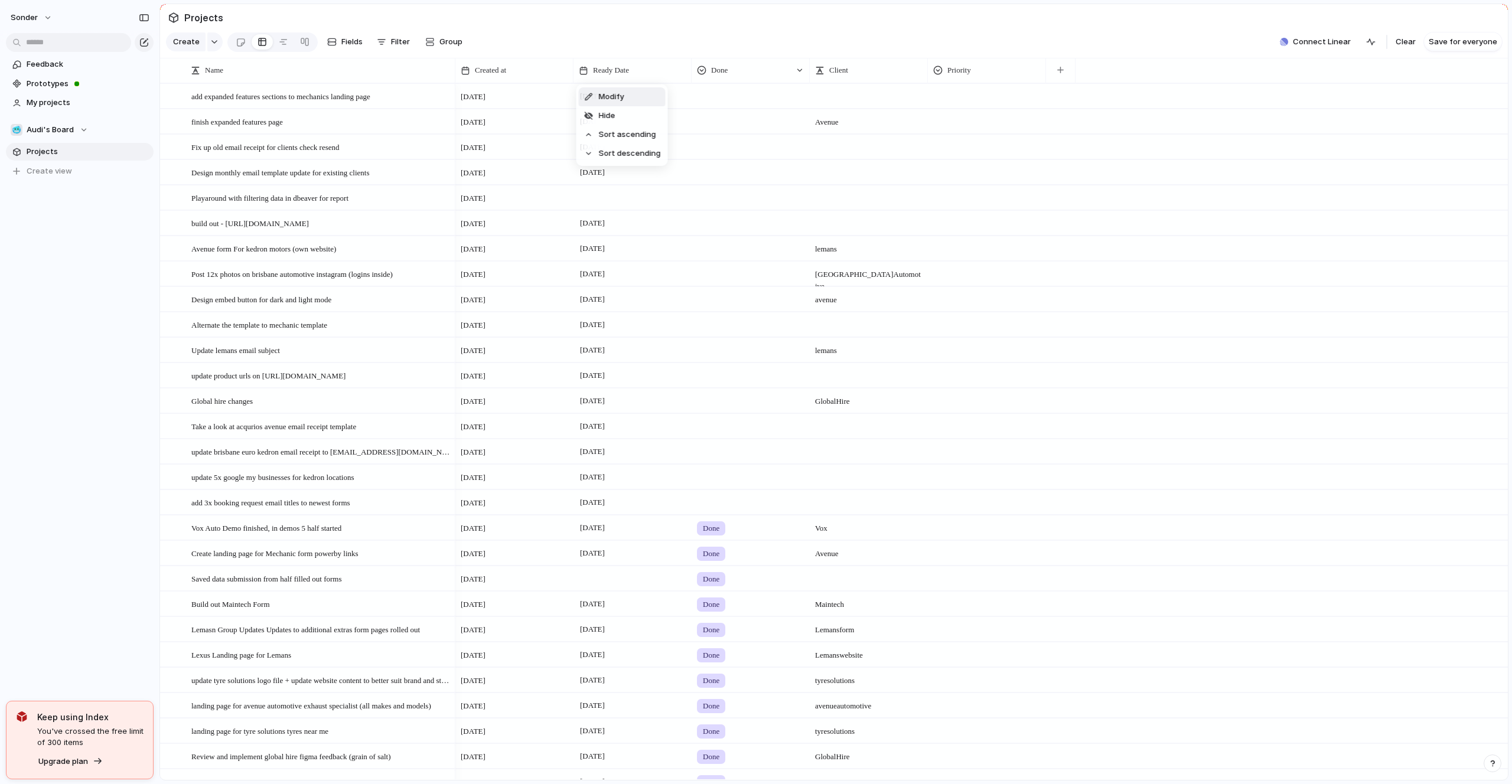
click at [622, 94] on span "Modify" at bounding box center [612, 97] width 26 height 12
click at [621, 71] on span "Ready Date" at bounding box center [610, 70] width 36 height 12
click at [626, 135] on span "Sort ascending" at bounding box center [627, 135] width 57 height 12
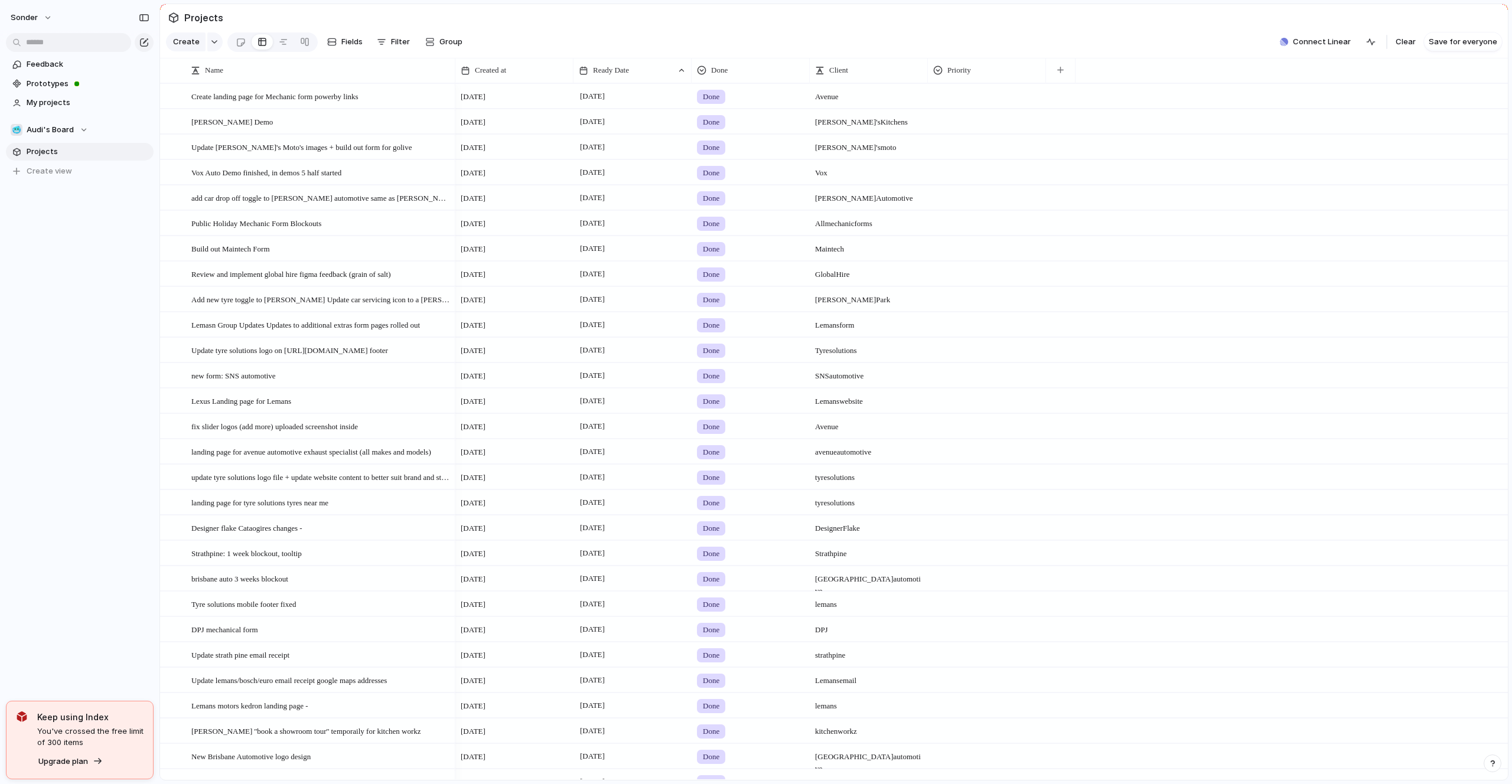
click at [623, 80] on div "Ready Date" at bounding box center [632, 70] width 113 height 25
click at [613, 79] on div "Ready Date" at bounding box center [632, 70] width 113 height 25
click at [612, 65] on span "Ready Date" at bounding box center [610, 70] width 36 height 12
click at [618, 160] on span "Sort descending" at bounding box center [630, 155] width 62 height 12
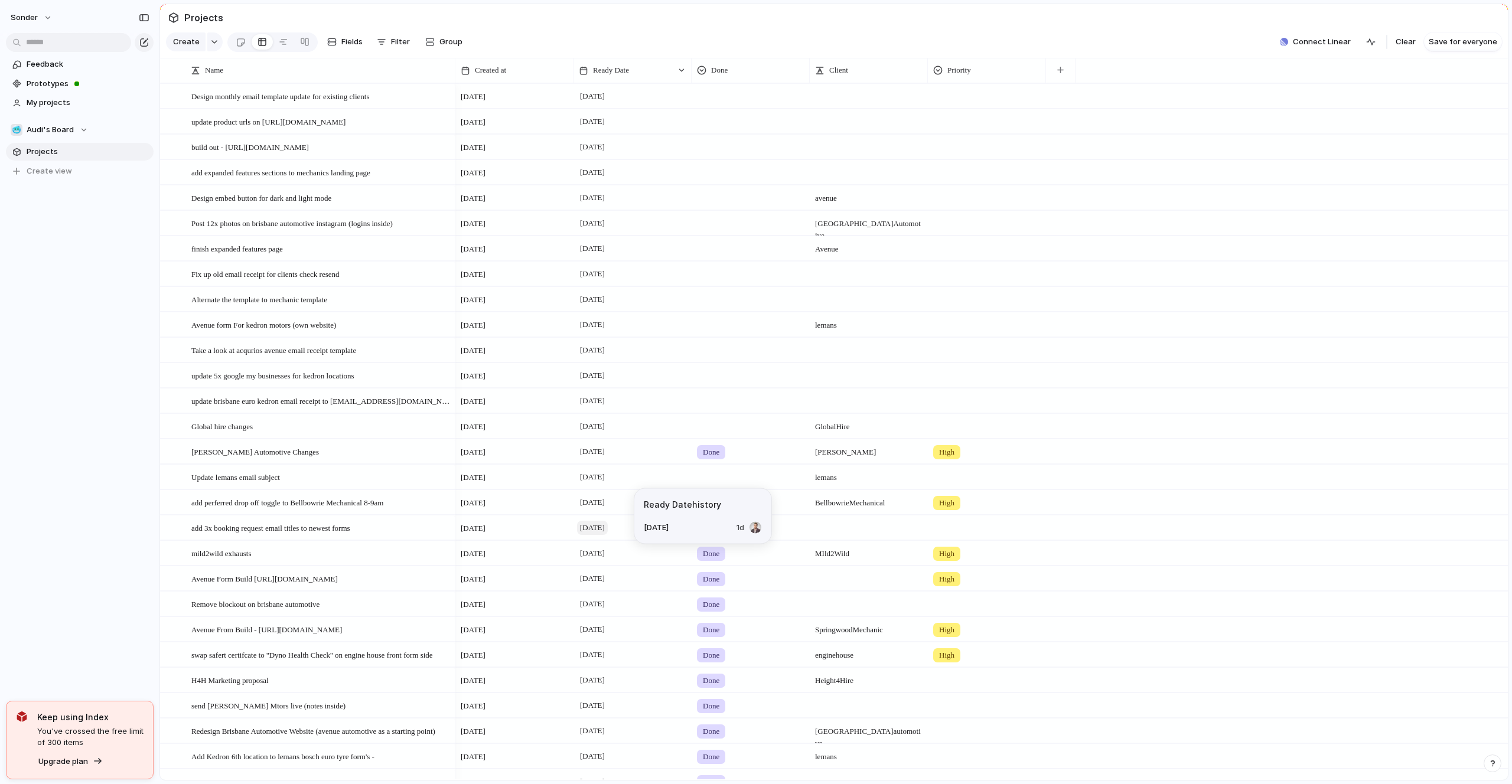
click at [589, 531] on span "[DATE]" at bounding box center [592, 527] width 31 height 14
click at [701, 602] on button "4" at bounding box center [697, 607] width 23 height 23
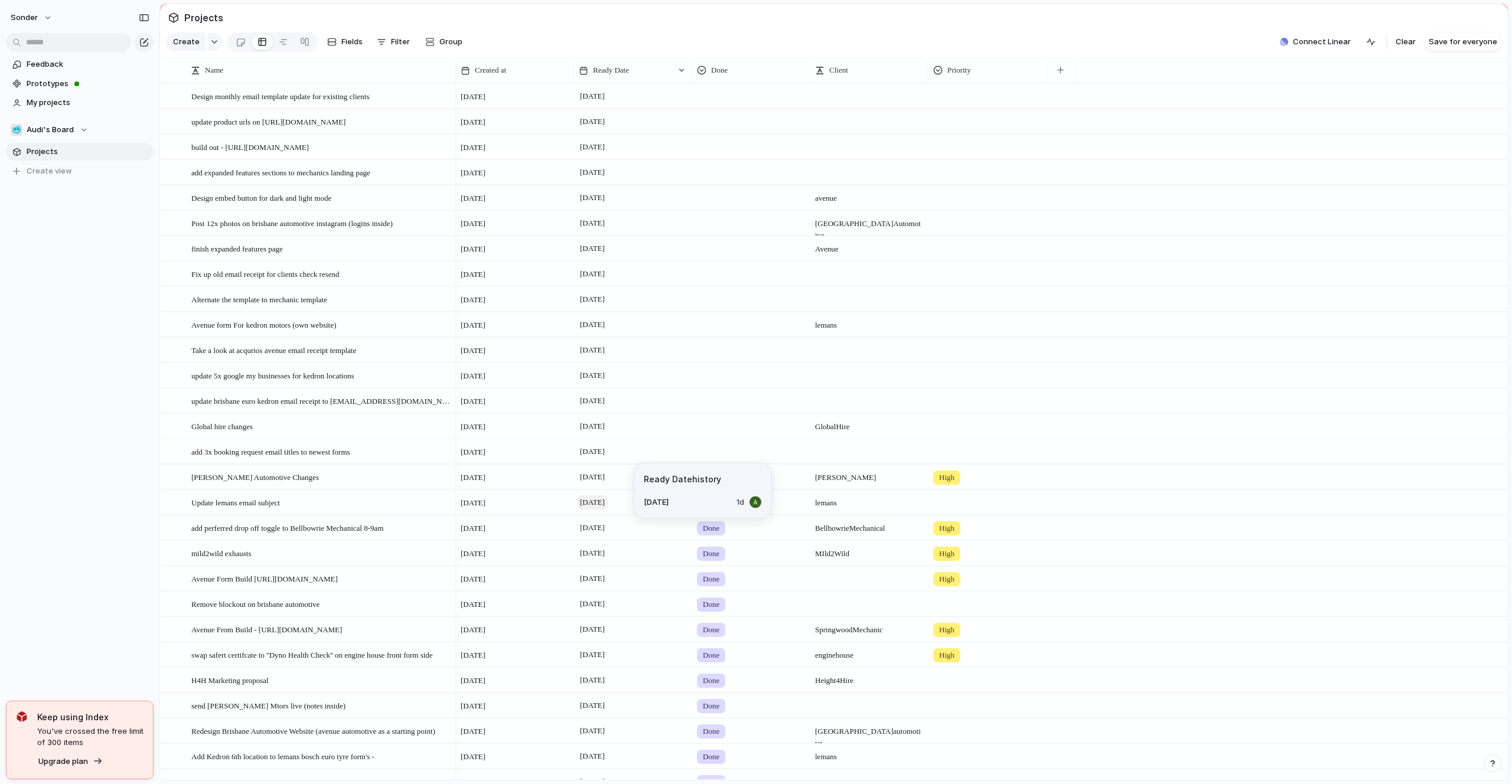
click at [605, 502] on span "[DATE]" at bounding box center [592, 502] width 31 height 14
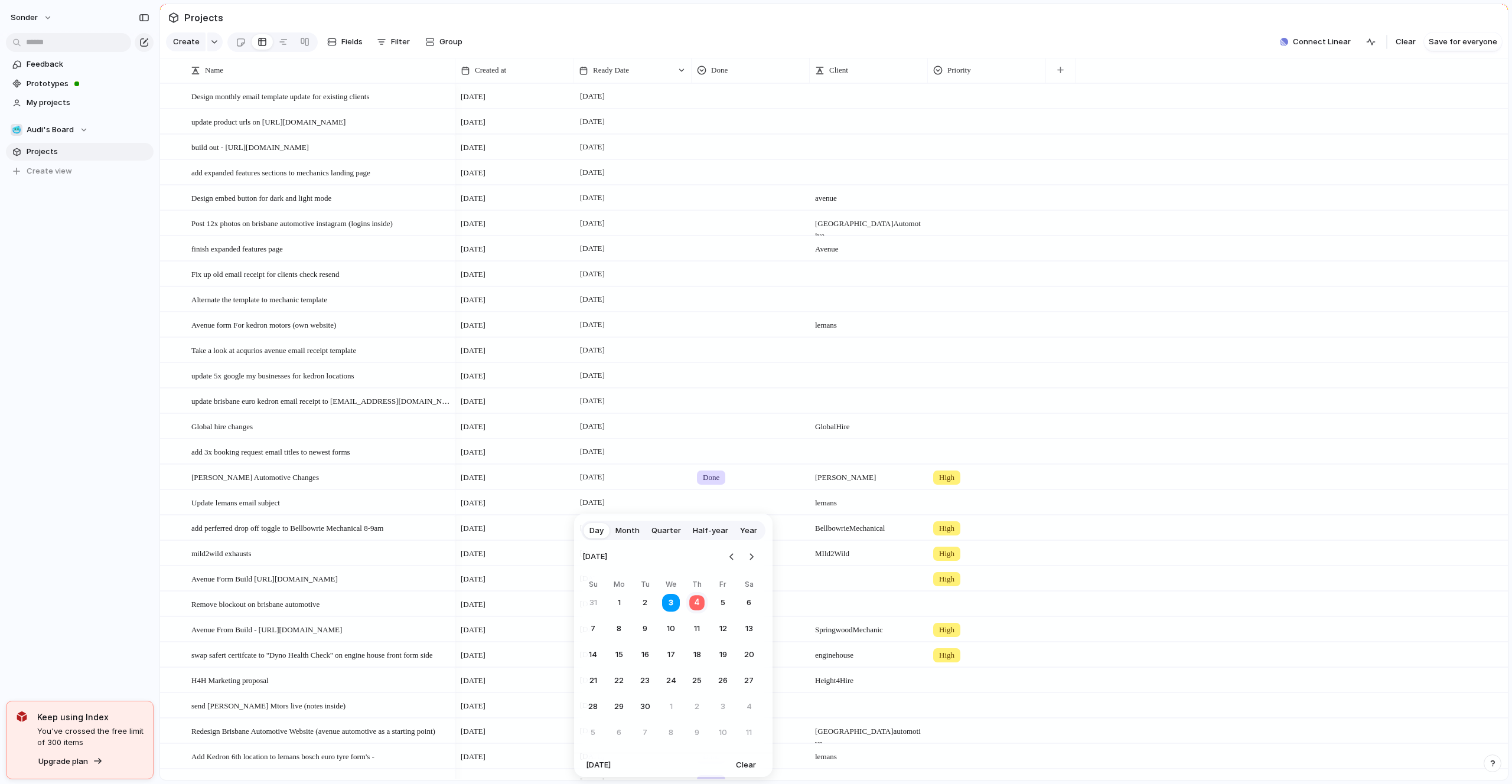
click at [698, 602] on button "4" at bounding box center [697, 603] width 23 height 23
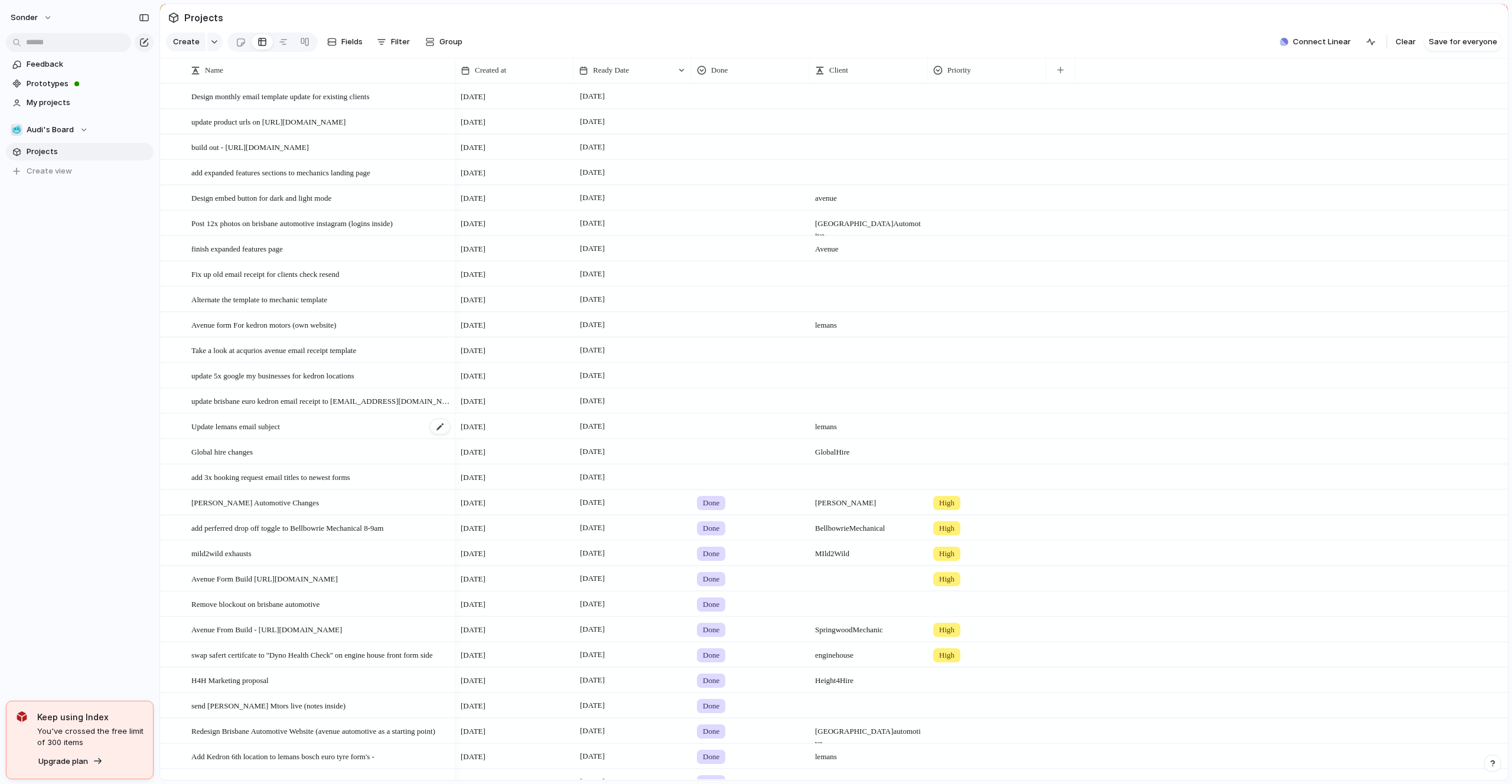
click at [328, 421] on div "Update lemans email subject" at bounding box center [321, 427] width 260 height 24
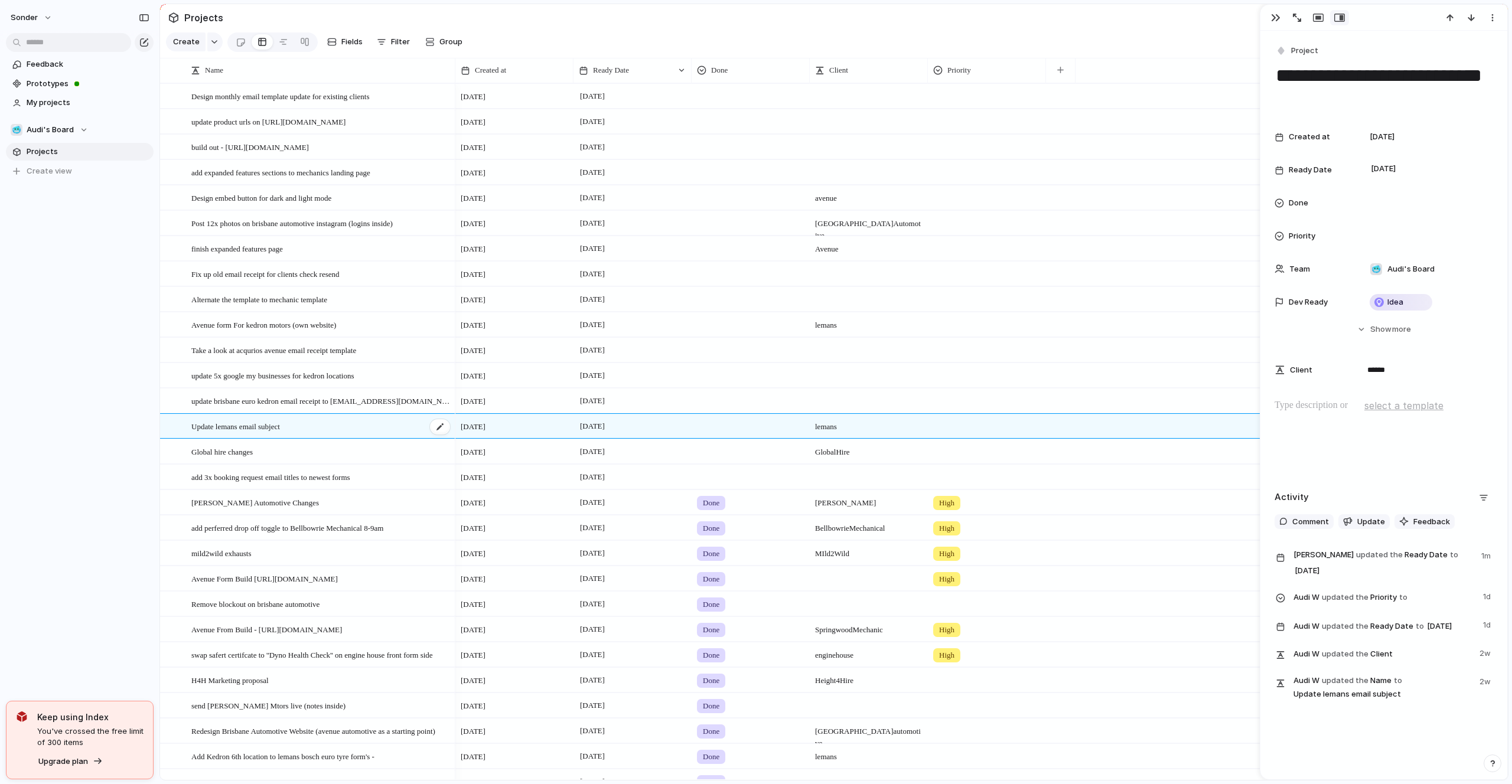
click at [330, 424] on div "Update lemans email subject" at bounding box center [321, 427] width 260 height 24
click at [440, 420] on div at bounding box center [440, 427] width 20 height 16
click at [608, 424] on span "[DATE]" at bounding box center [592, 426] width 31 height 14
click at [647, 548] on button "9" at bounding box center [645, 553] width 22 height 22
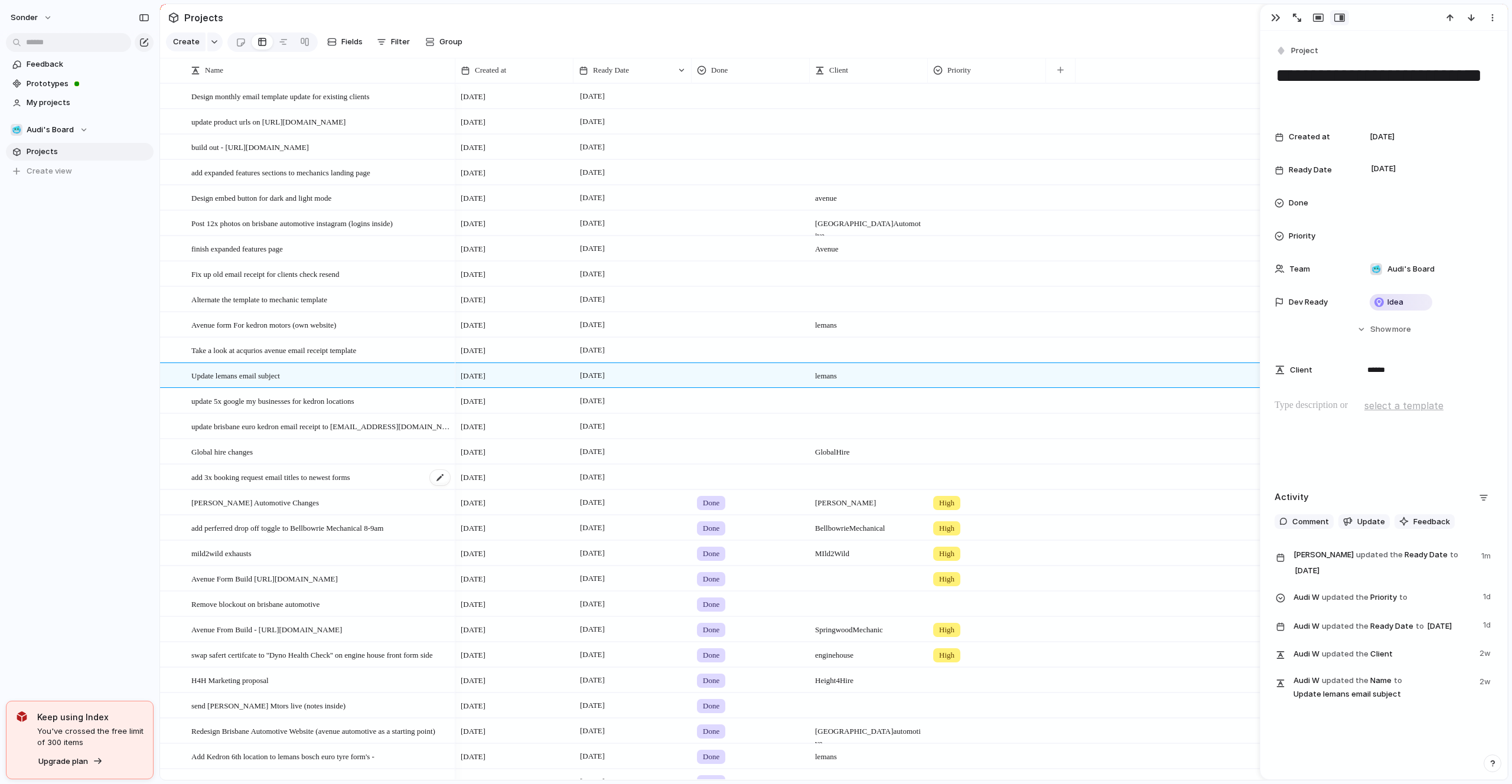
click at [339, 476] on span "add 3x booking request email titles to newest forms" at bounding box center [271, 477] width 159 height 13
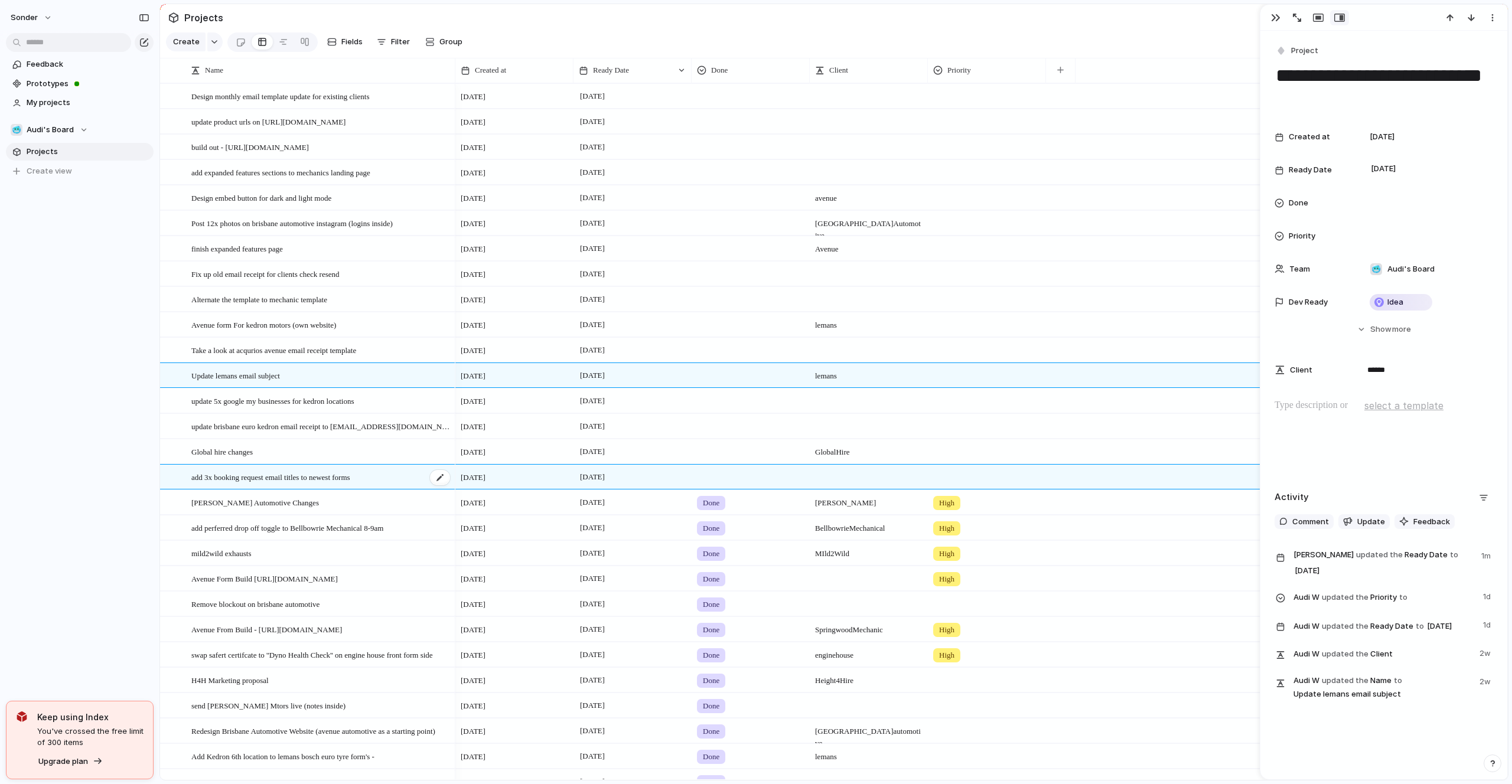
type textarea "**********"
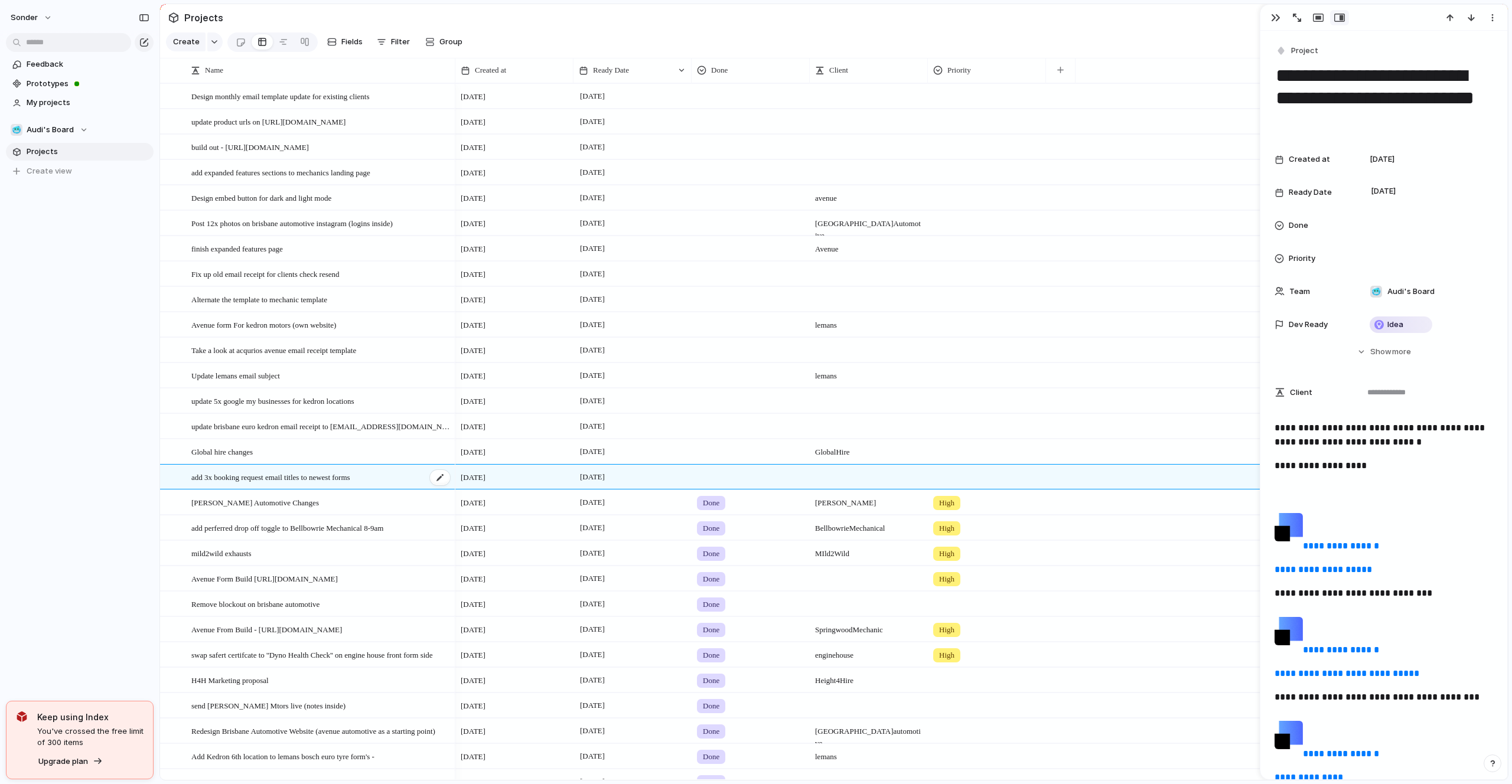
click at [384, 478] on div "add 3x booking request email titles to newest forms" at bounding box center [321, 477] width 260 height 24
click at [434, 477] on div at bounding box center [440, 477] width 20 height 16
click at [399, 477] on textarea "**********" at bounding box center [319, 479] width 256 height 15
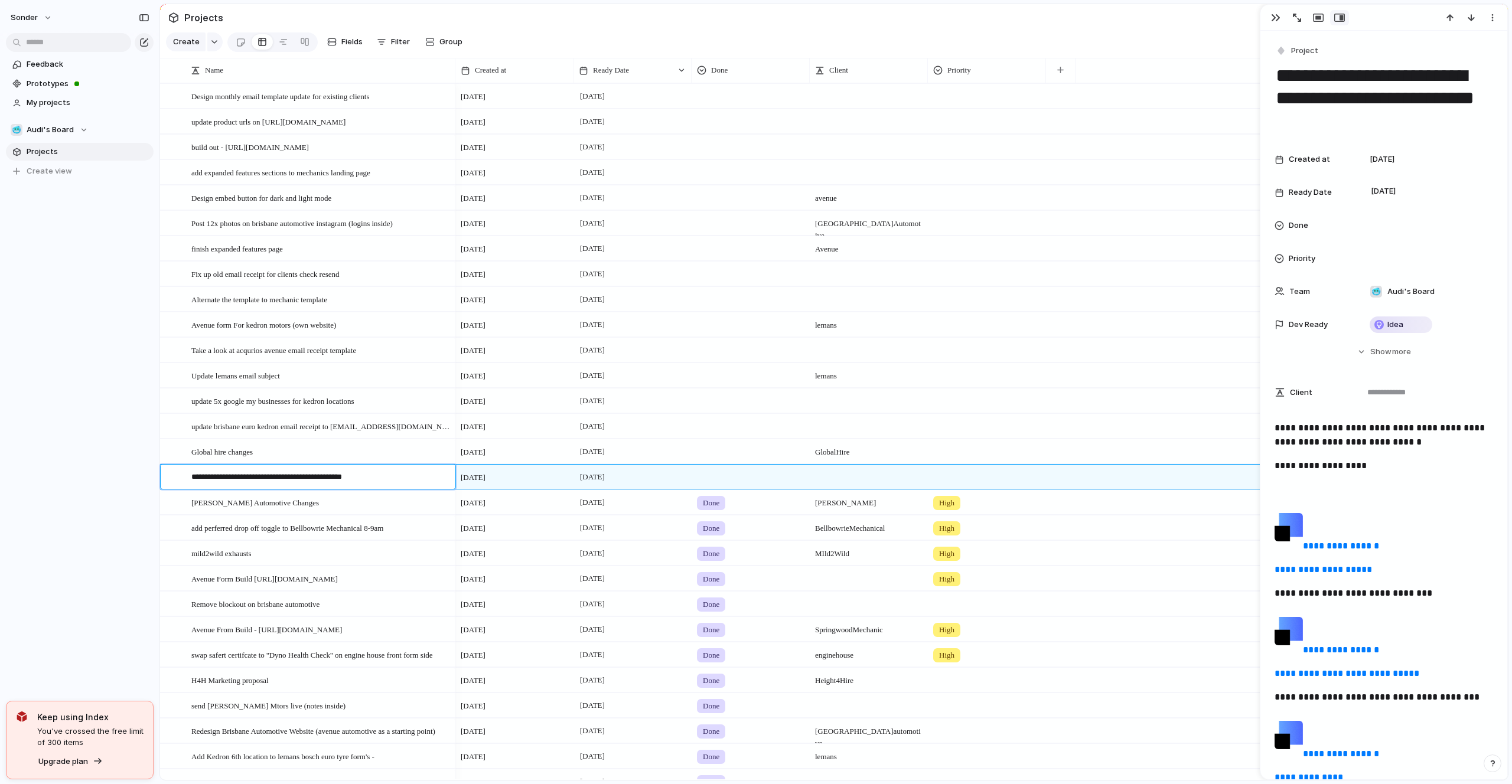
click at [399, 477] on textarea "**********" at bounding box center [319, 479] width 256 height 15
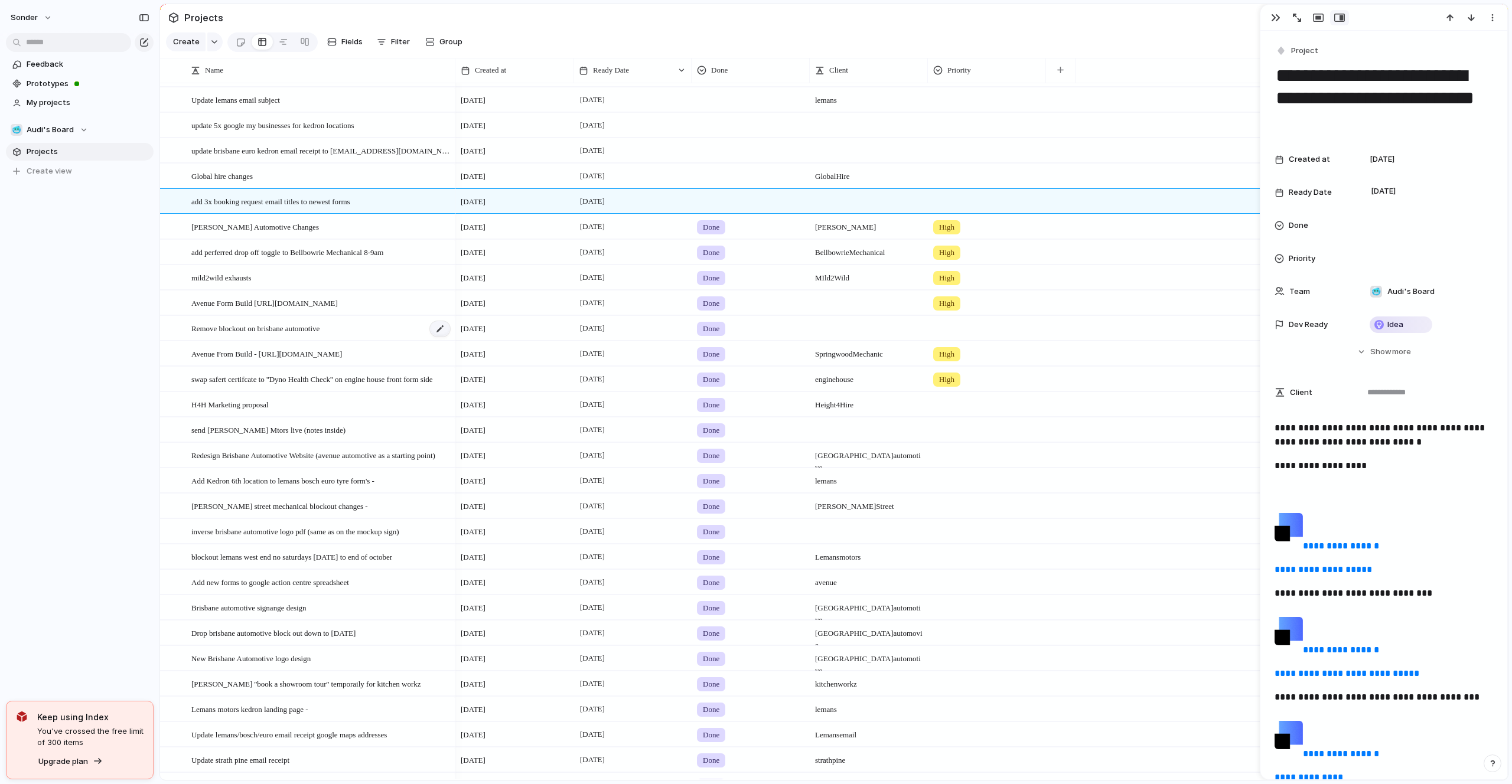
scroll to position [34, 0]
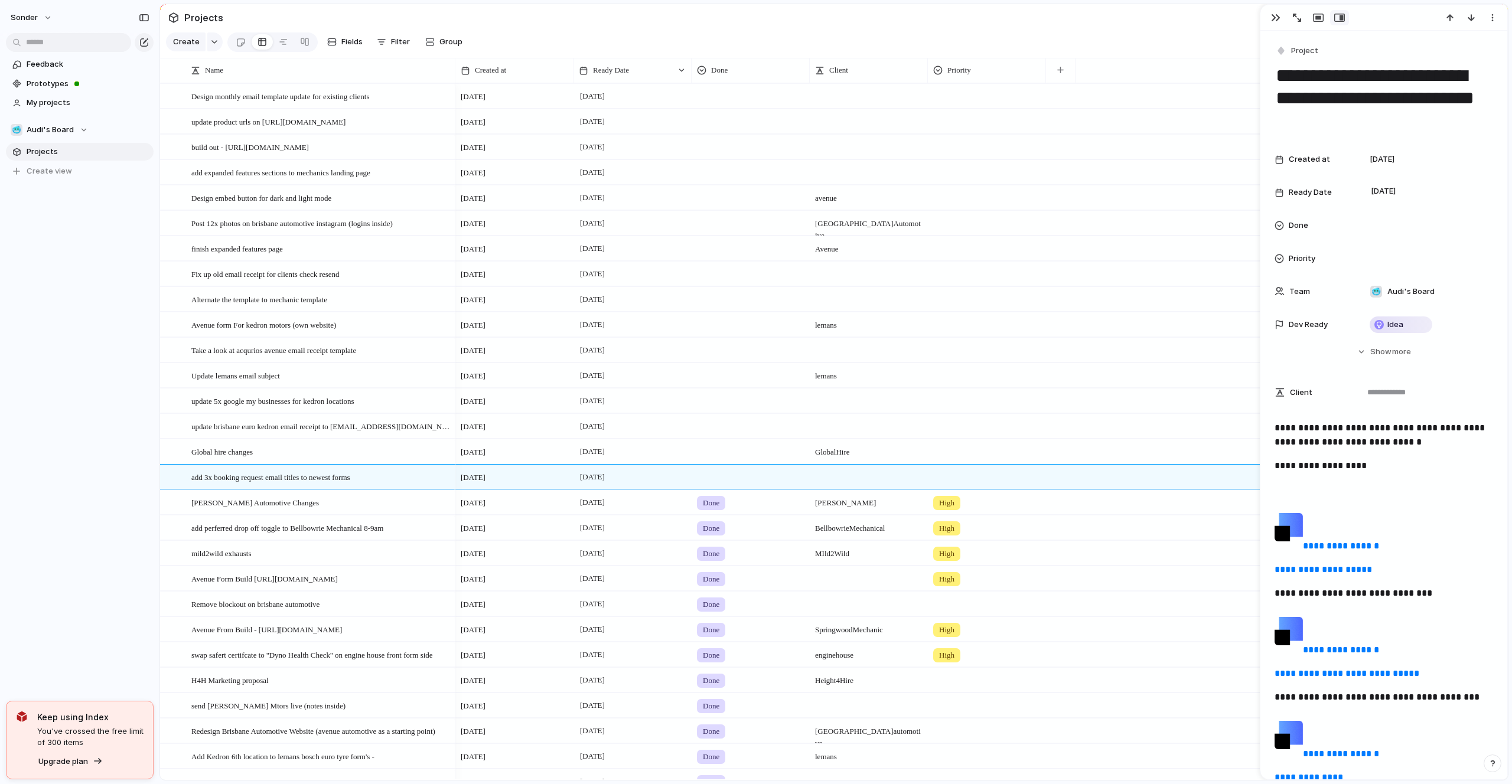
click at [57, 328] on div "sonder Feedback Prototypes My projects 🥶 Audi's Board Projects To pick up a dra…" at bounding box center [80, 392] width 159 height 784
drag, startPoint x: 57, startPoint y: 328, endPoint x: 537, endPoint y: 135, distance: 517.3
click at [80, 325] on div "sonder Feedback Prototypes My projects 🥶 Audi's Board Projects To pick up a dra…" at bounding box center [80, 392] width 159 height 784
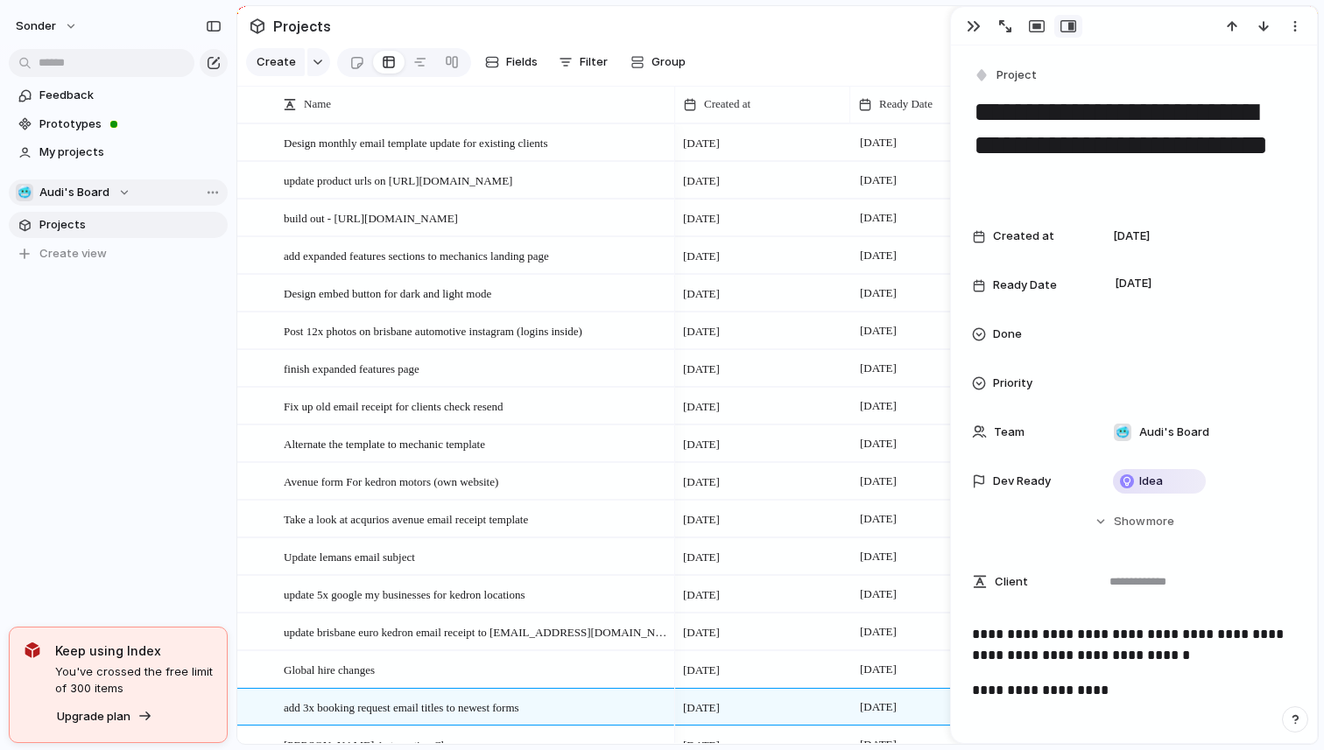
click at [88, 191] on span "Audi's Board" at bounding box center [74, 193] width 70 height 18
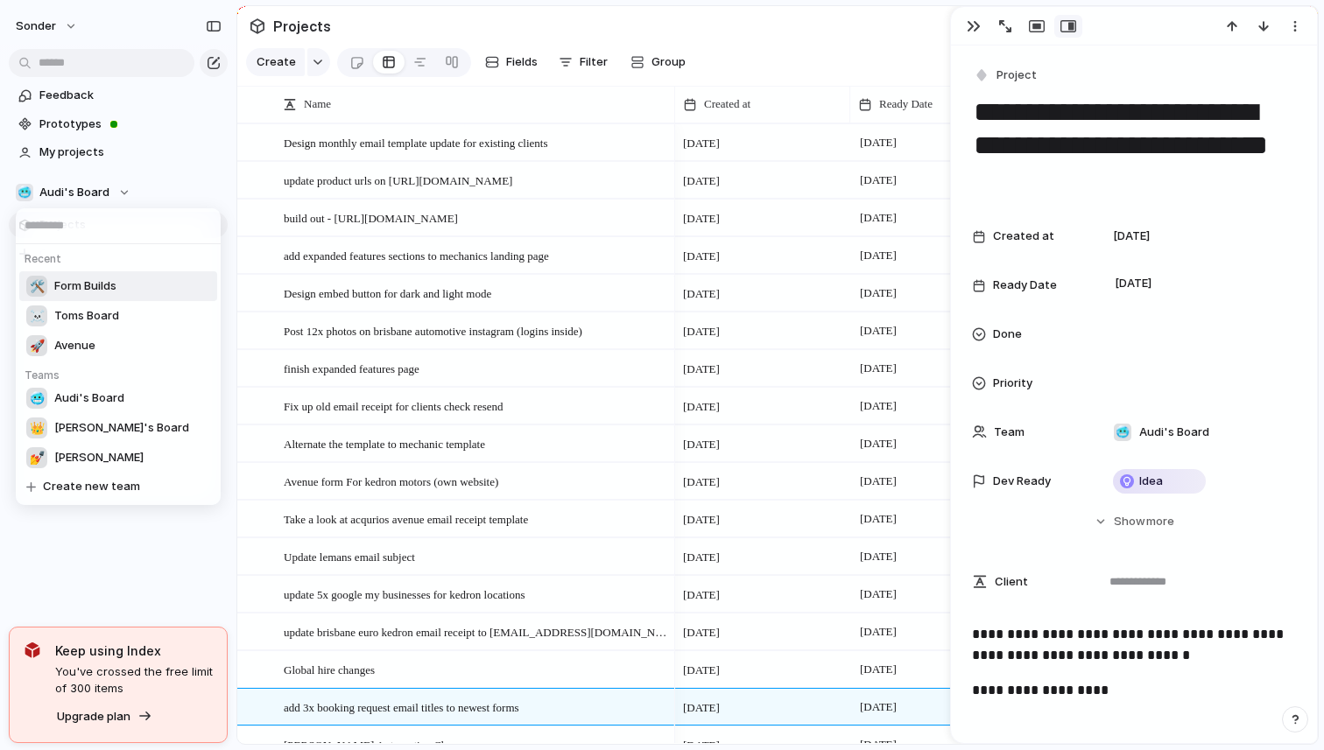
click at [110, 288] on span "Form Builds" at bounding box center [85, 287] width 62 height 18
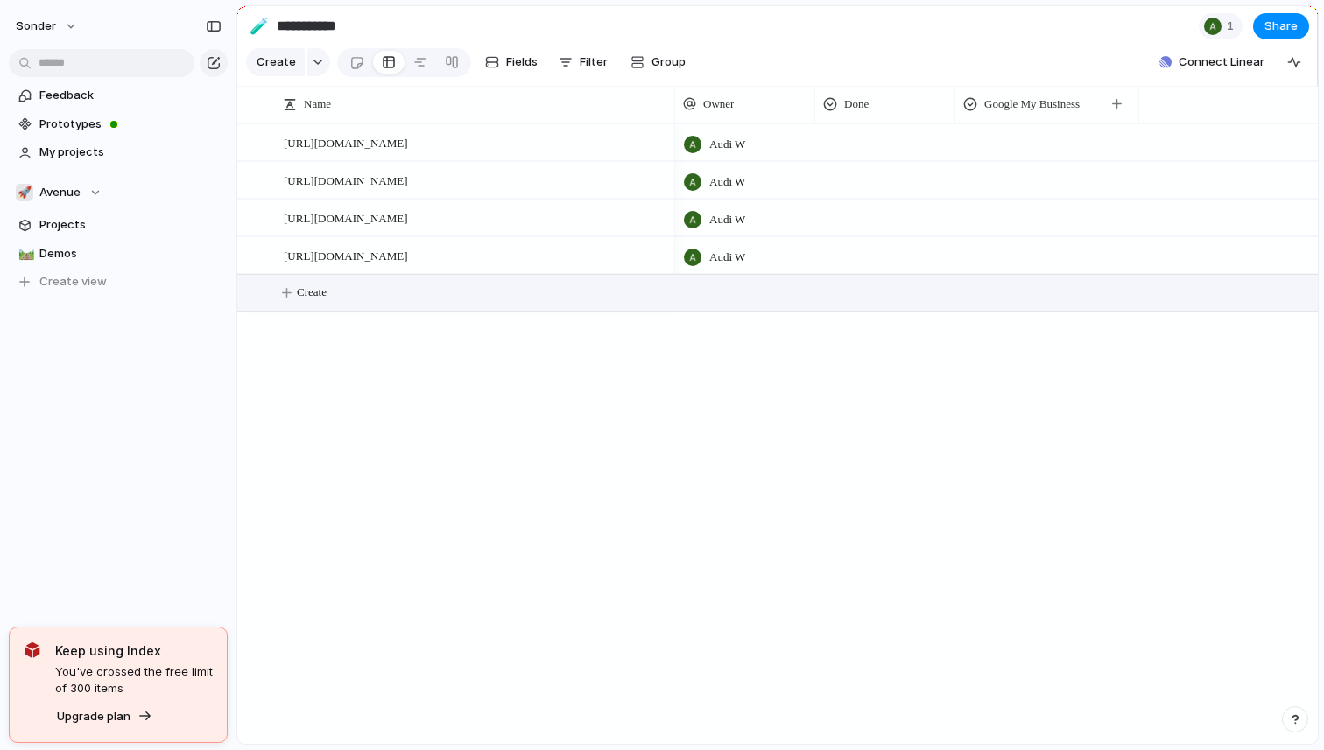
click at [368, 287] on button "Create" at bounding box center [800, 293] width 1090 height 36
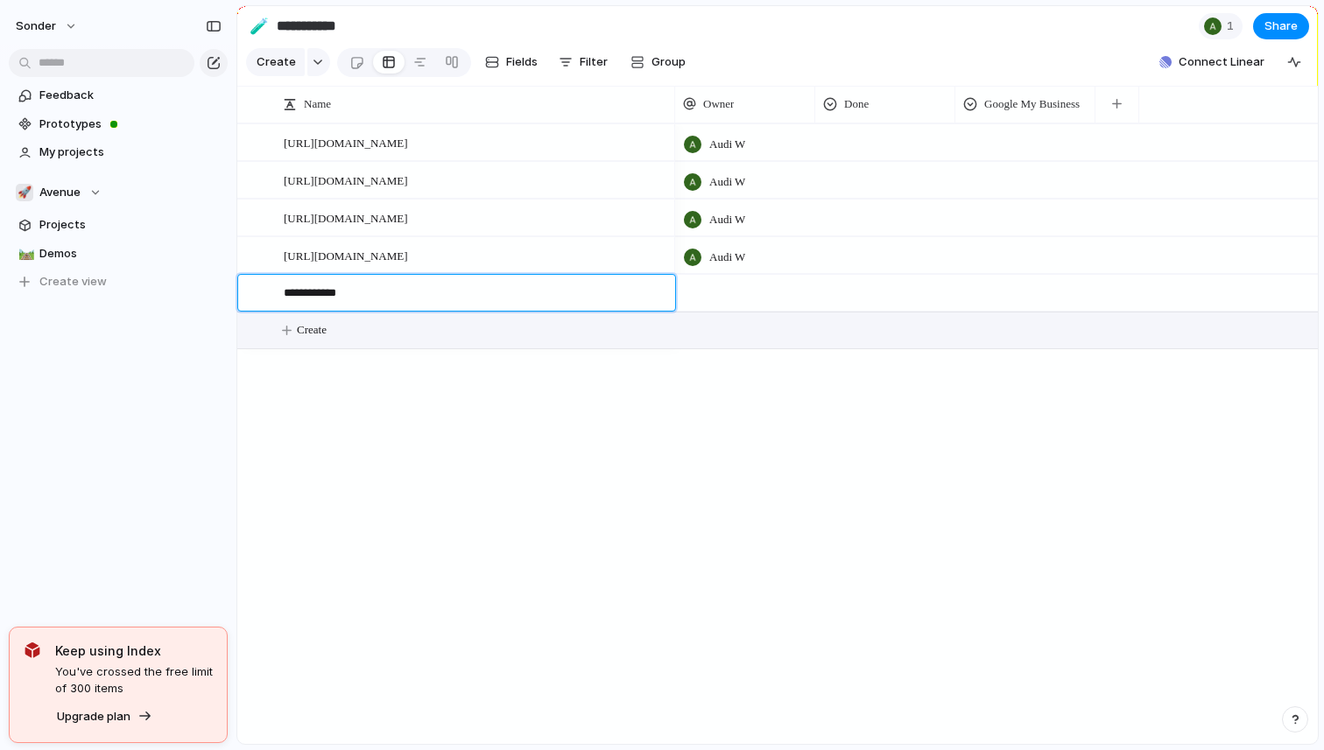
type textarea "**********"
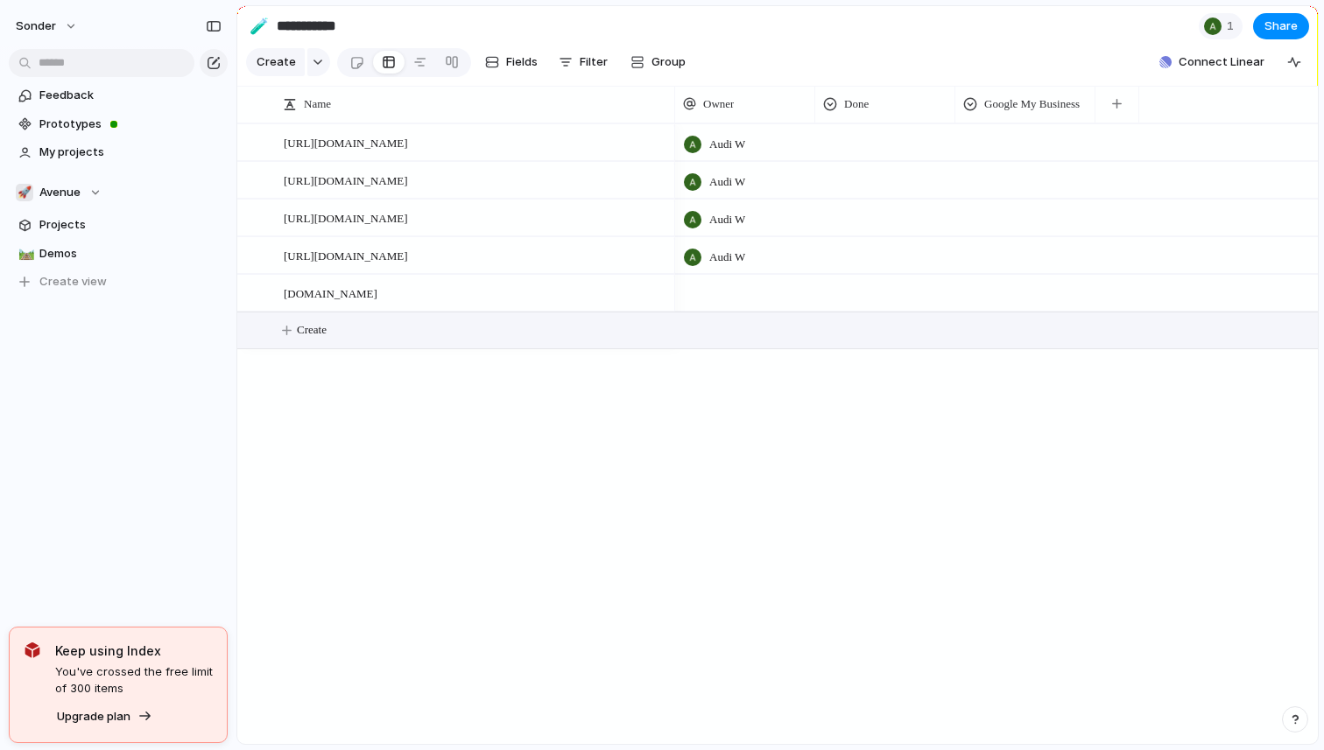
click at [693, 291] on div at bounding box center [745, 293] width 140 height 36
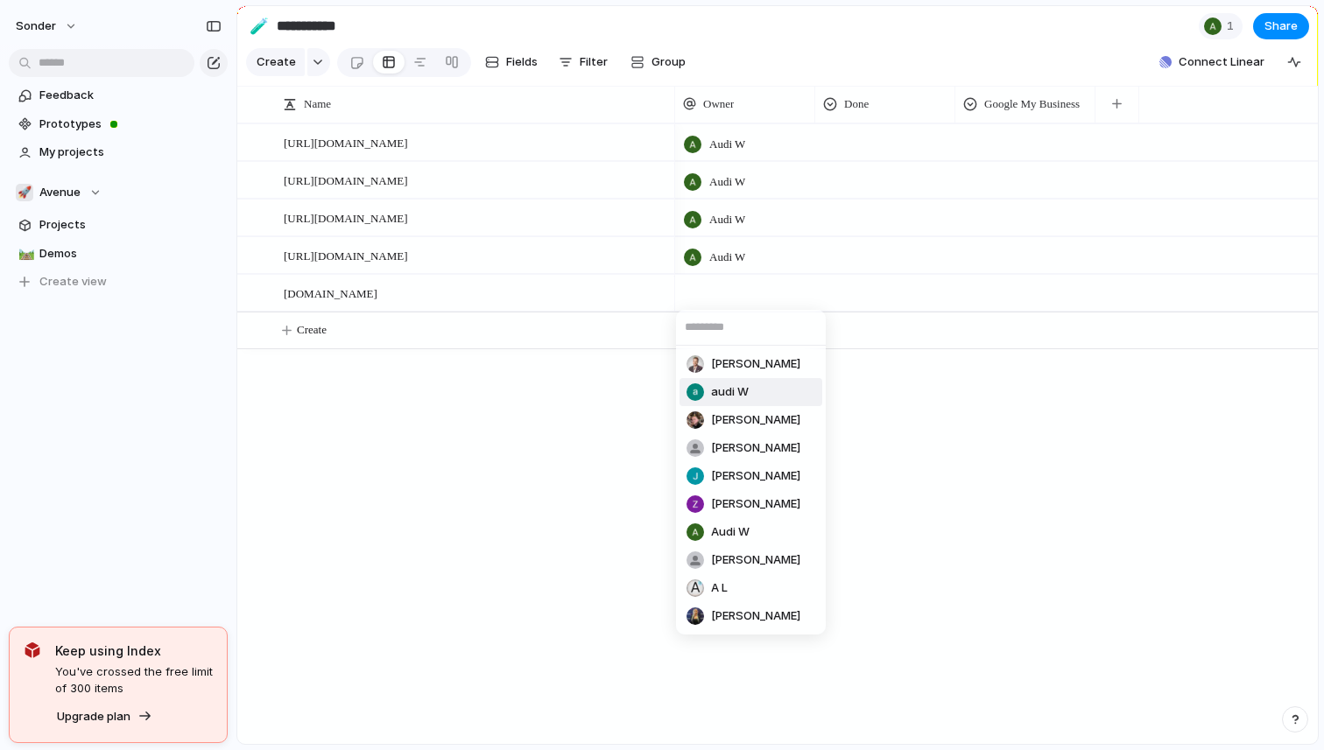
click at [746, 397] on span "audi W" at bounding box center [730, 393] width 38 height 18
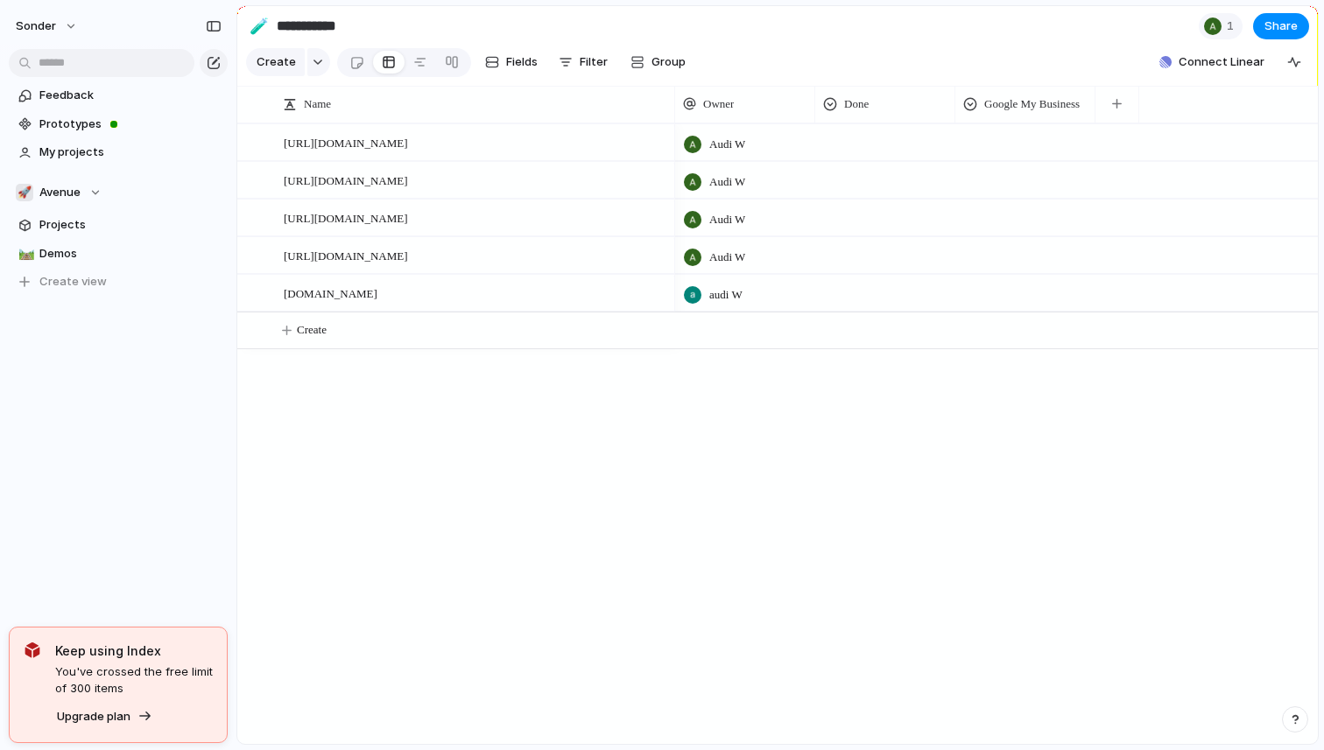
click at [729, 292] on span "audi W" at bounding box center [725, 295] width 33 height 18
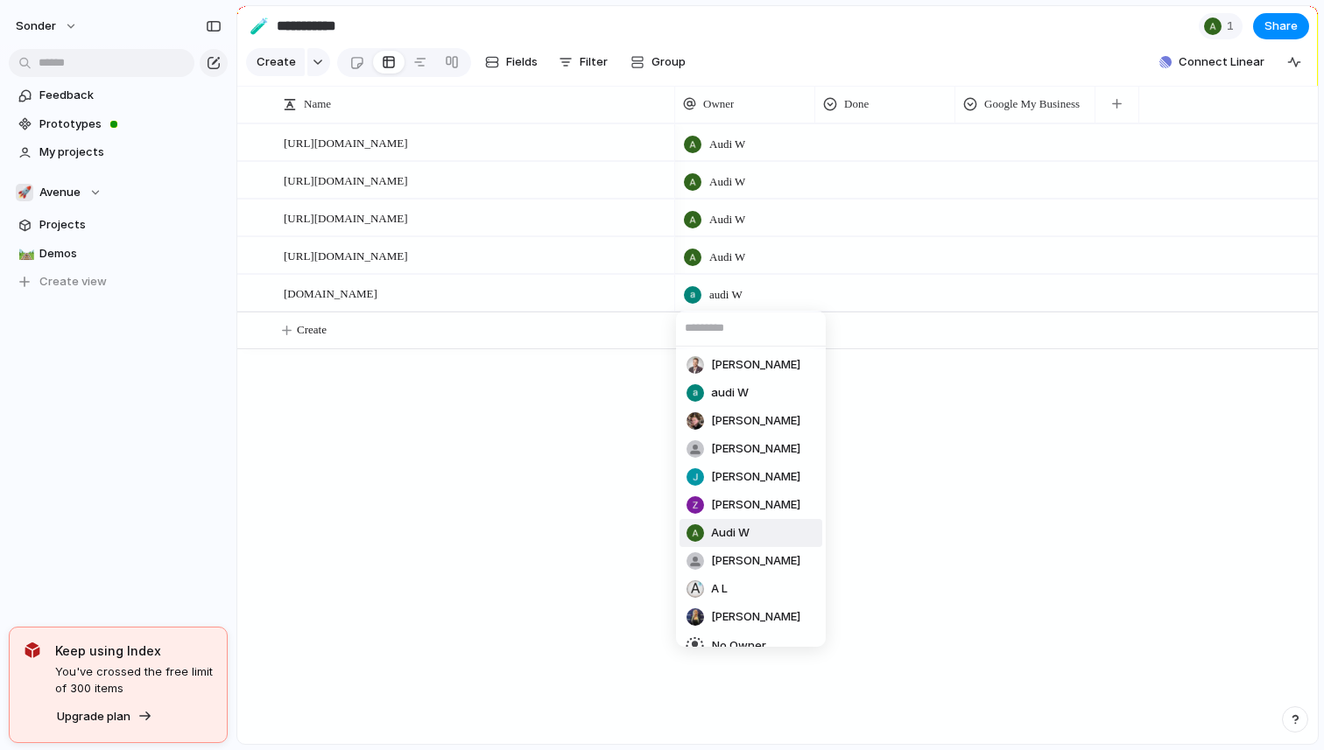
click at [744, 533] on span "Audi W" at bounding box center [730, 533] width 39 height 18
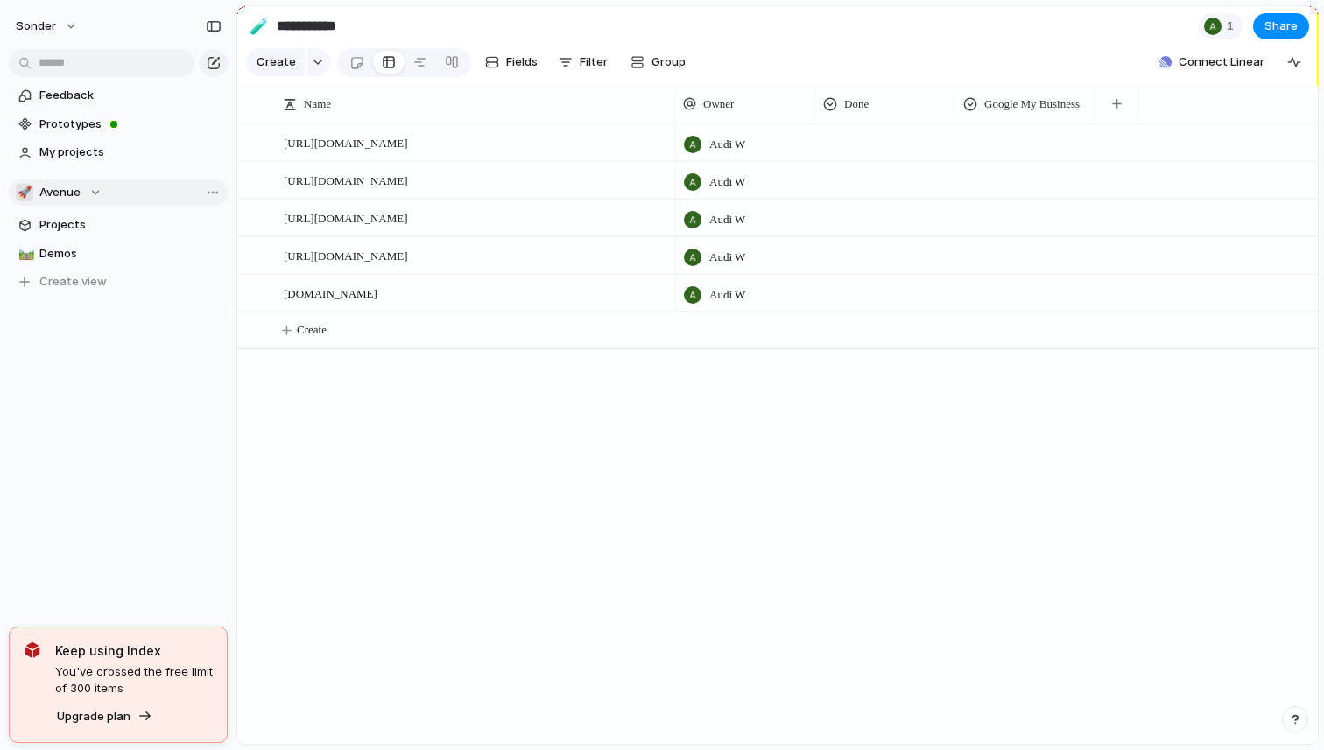
click at [76, 184] on span "Avenue" at bounding box center [59, 193] width 41 height 18
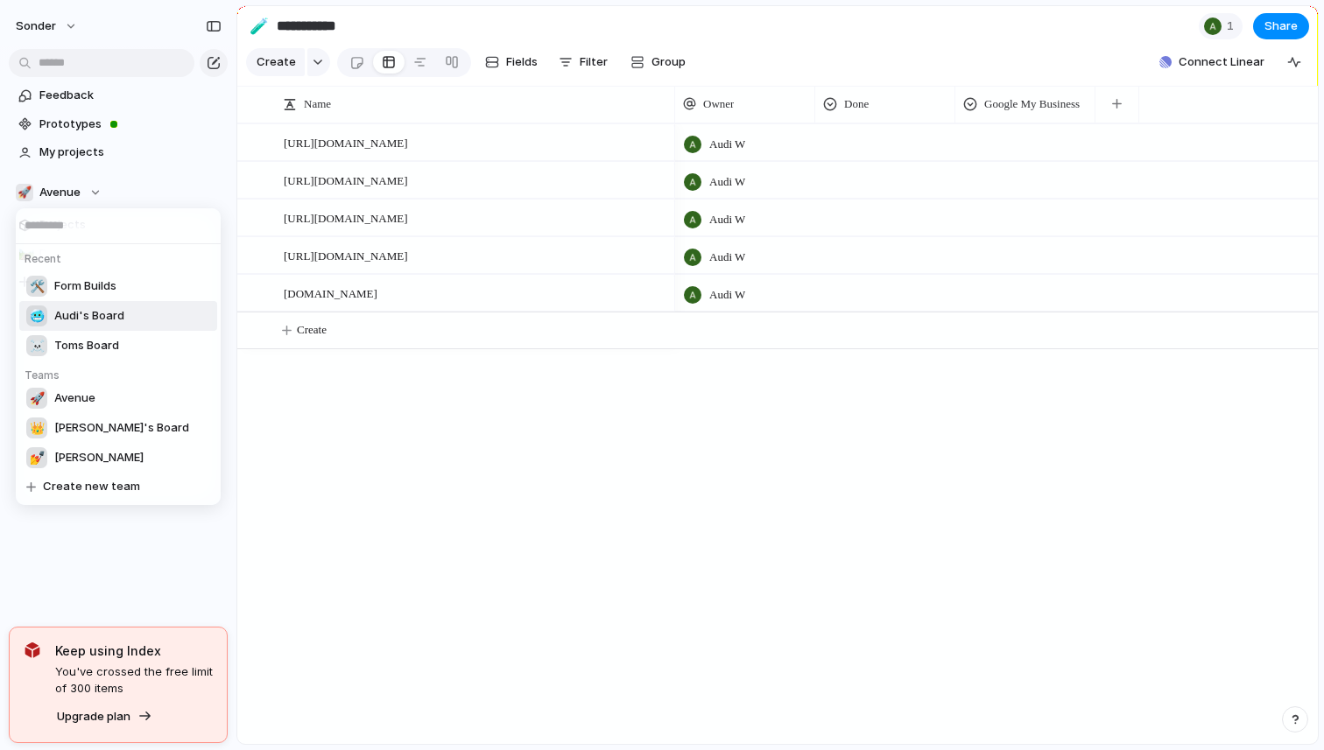
click at [101, 307] on span "Audi's Board" at bounding box center [89, 316] width 70 height 18
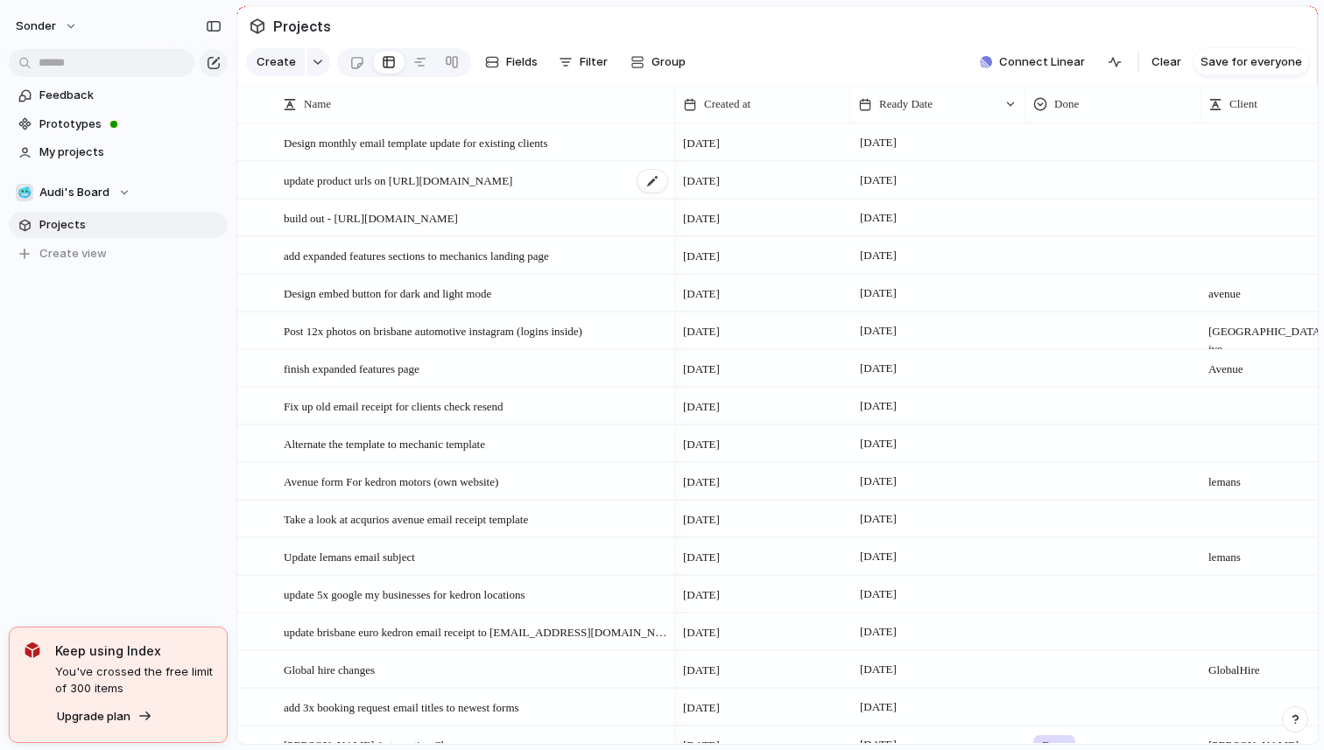
click at [484, 190] on div "update product urls on [URL][DOMAIN_NAME]" at bounding box center [476, 181] width 385 height 36
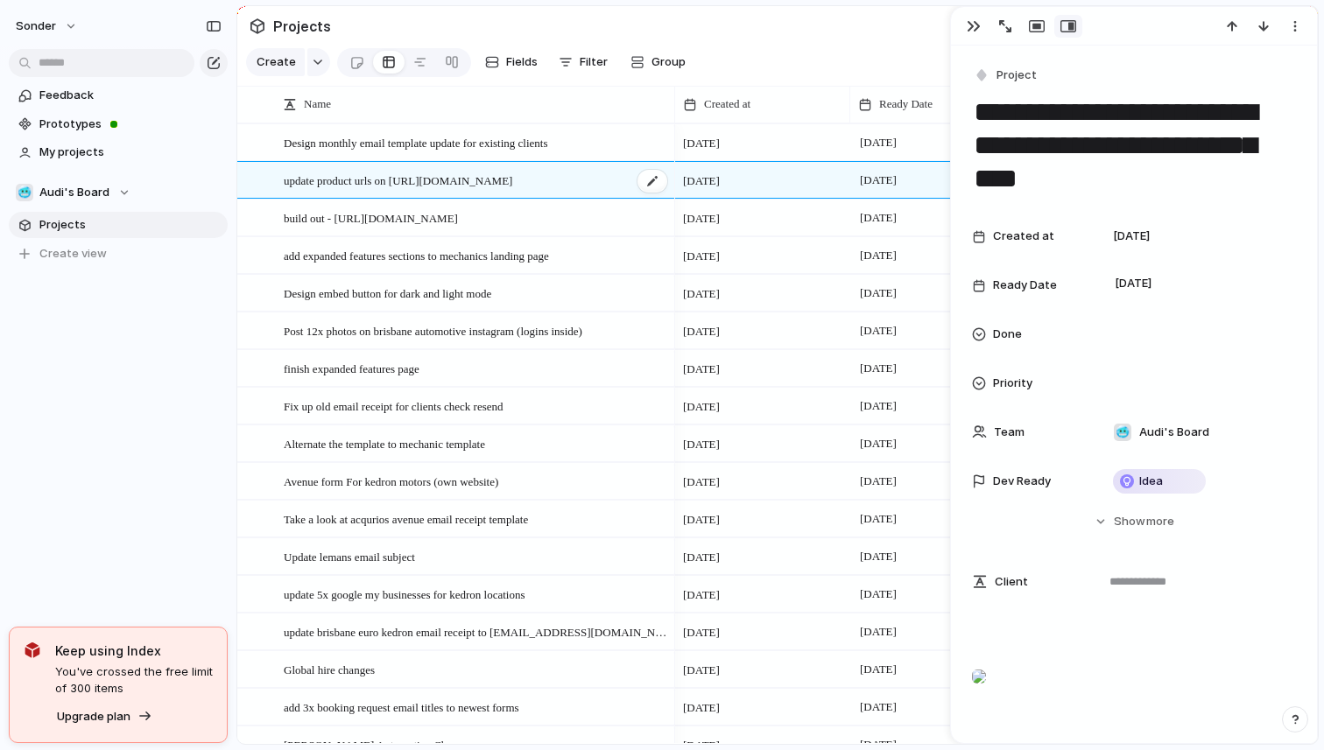
click at [484, 191] on div "update product urls on [URL][DOMAIN_NAME]" at bounding box center [476, 181] width 385 height 36
click at [541, 36] on section "Projects" at bounding box center [777, 25] width 1080 height 39
click at [54, 25] on button "sonder" at bounding box center [47, 26] width 79 height 28
click at [80, 78] on li "Settings" at bounding box center [84, 66] width 145 height 28
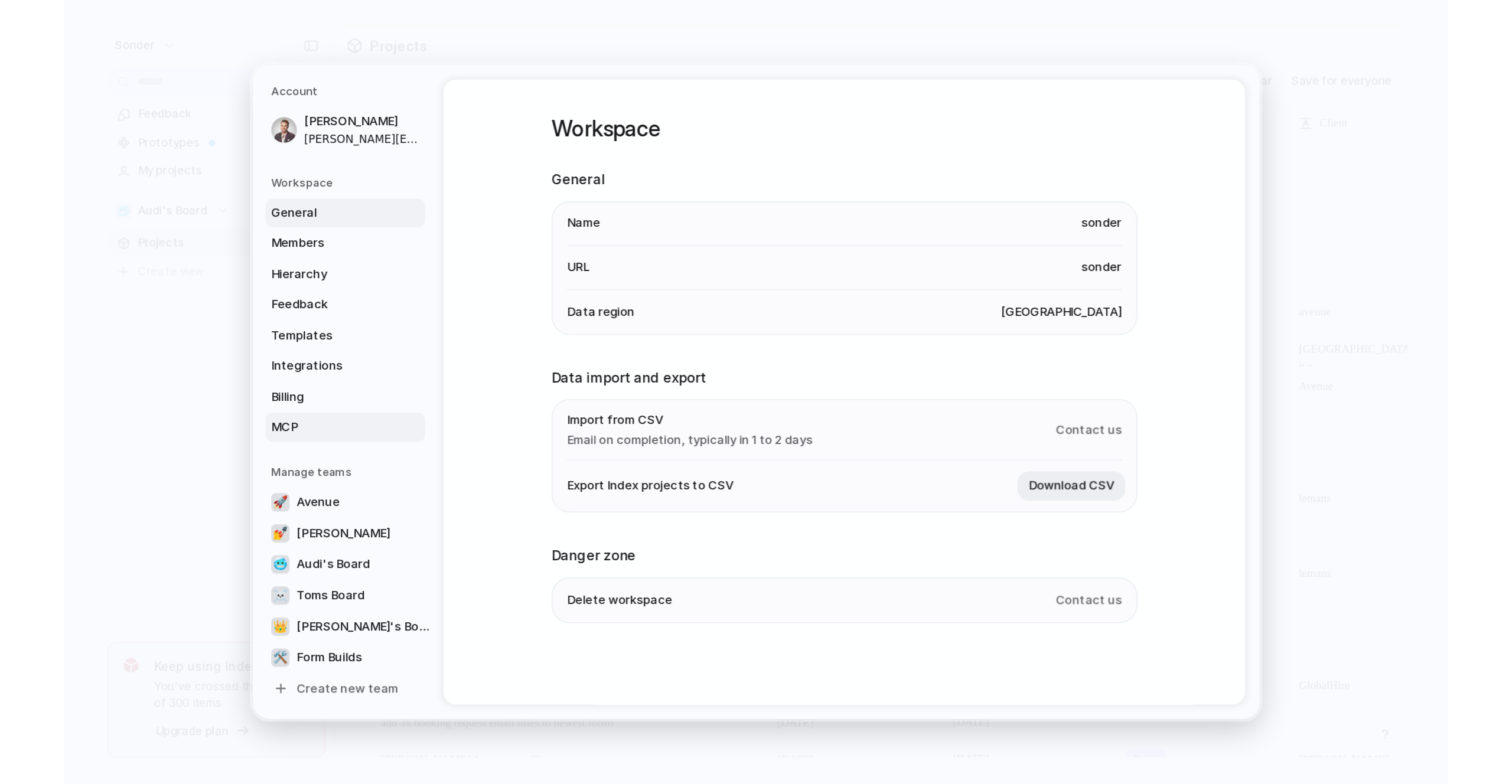
scroll to position [1, 0]
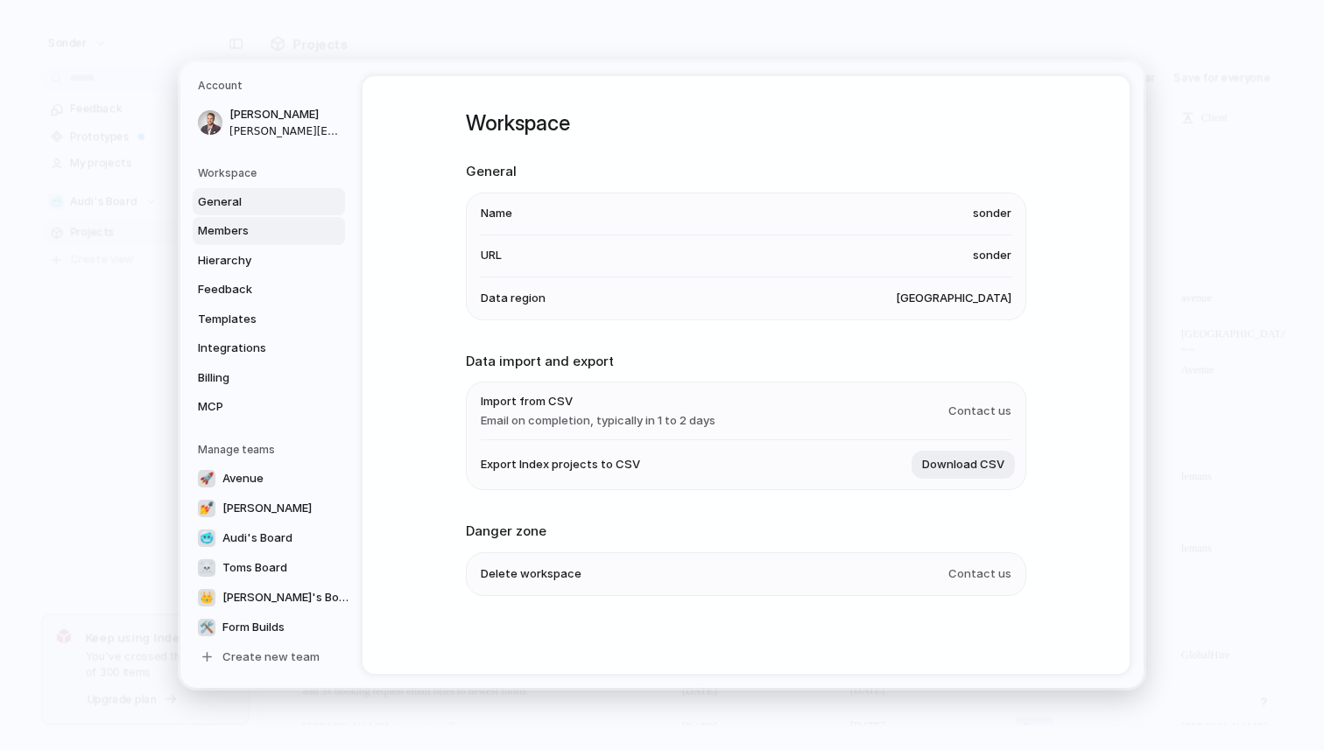
click at [239, 218] on link "Members" at bounding box center [269, 231] width 152 height 28
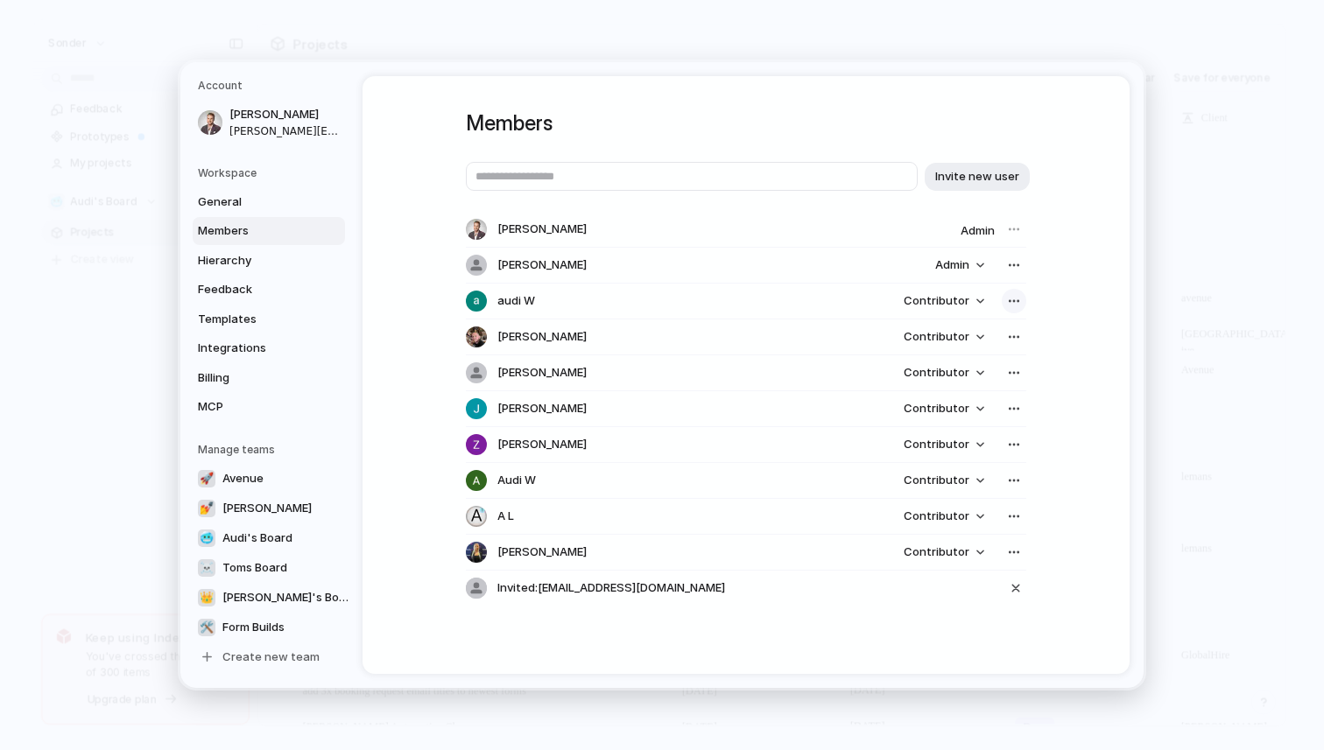
click at [1007, 305] on div "button" at bounding box center [1014, 301] width 14 height 14
click at [673, 321] on div "Remove from workspace" at bounding box center [662, 375] width 1324 height 750
click at [523, 306] on span "audi W" at bounding box center [516, 301] width 38 height 18
click at [482, 302] on div at bounding box center [476, 301] width 21 height 21
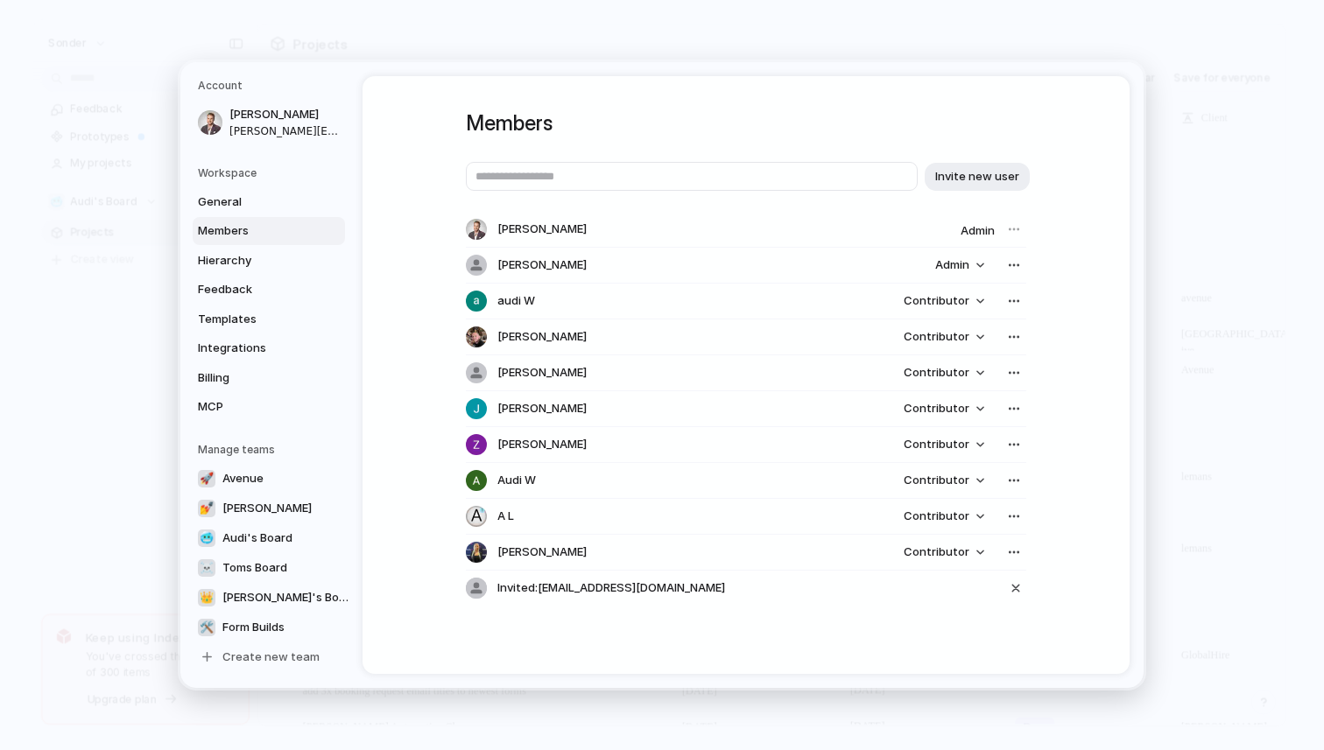
click at [511, 302] on span "audi W" at bounding box center [516, 301] width 38 height 18
click at [546, 189] on input "text" at bounding box center [692, 176] width 452 height 29
type input "*"
type input "**********"
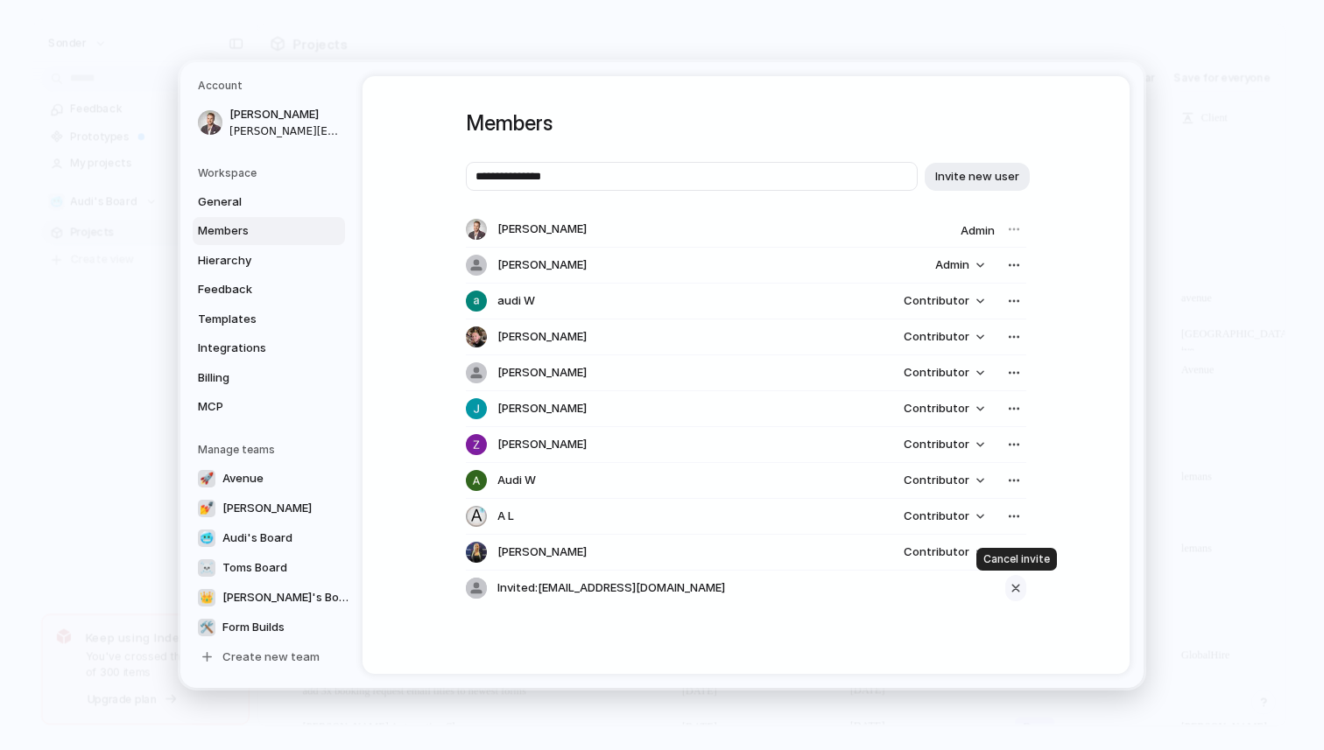
click at [1018, 588] on div "button" at bounding box center [1016, 588] width 16 height 21
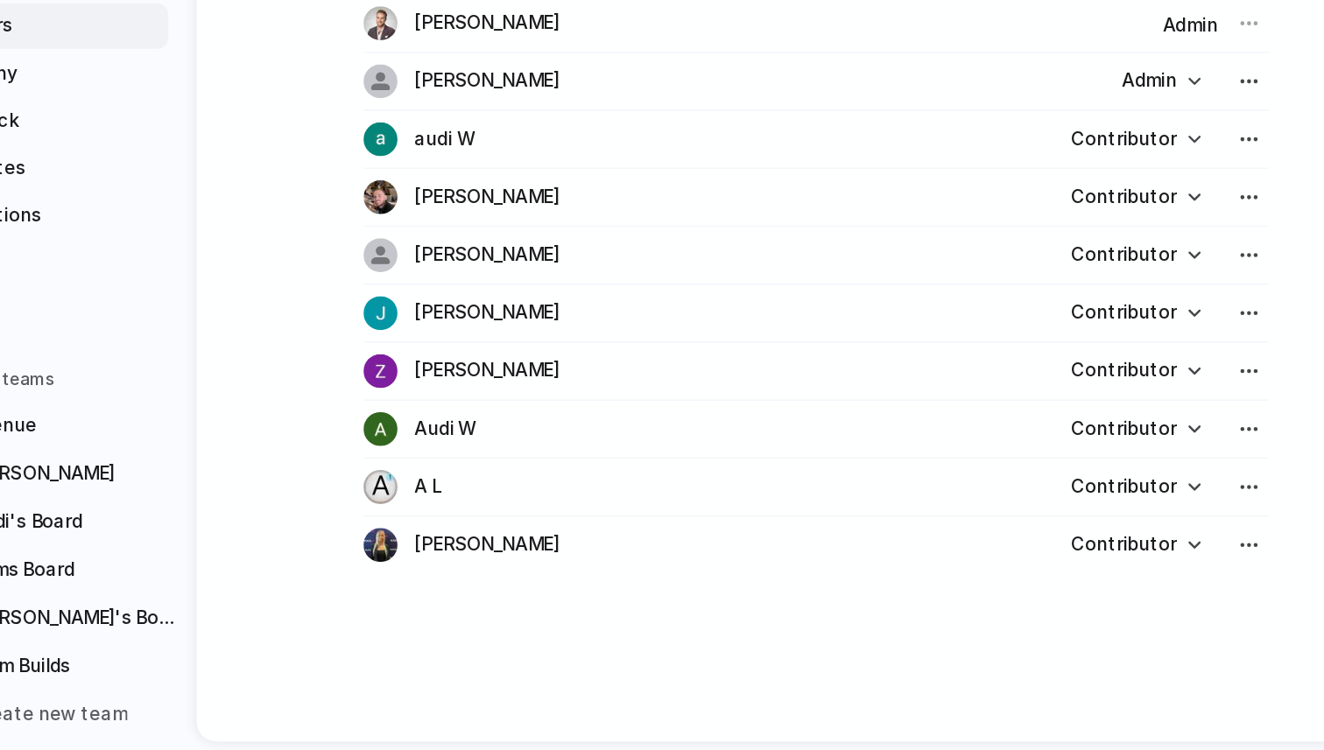
click at [482, 517] on div at bounding box center [476, 516] width 21 height 21
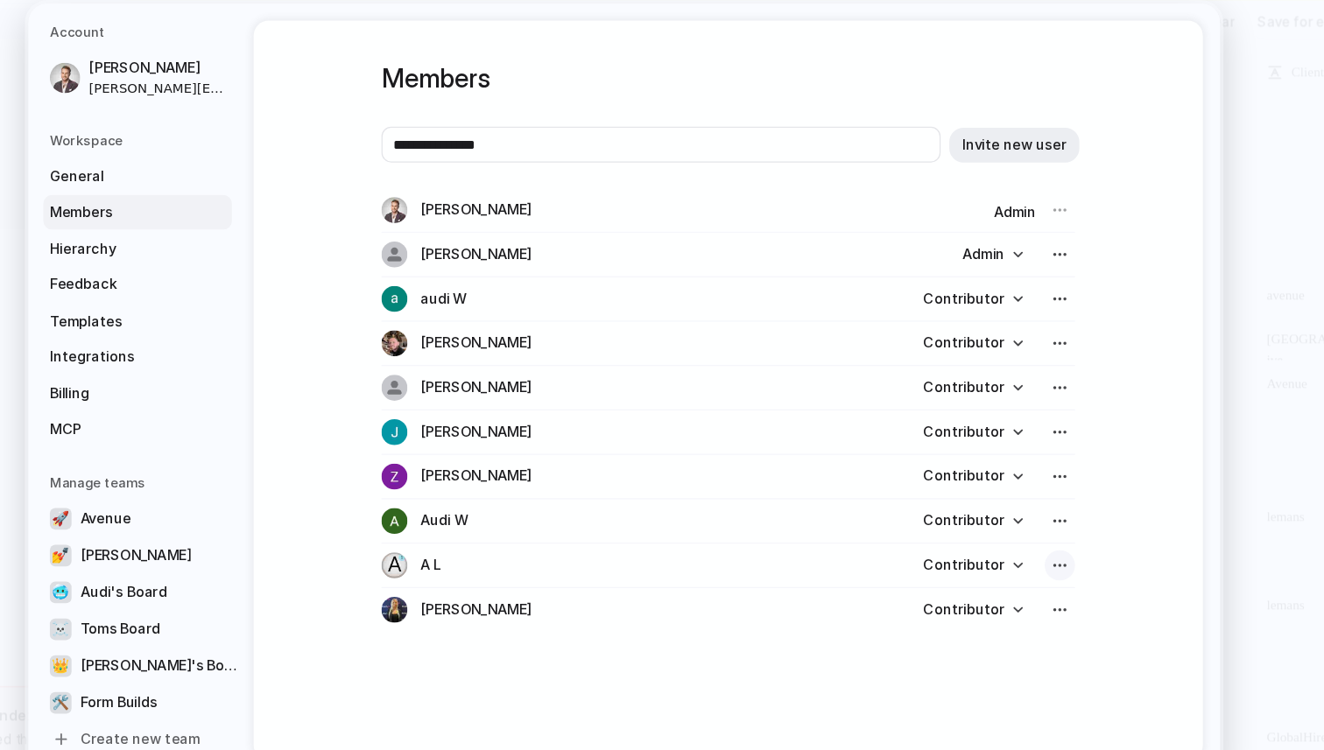
click at [1022, 518] on button "button" at bounding box center [1014, 516] width 25 height 25
click at [984, 554] on span "Remove from workspace" at bounding box center [948, 554] width 137 height 18
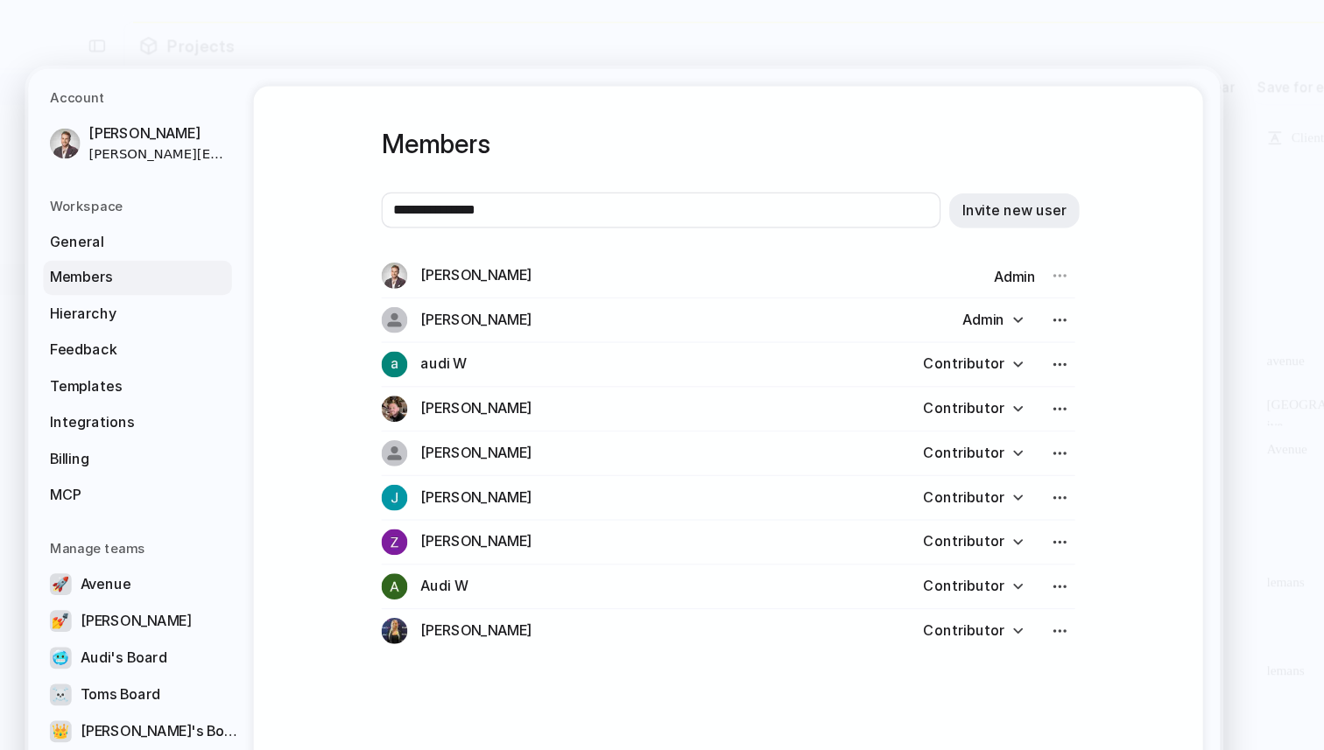
click at [525, 300] on span "audi W" at bounding box center [516, 301] width 38 height 18
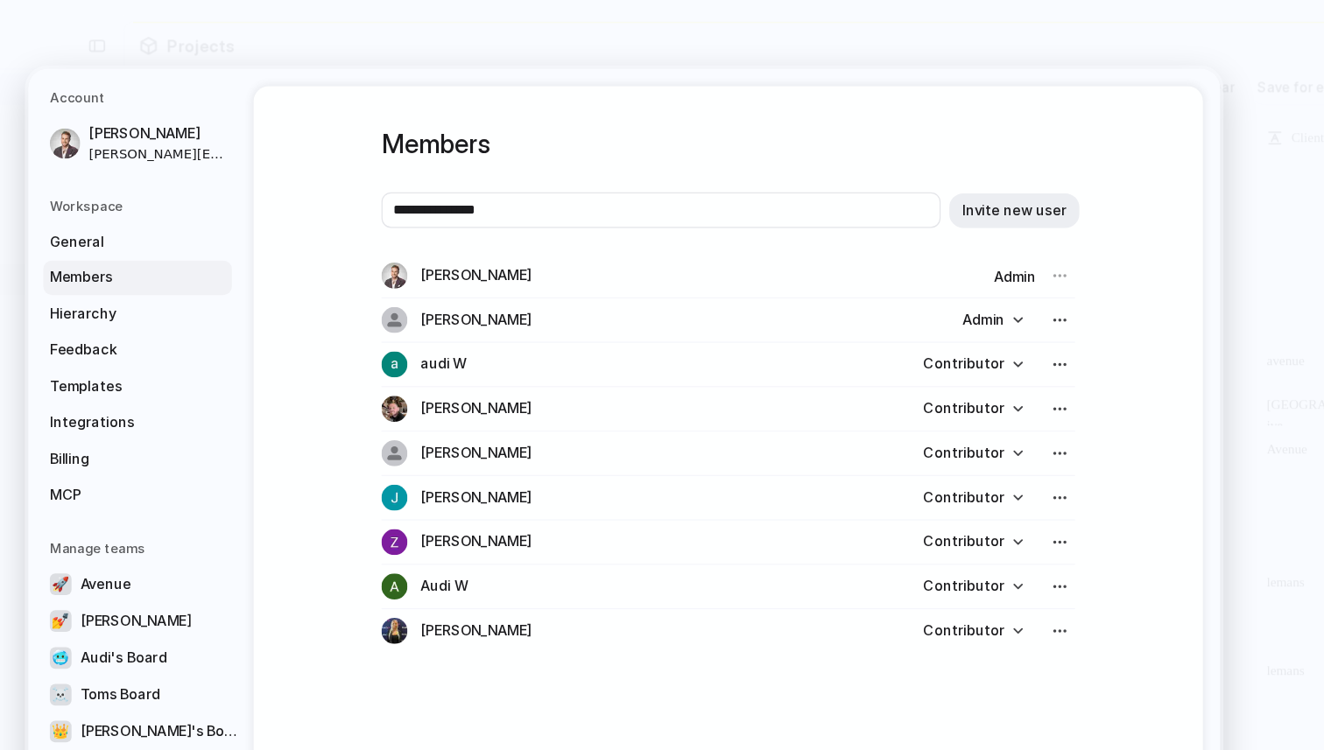
click at [525, 300] on span "audi W" at bounding box center [516, 301] width 38 height 18
click at [479, 479] on div at bounding box center [476, 480] width 21 height 21
click at [482, 292] on div at bounding box center [476, 301] width 21 height 21
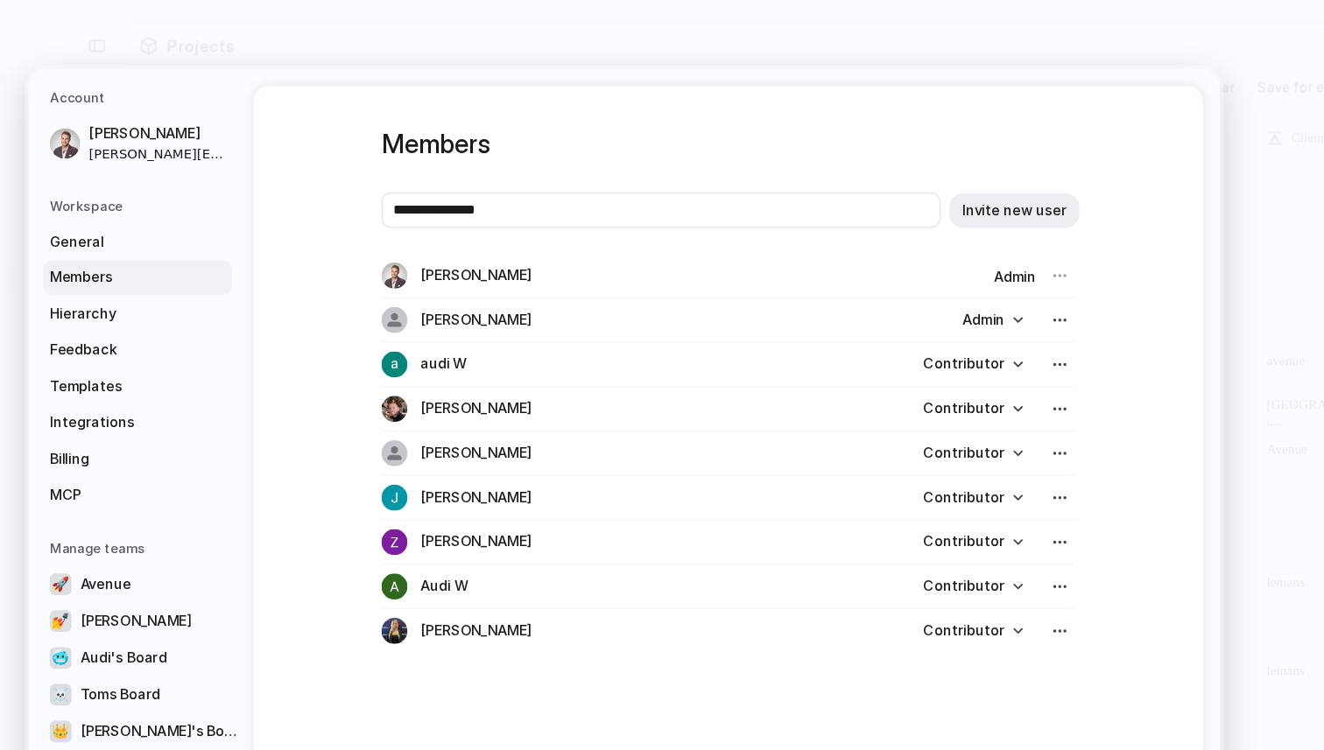
click at [482, 308] on div at bounding box center [476, 301] width 21 height 21
